Goal: Information Seeking & Learning: Learn about a topic

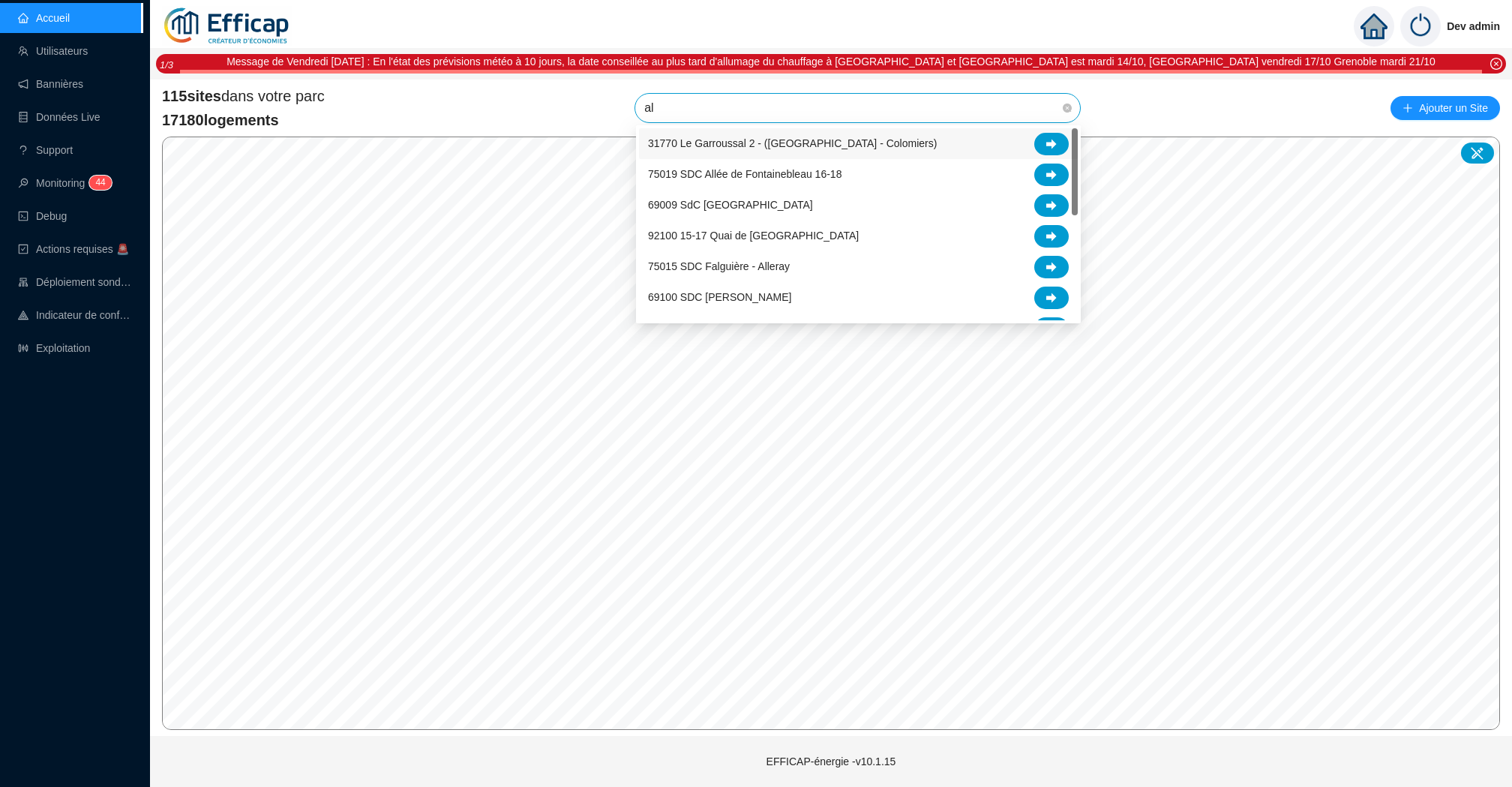
type input "alb"
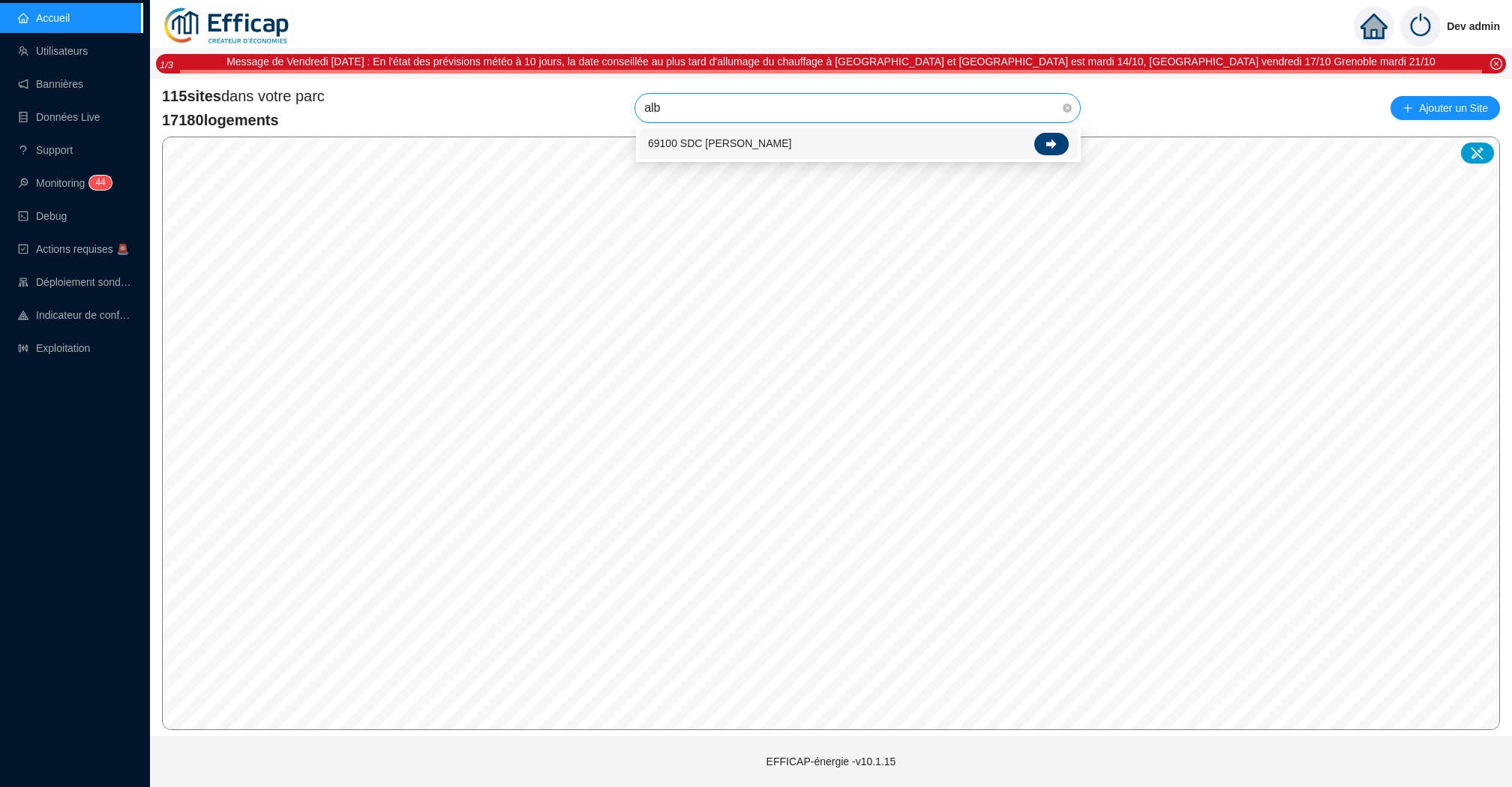
click at [1046, 143] on icon at bounding box center [1051, 144] width 11 height 10
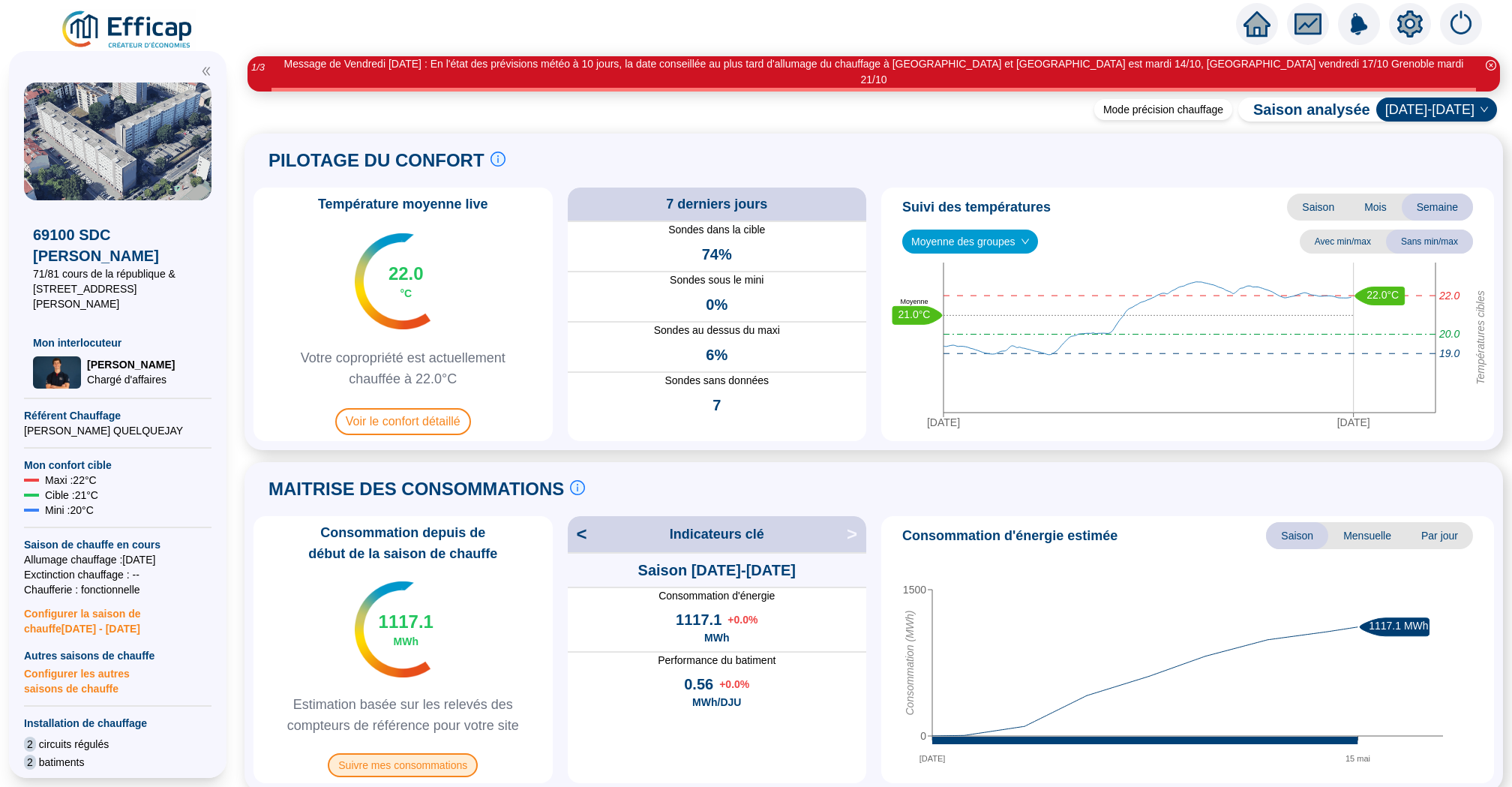
click at [379, 756] on span "Suivre mes consommations" at bounding box center [403, 766] width 150 height 24
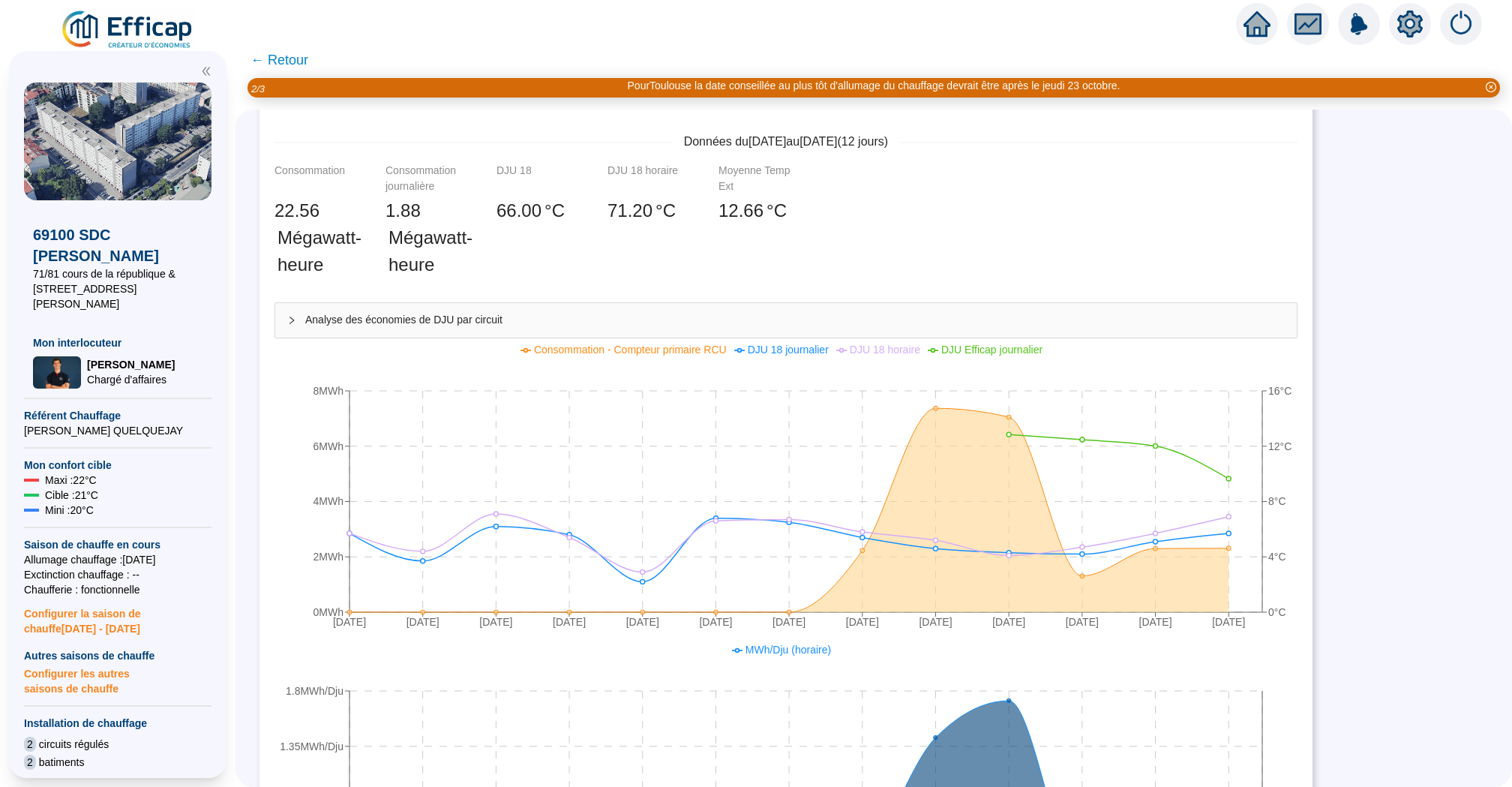
scroll to position [484, 0]
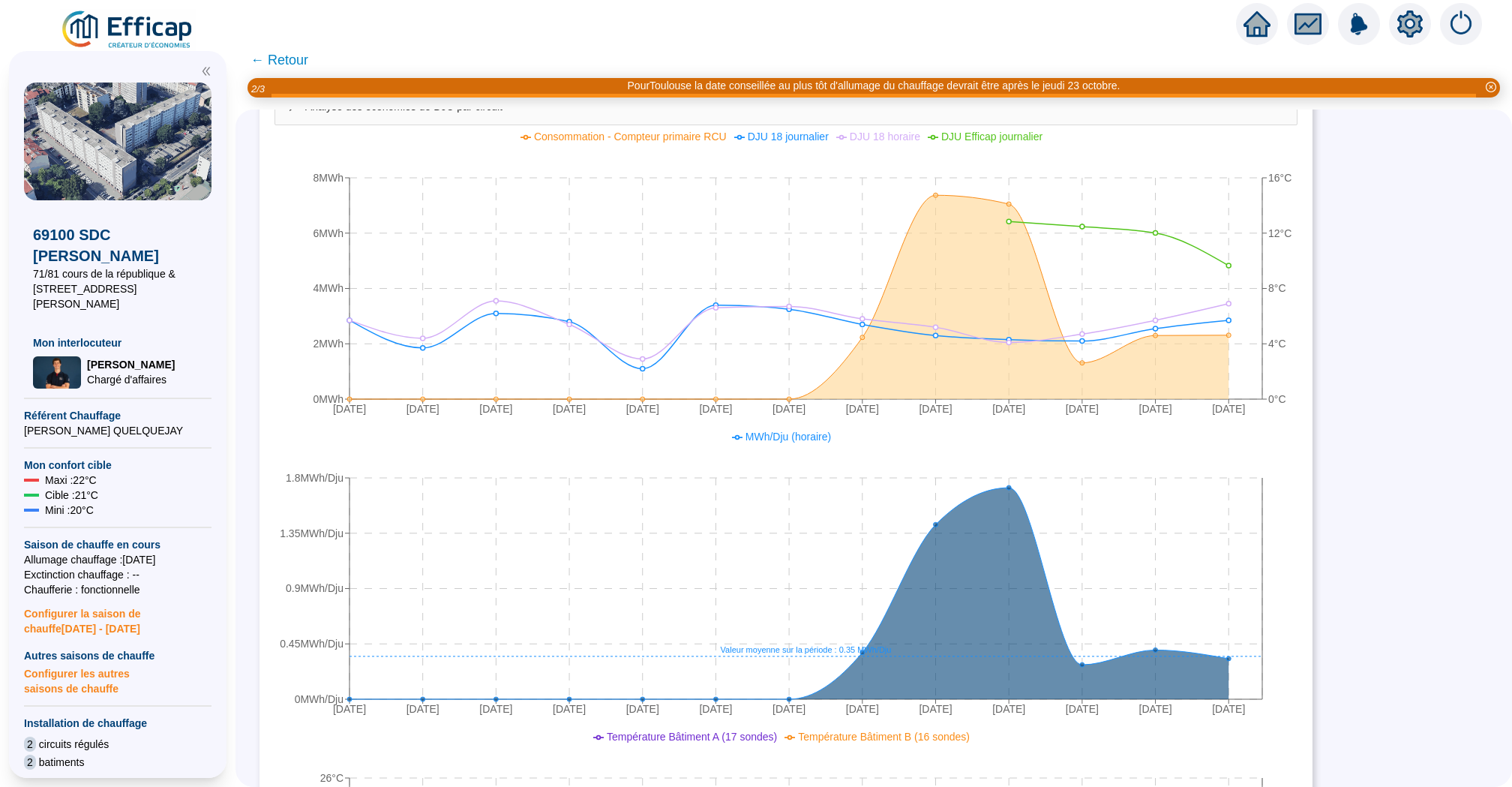
click at [278, 54] on span "← Retour" at bounding box center [279, 60] width 57 height 21
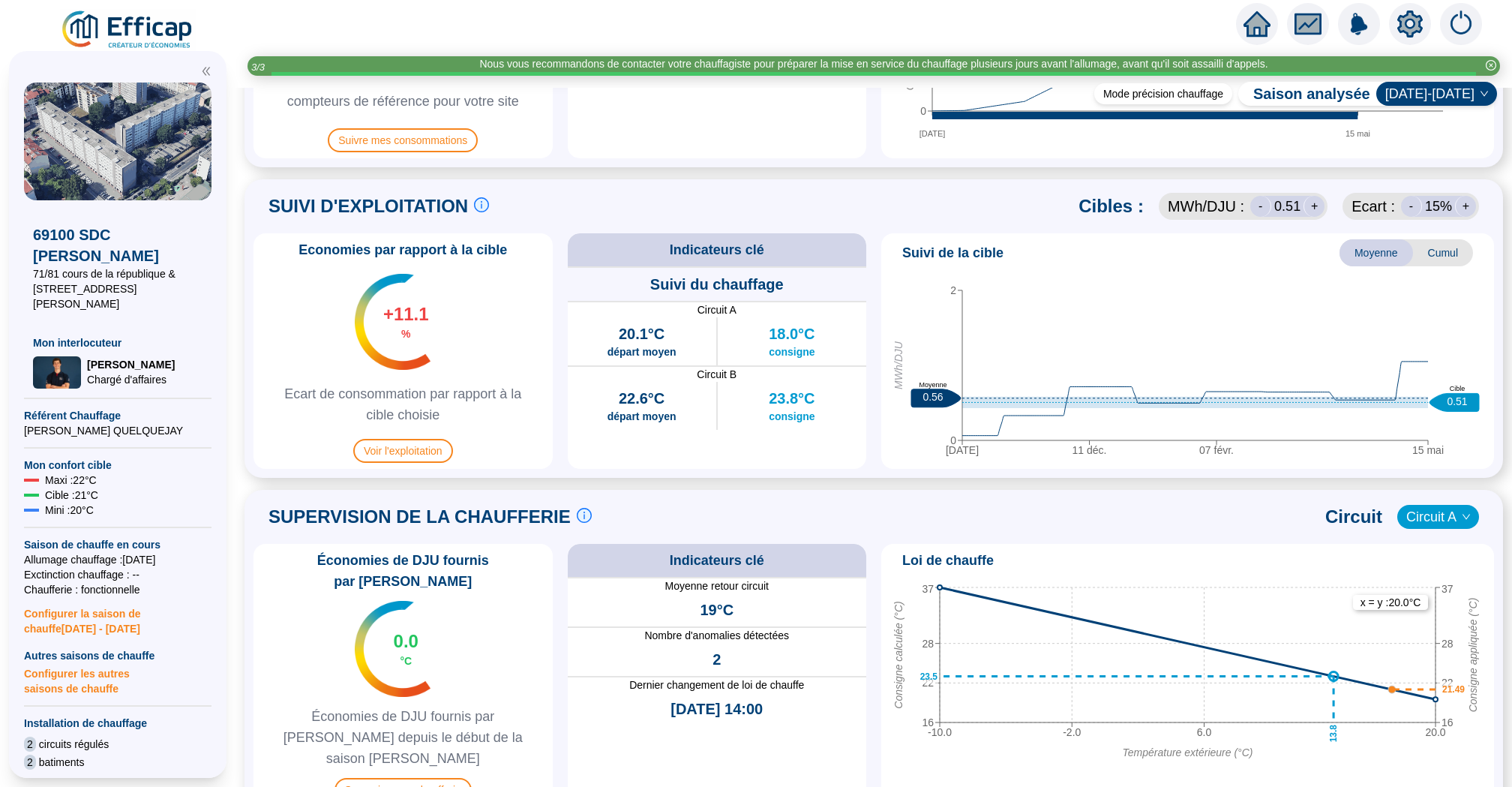
scroll to position [924, 0]
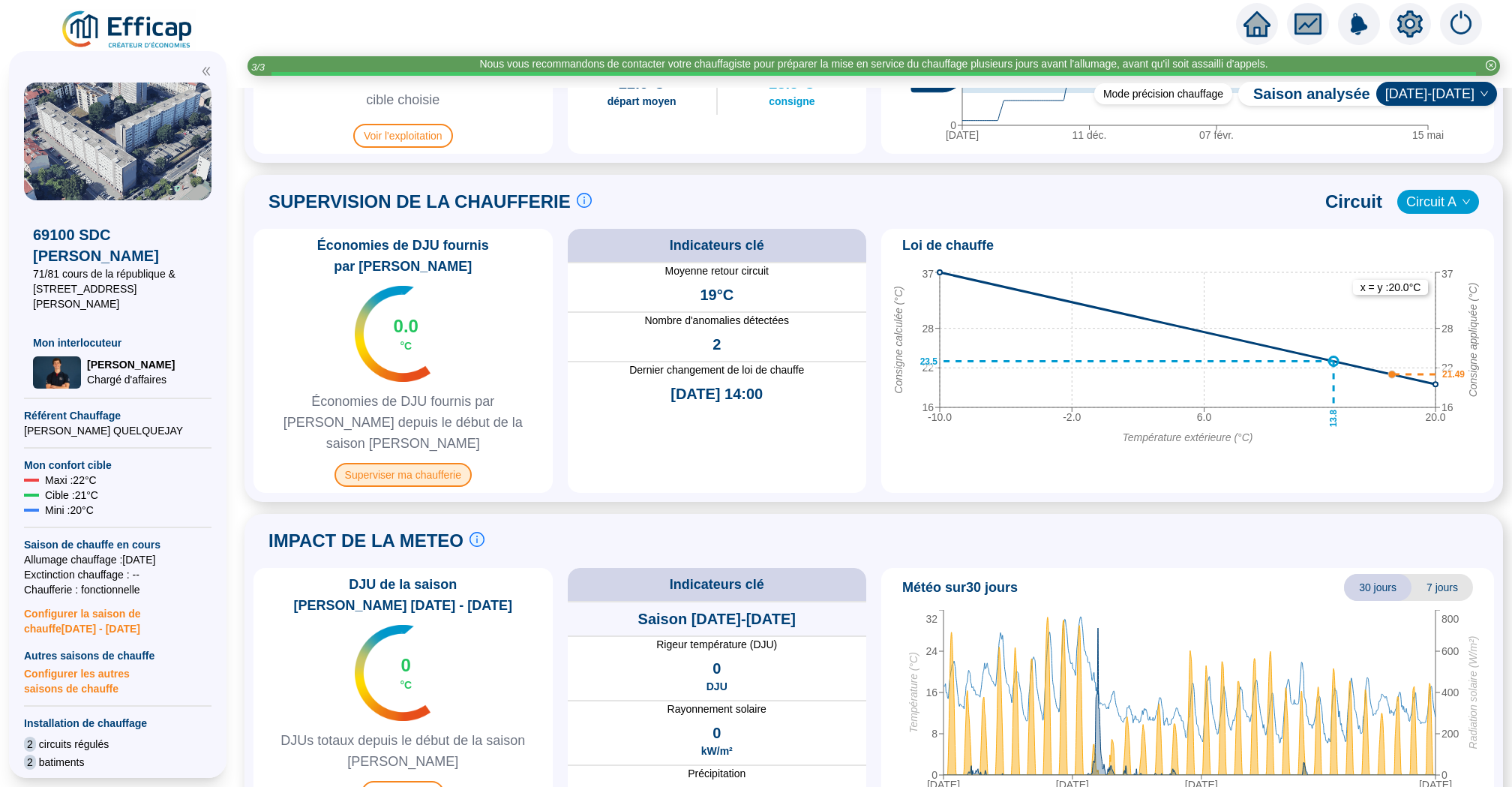
click at [421, 463] on span "Superviser ma chaufferie" at bounding box center [403, 475] width 137 height 24
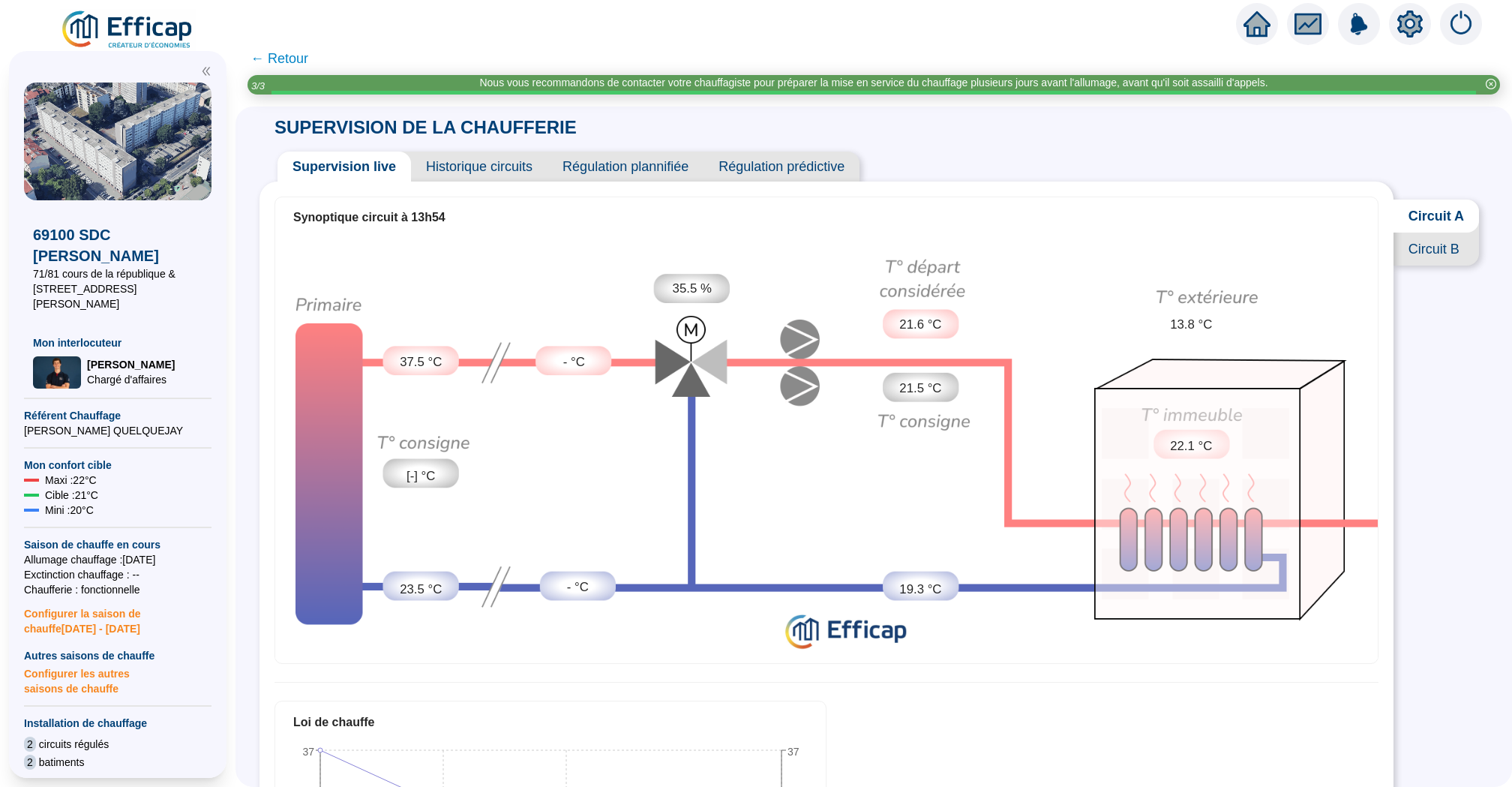
click at [1427, 251] on span "Circuit B" at bounding box center [1436, 249] width 86 height 33
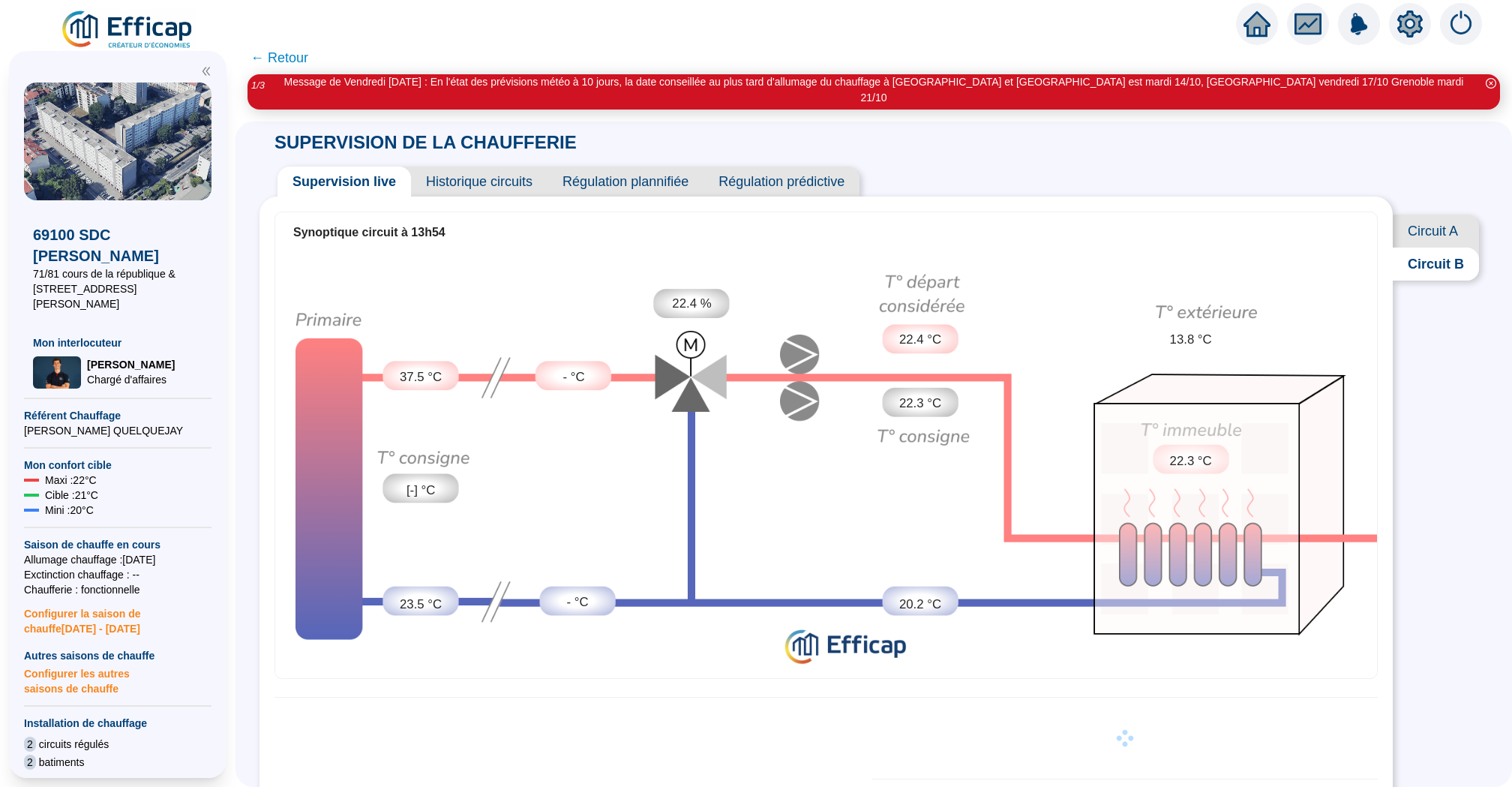
click at [413, 166] on span "Historique circuits" at bounding box center [479, 181] width 136 height 30
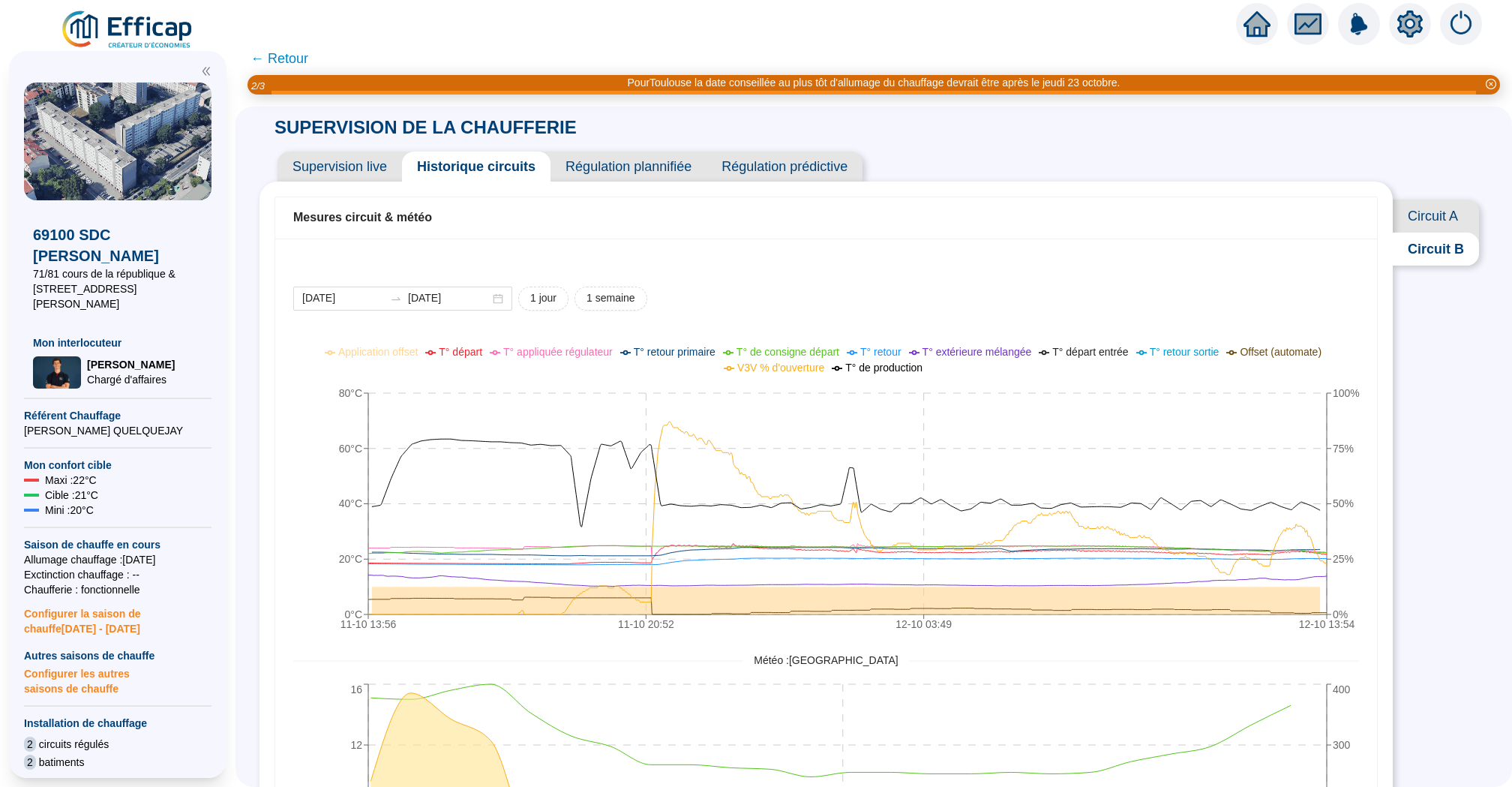
scroll to position [31, 0]
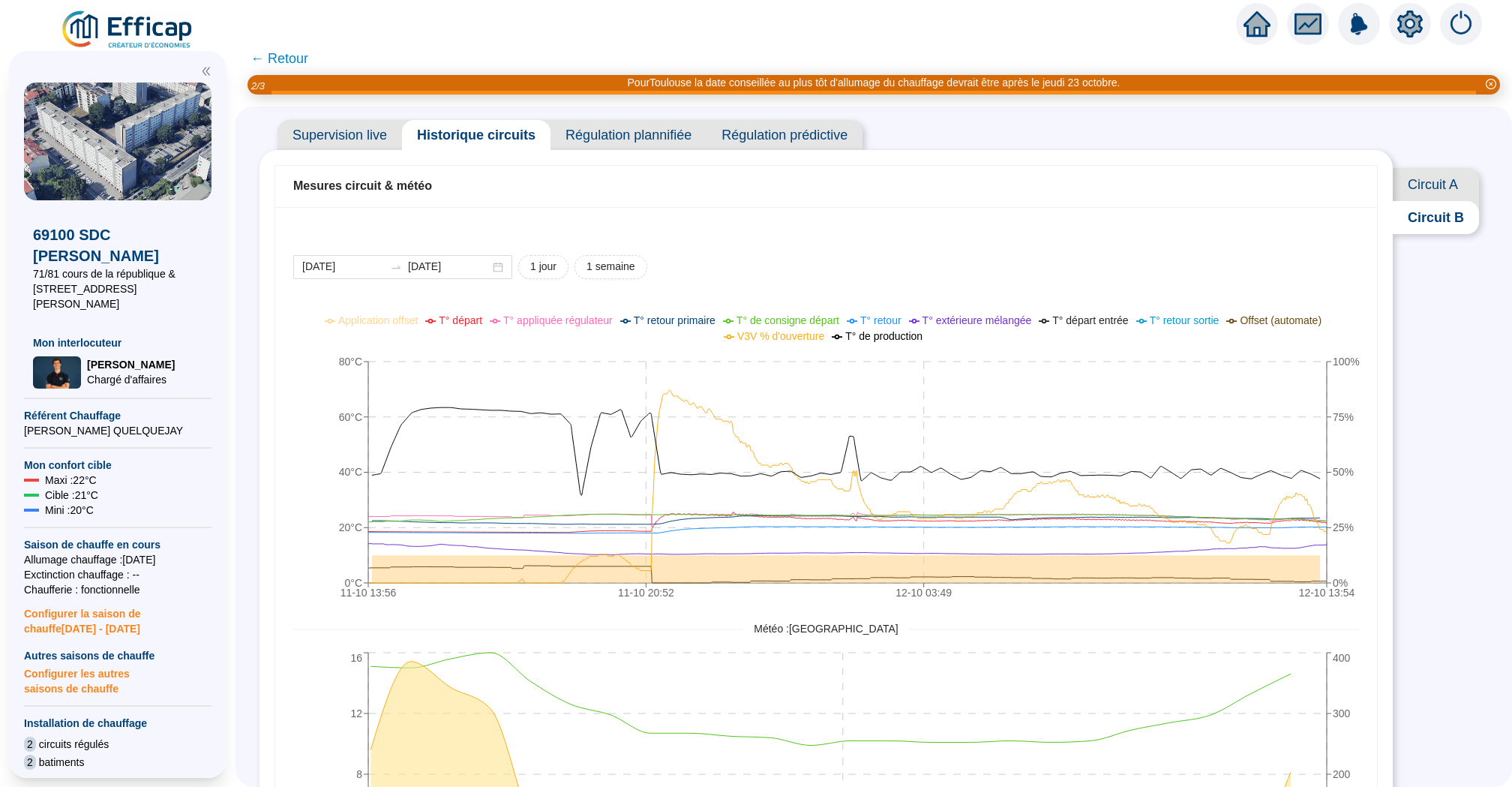
click at [1433, 192] on span "Circuit A" at bounding box center [1436, 185] width 87 height 33
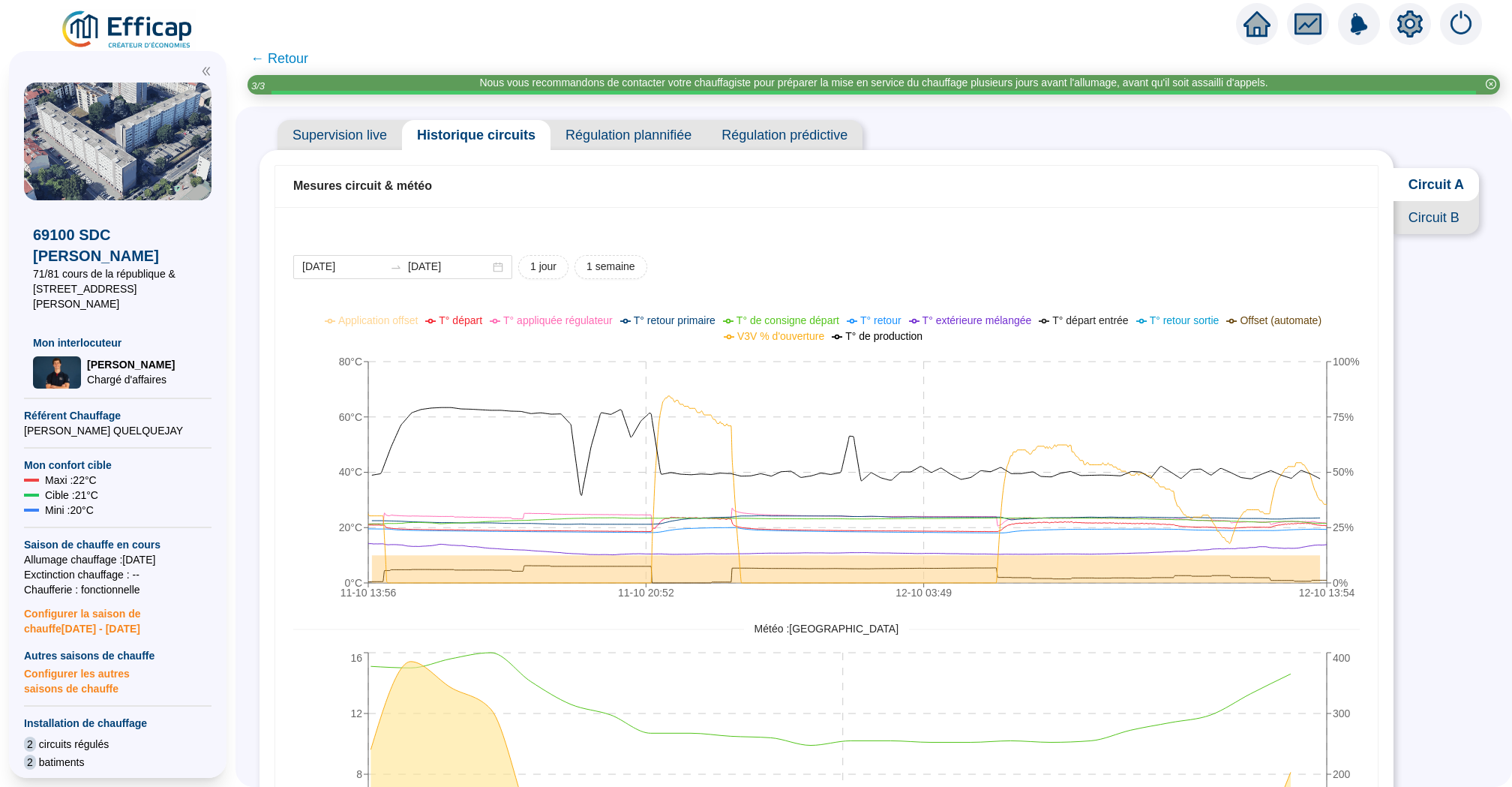
click at [340, 132] on span "Supervision live" at bounding box center [339, 134] width 124 height 30
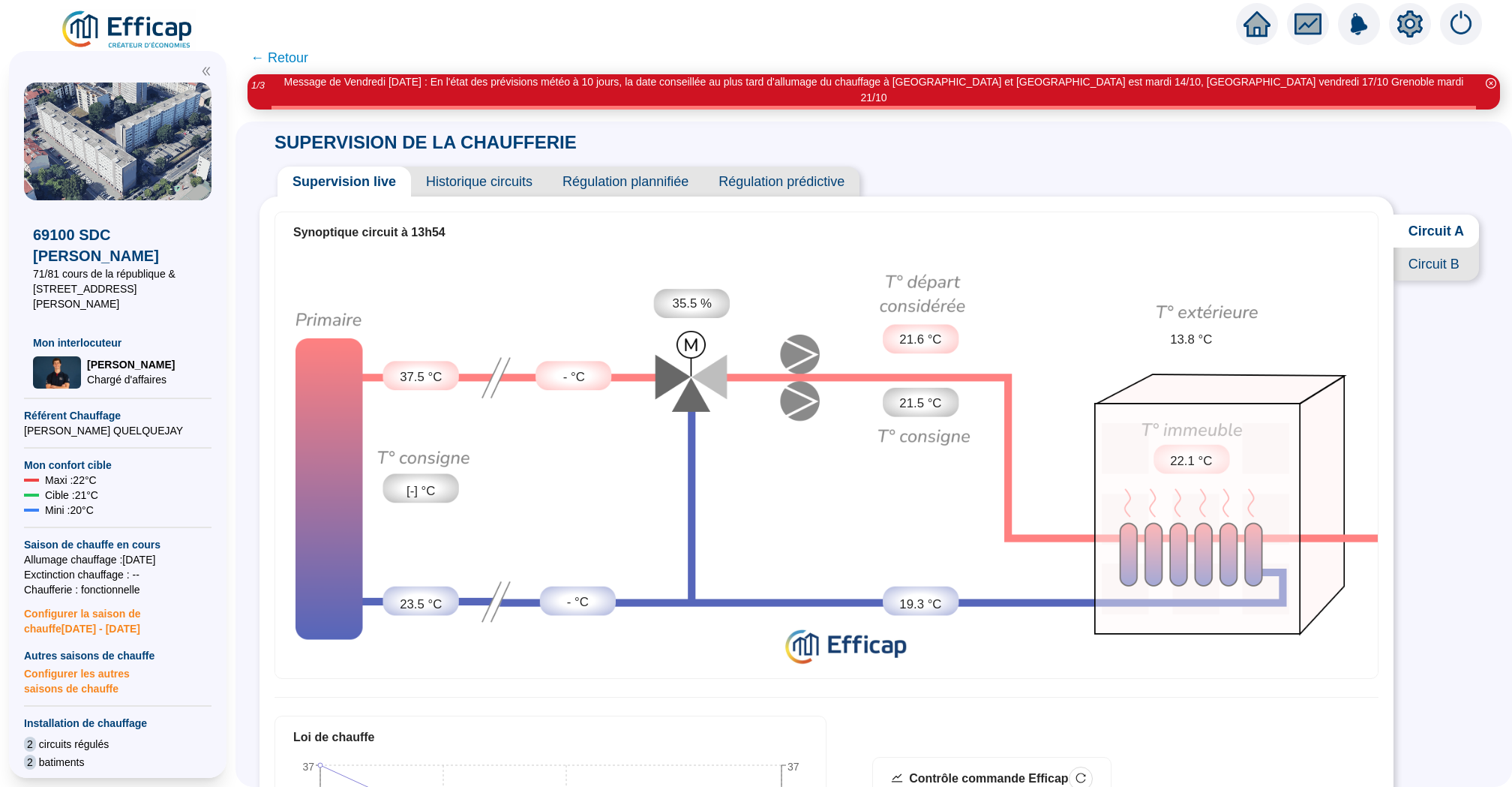
click at [1457, 248] on span "Circuit B" at bounding box center [1436, 265] width 86 height 33
click at [1437, 216] on span "Circuit A" at bounding box center [1436, 232] width 87 height 33
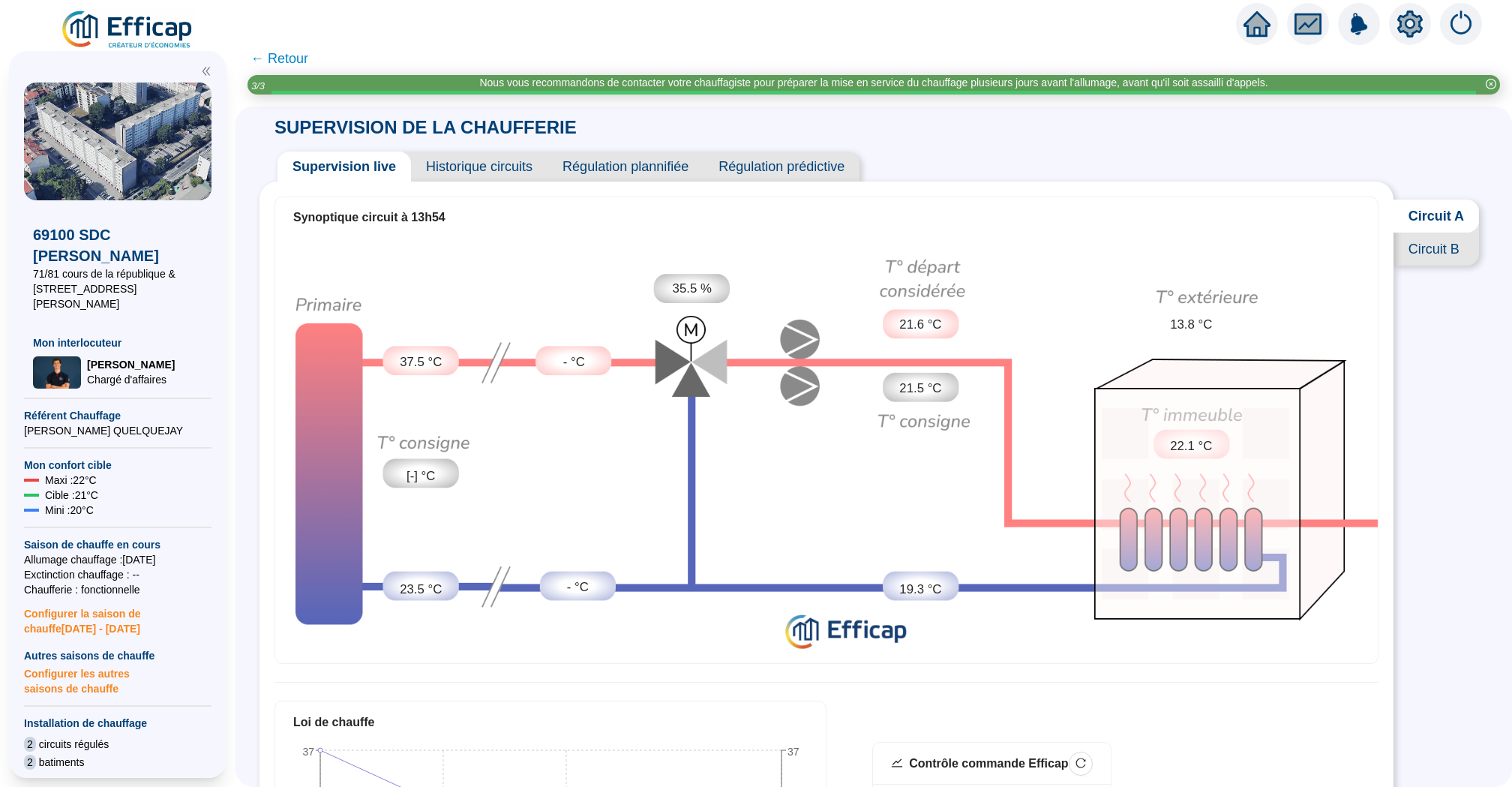
click at [479, 165] on span "Historique circuits" at bounding box center [479, 166] width 136 height 30
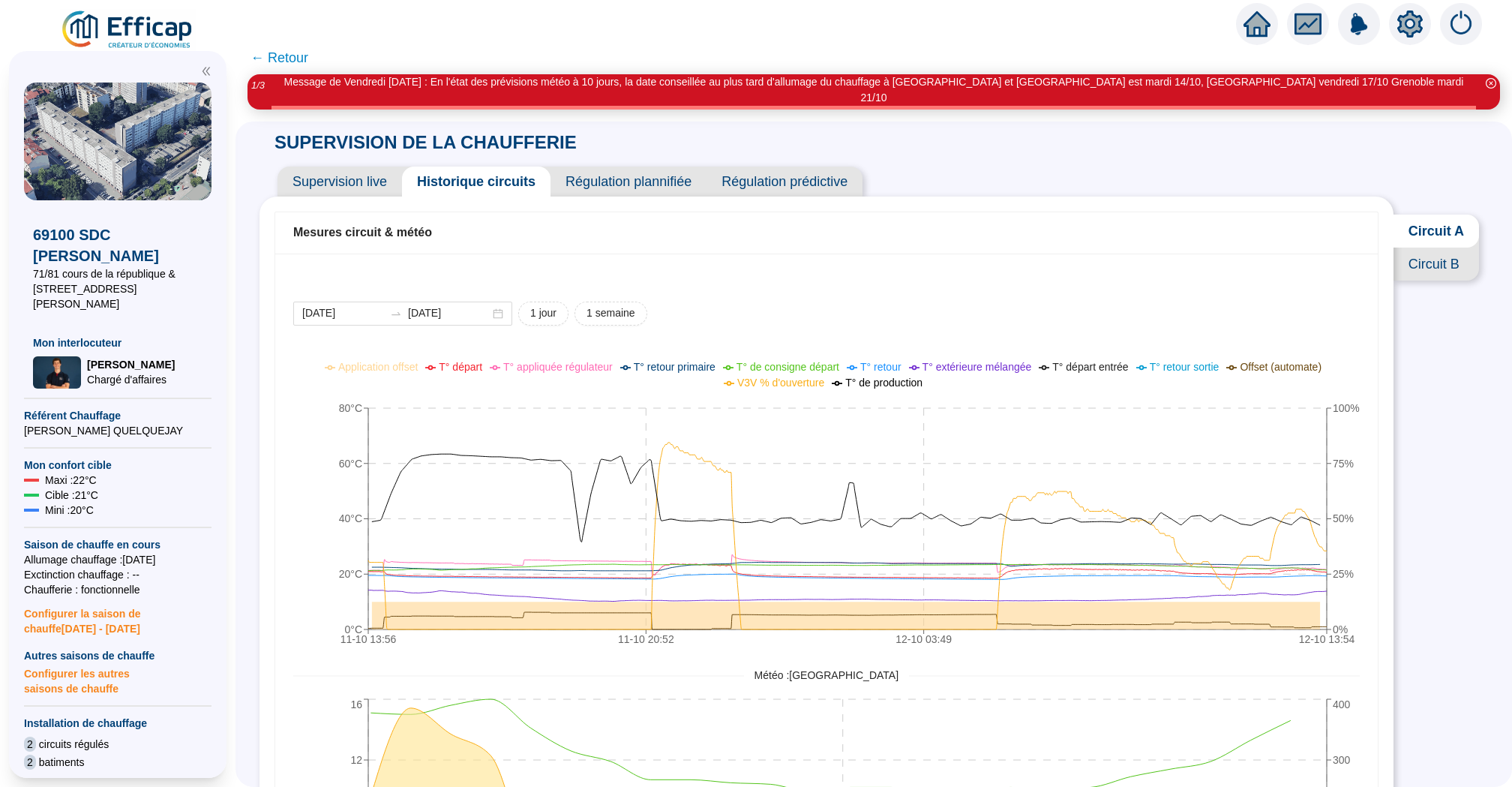
click at [1440, 248] on span "Circuit B" at bounding box center [1436, 265] width 86 height 33
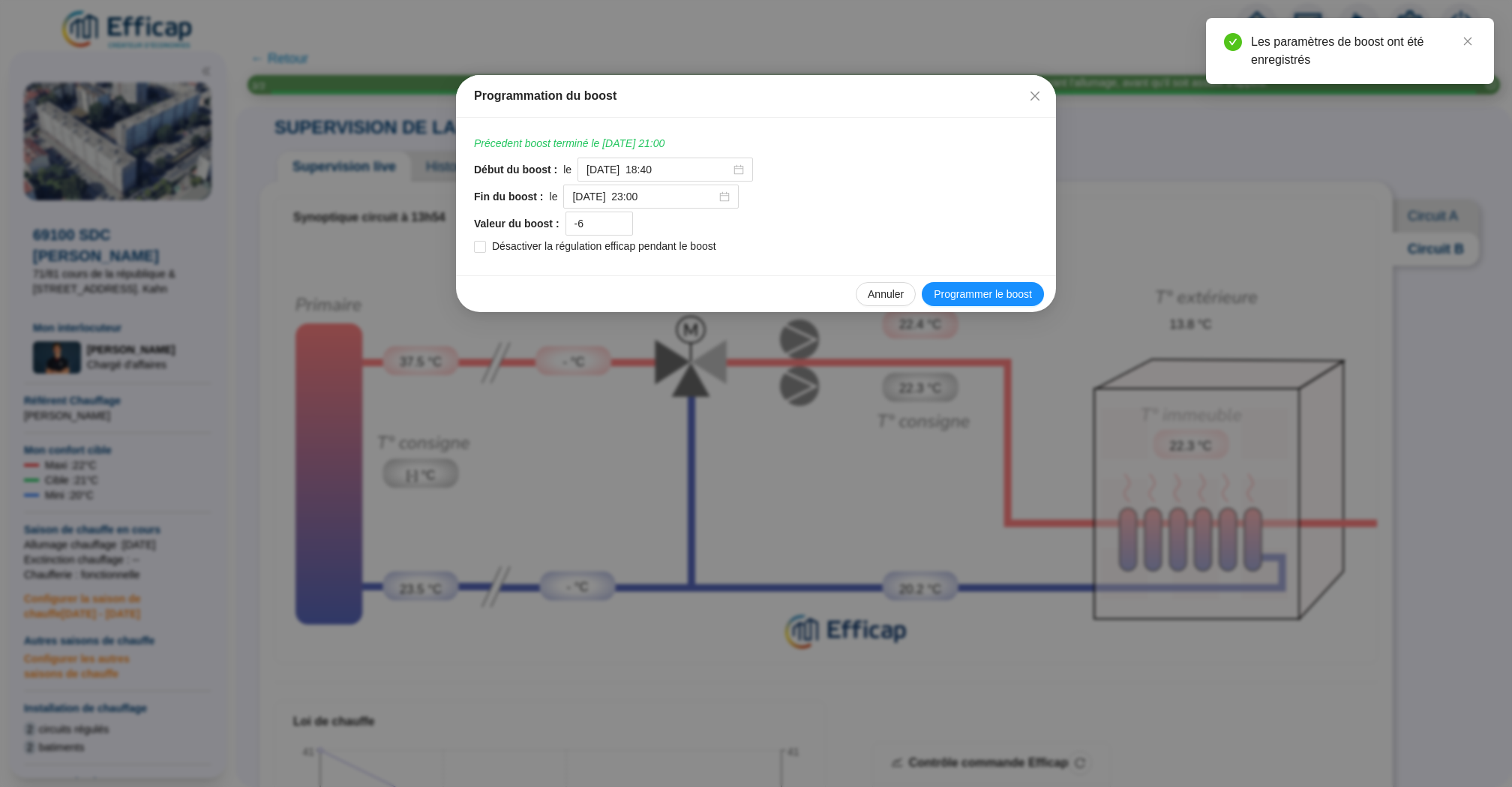
scroll to position [590, 0]
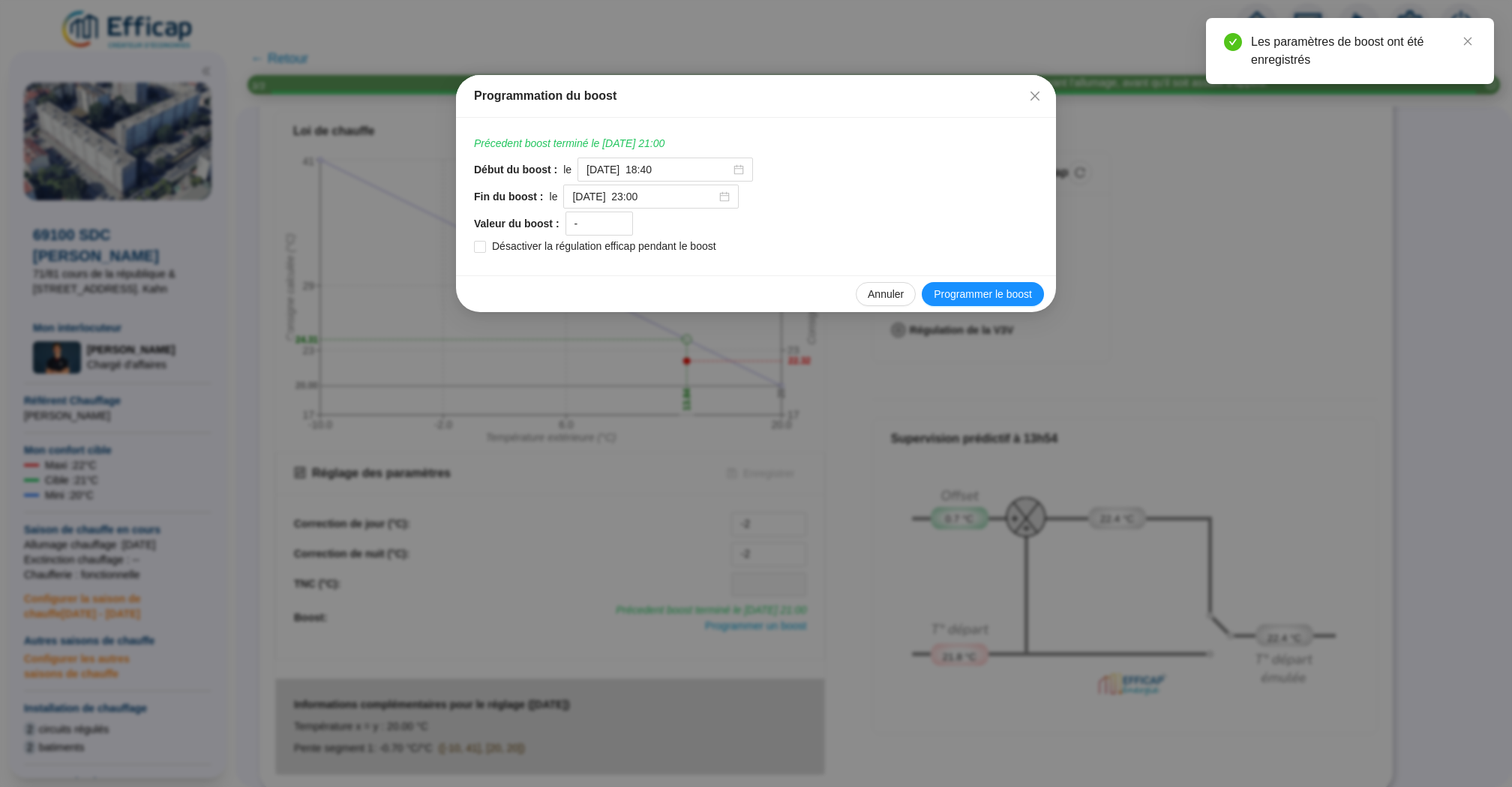
type input "0"
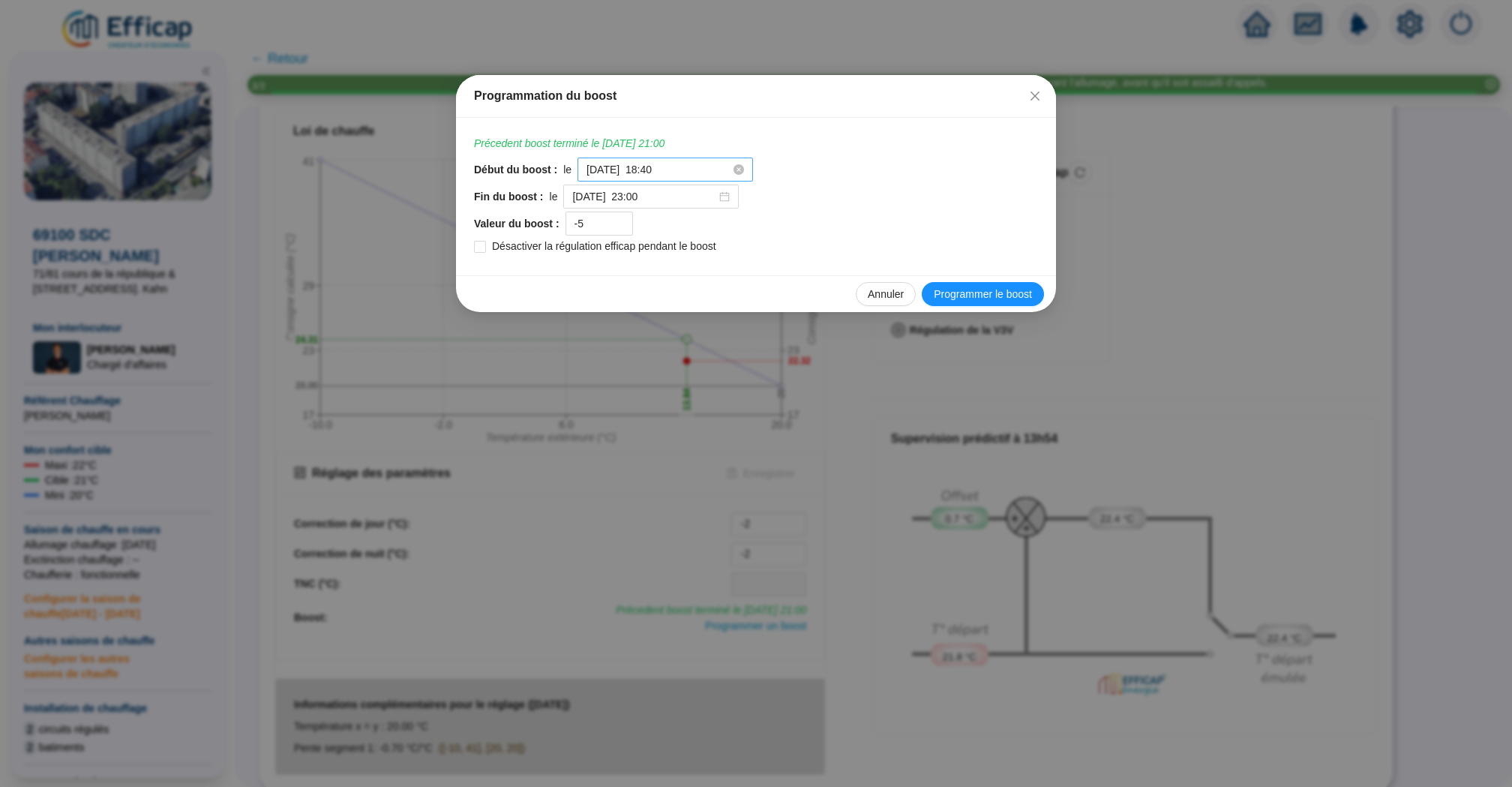
type input "-5"
click at [668, 171] on input "2025-10-11 à 18:40" at bounding box center [658, 170] width 144 height 16
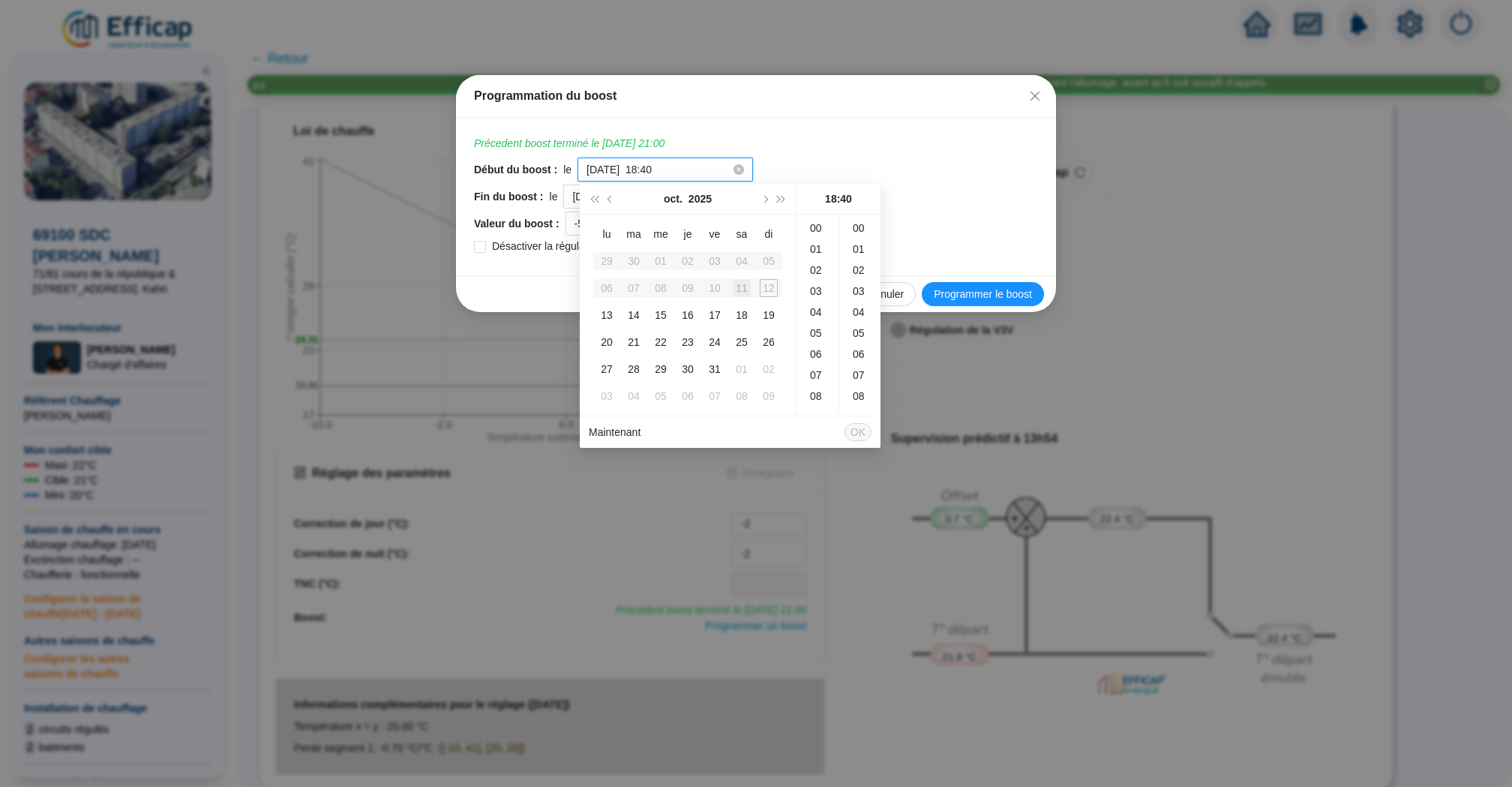
scroll to position [841, 0]
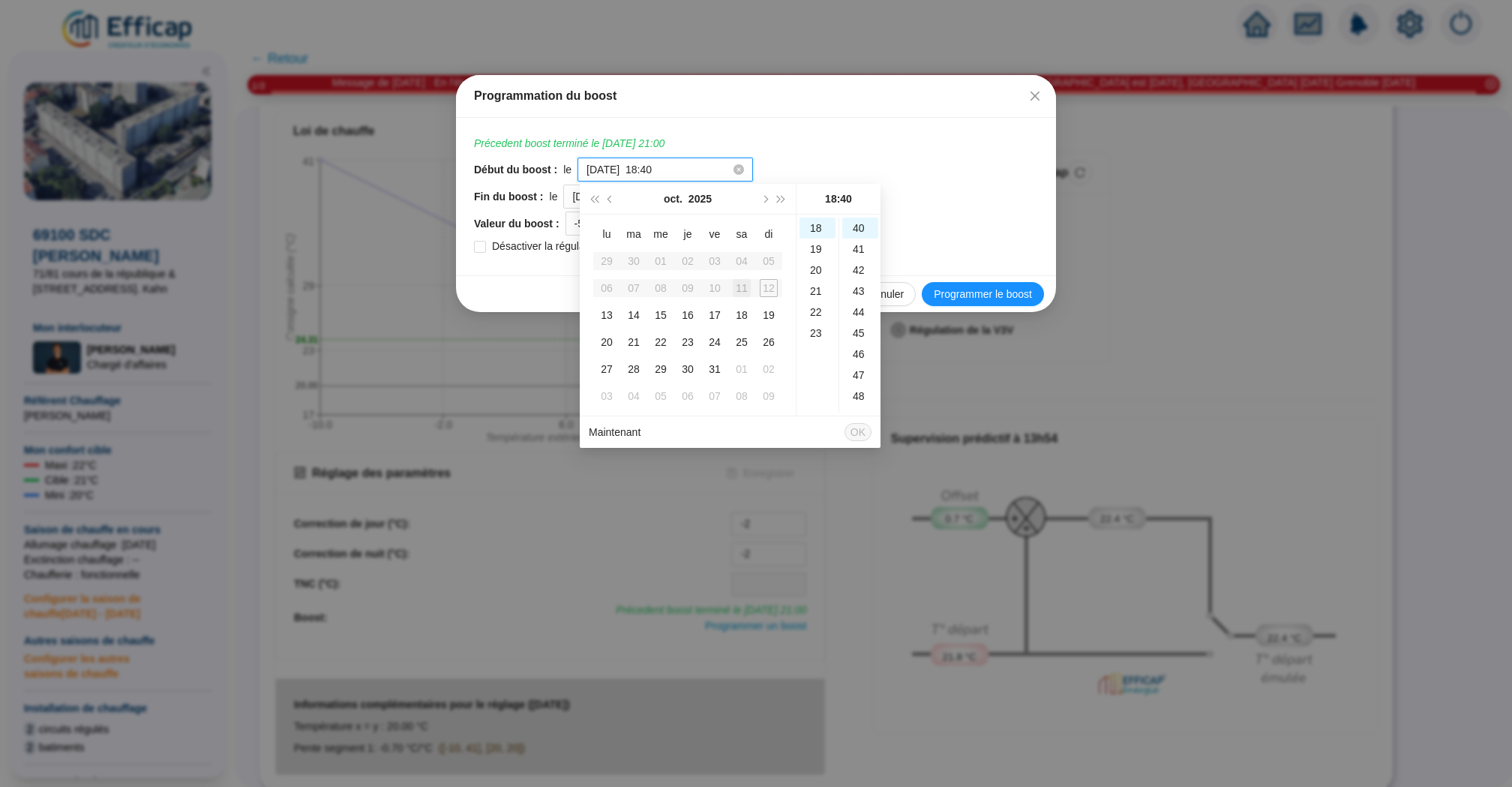
click at [644, 168] on input "2025-10-11 à 18:40" at bounding box center [658, 170] width 144 height 16
click at [816, 352] on div "14" at bounding box center [817, 354] width 36 height 21
click at [859, 231] on div "00" at bounding box center [860, 229] width 36 height 21
click at [815, 146] on span "Précedent boost terminé le [DATE] 21:00" at bounding box center [756, 144] width 564 height 16
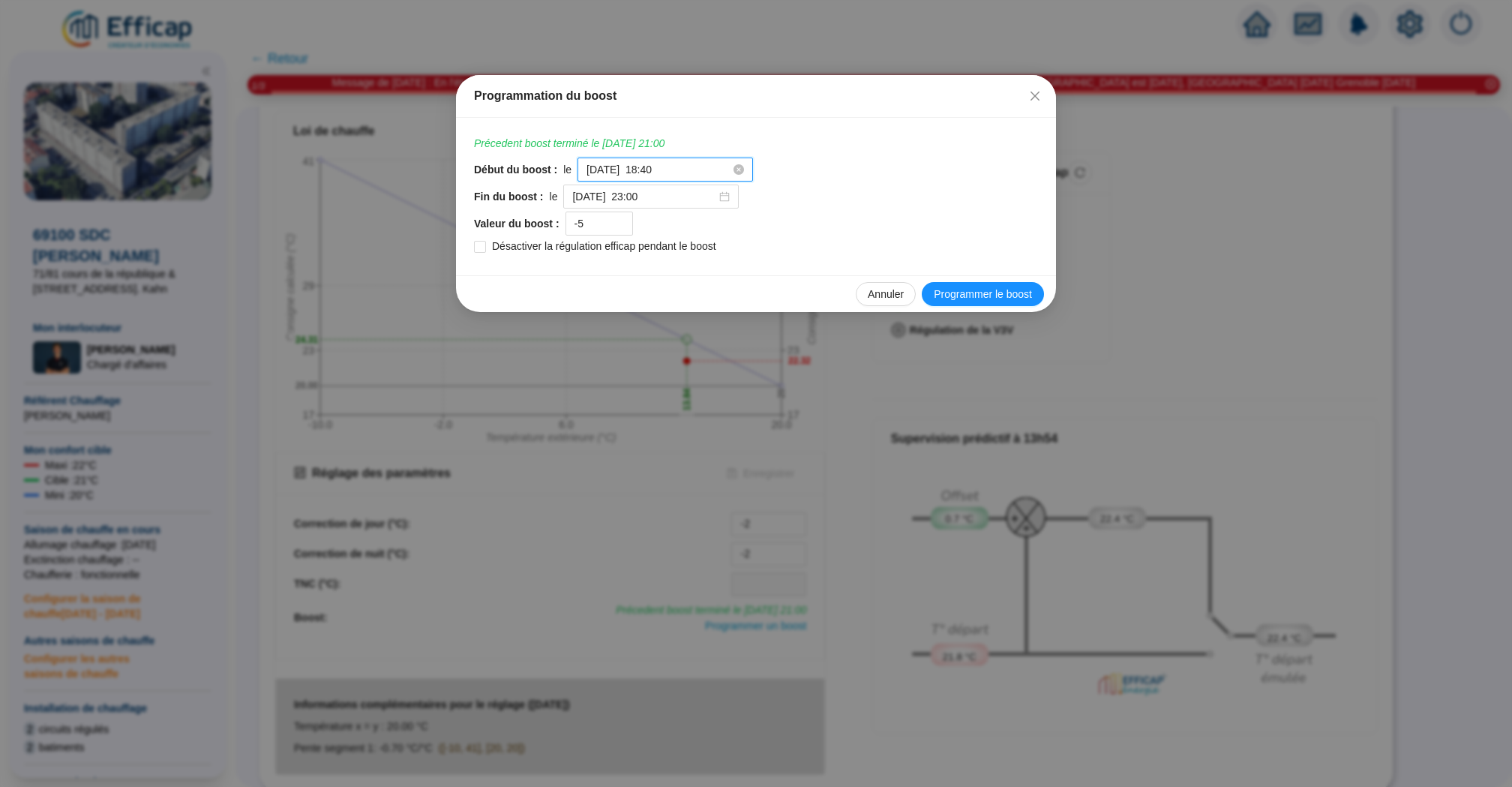
click at [694, 166] on input "2025-10-11 à 18:40" at bounding box center [658, 170] width 144 height 16
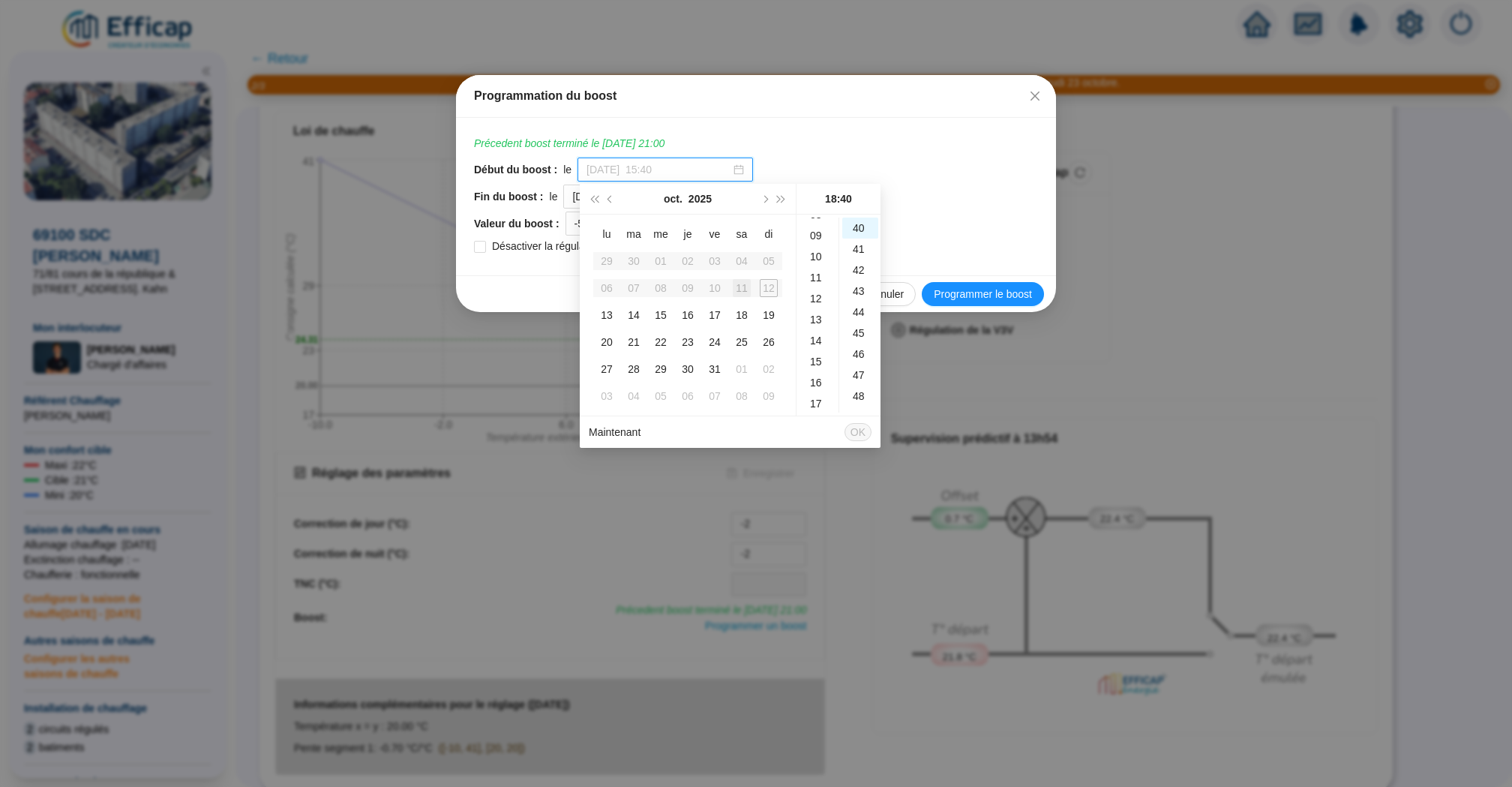
scroll to position [207, 0]
click at [644, 169] on input "2025-10-11 à 18:40" at bounding box center [658, 170] width 144 height 16
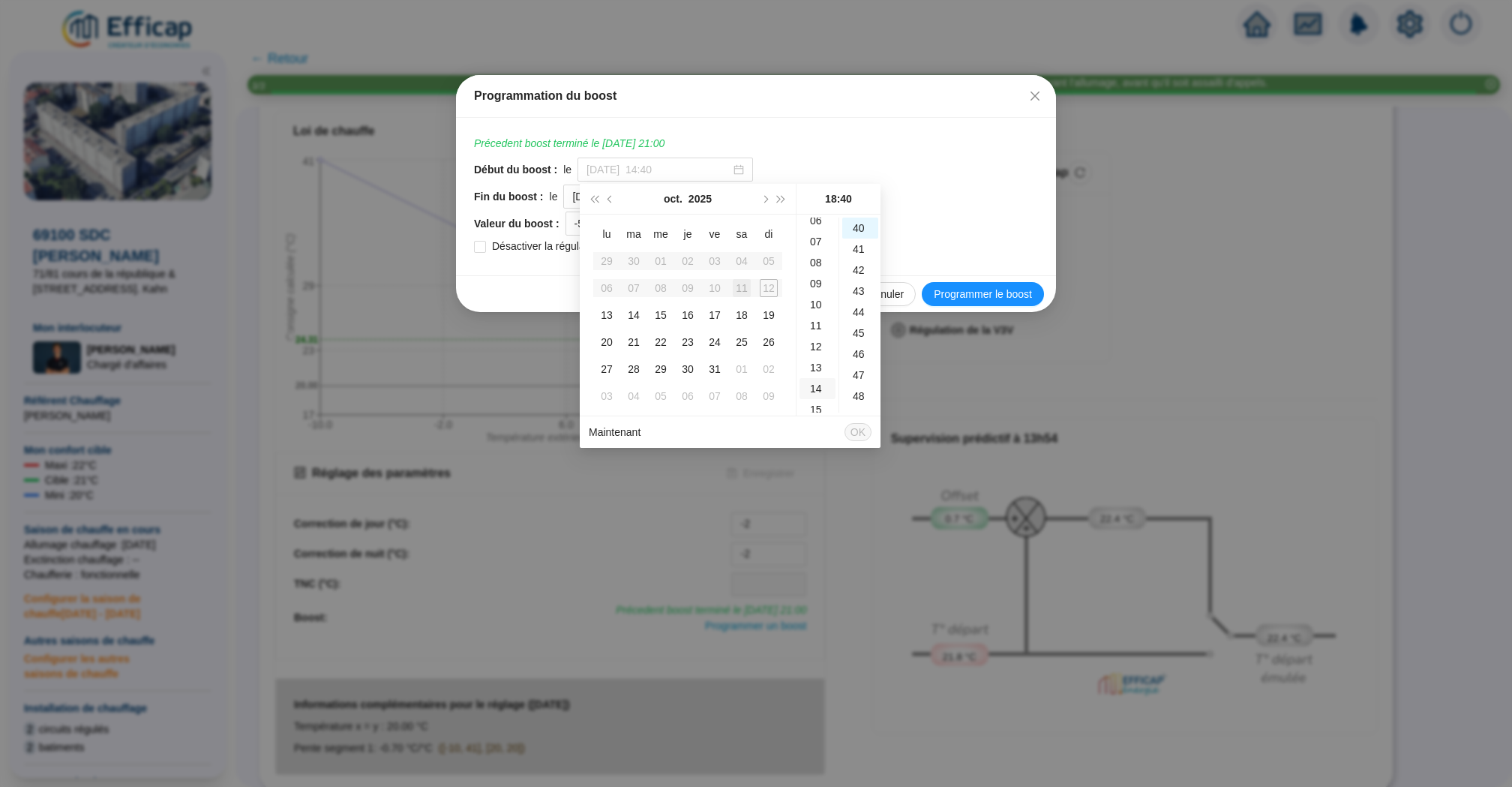
click at [813, 385] on div "14" at bounding box center [817, 389] width 36 height 21
click at [857, 229] on div "00" at bounding box center [860, 229] width 36 height 21
click at [647, 169] on input "2025-10-11 à 14:00" at bounding box center [658, 170] width 144 height 16
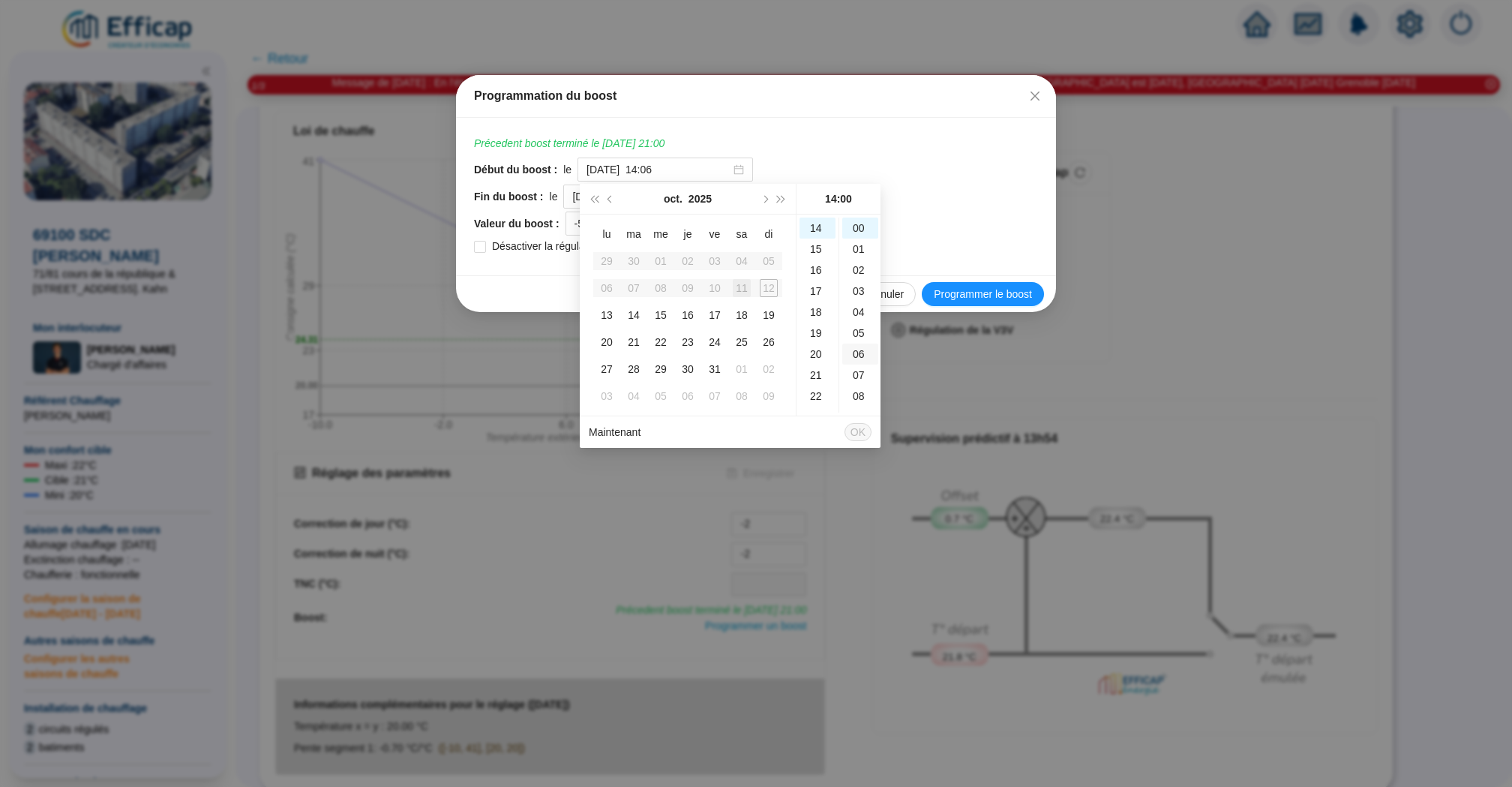
click at [844, 348] on div "06" at bounding box center [860, 354] width 36 height 21
click at [861, 231] on div "00" at bounding box center [860, 229] width 36 height 21
click at [642, 167] on input "2025-10-11 à 14:00" at bounding box center [658, 170] width 144 height 16
click at [649, 169] on input "2025-10-11 à 14:00" at bounding box center [658, 170] width 144 height 16
click at [644, 169] on input "2025-10-11 à 14:00" at bounding box center [658, 170] width 144 height 16
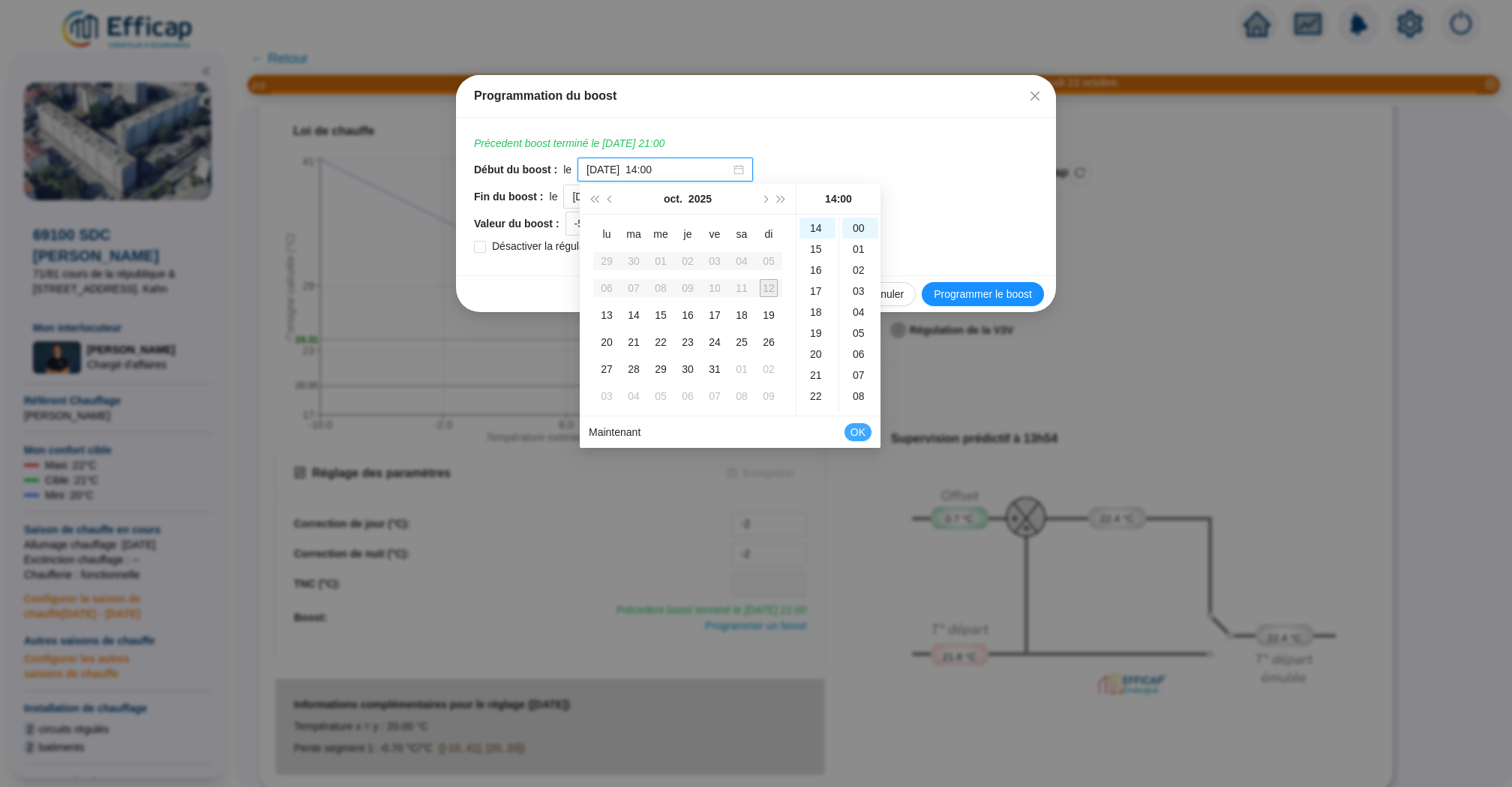
type input "2025-10-12 à 14:00"
click at [861, 436] on span "OK" at bounding box center [858, 432] width 15 height 28
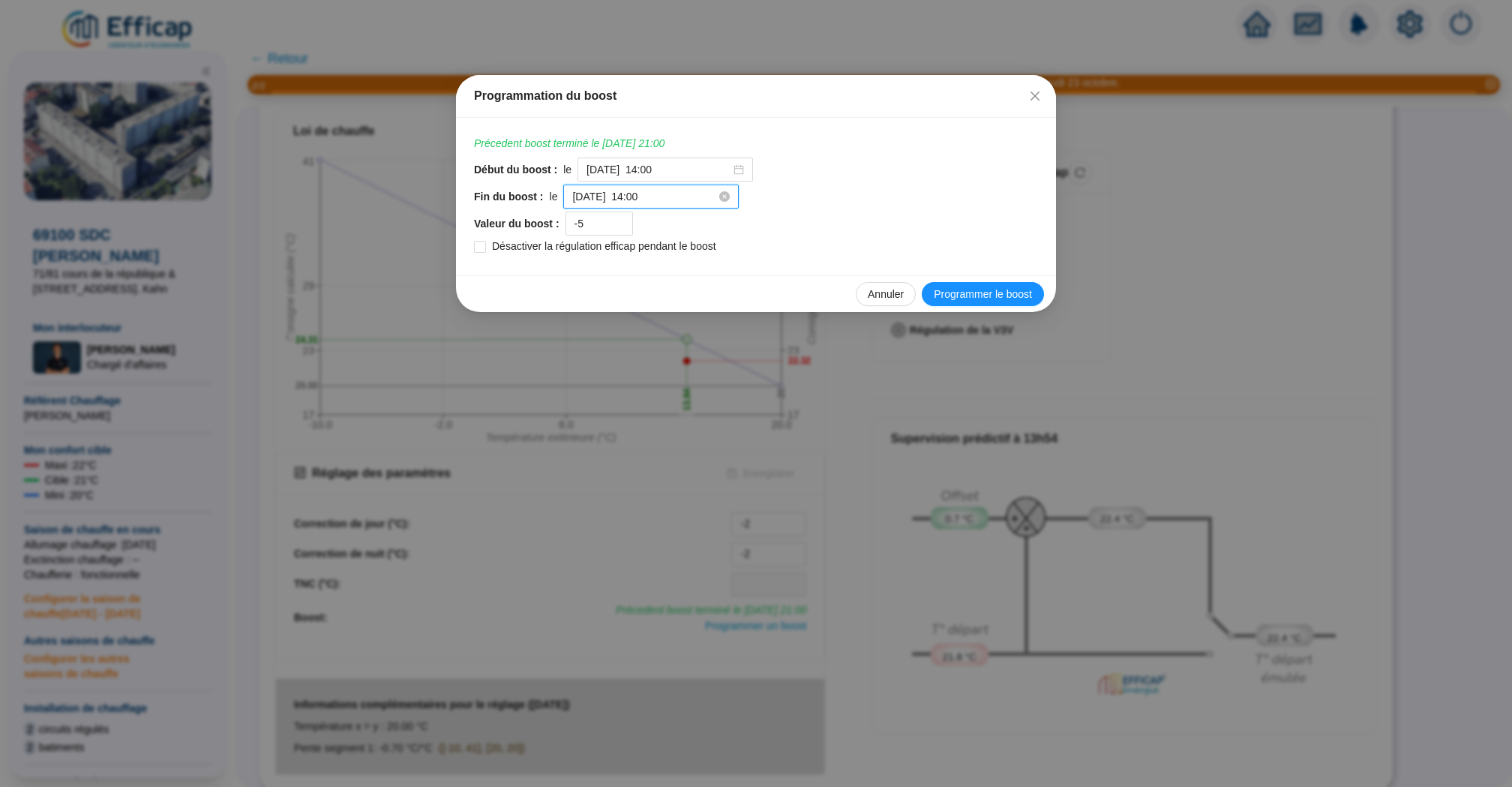
click at [677, 201] on input "2025-10-13 à 14:00" at bounding box center [645, 197] width 144 height 16
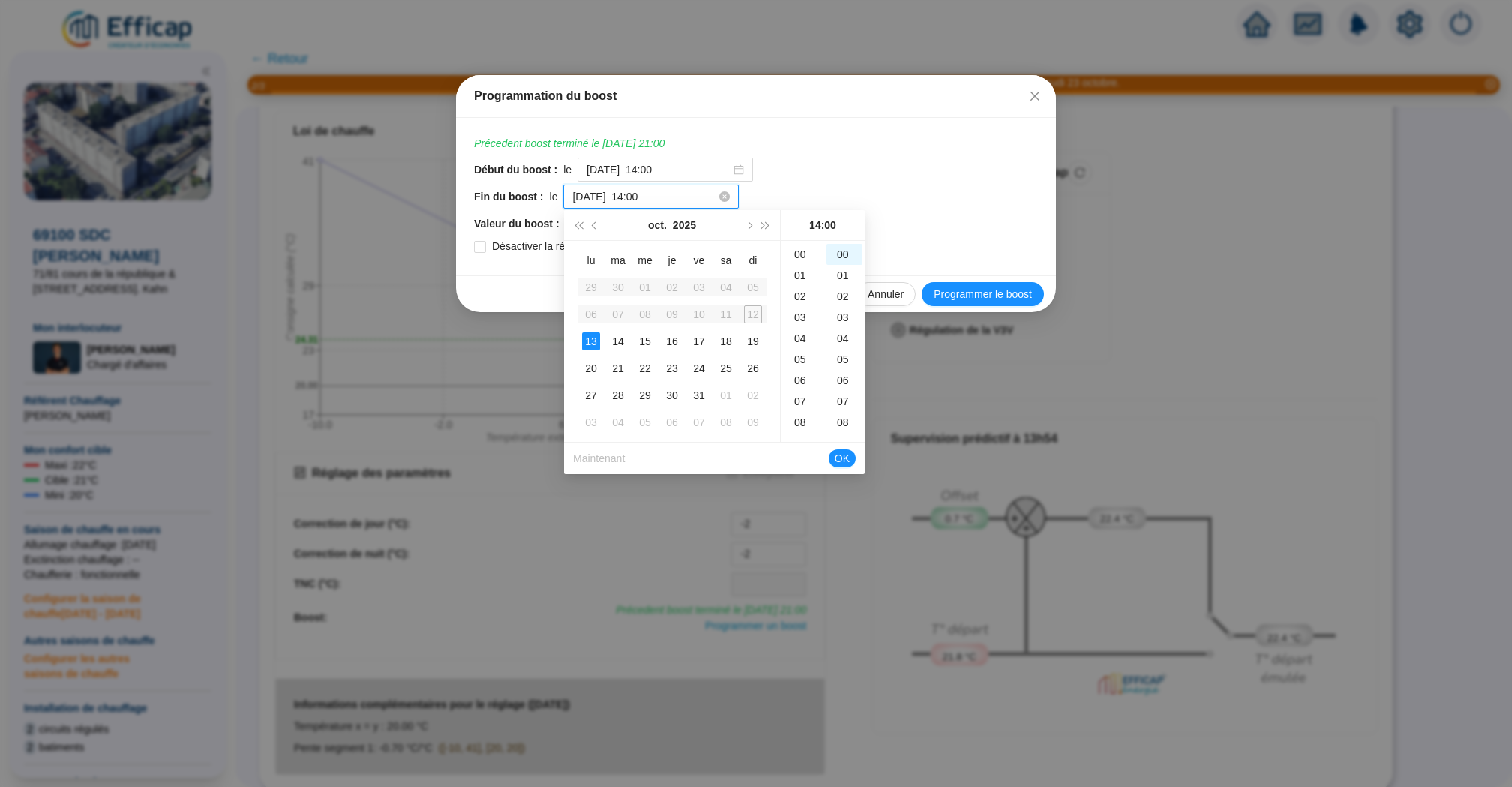
scroll to position [294, 0]
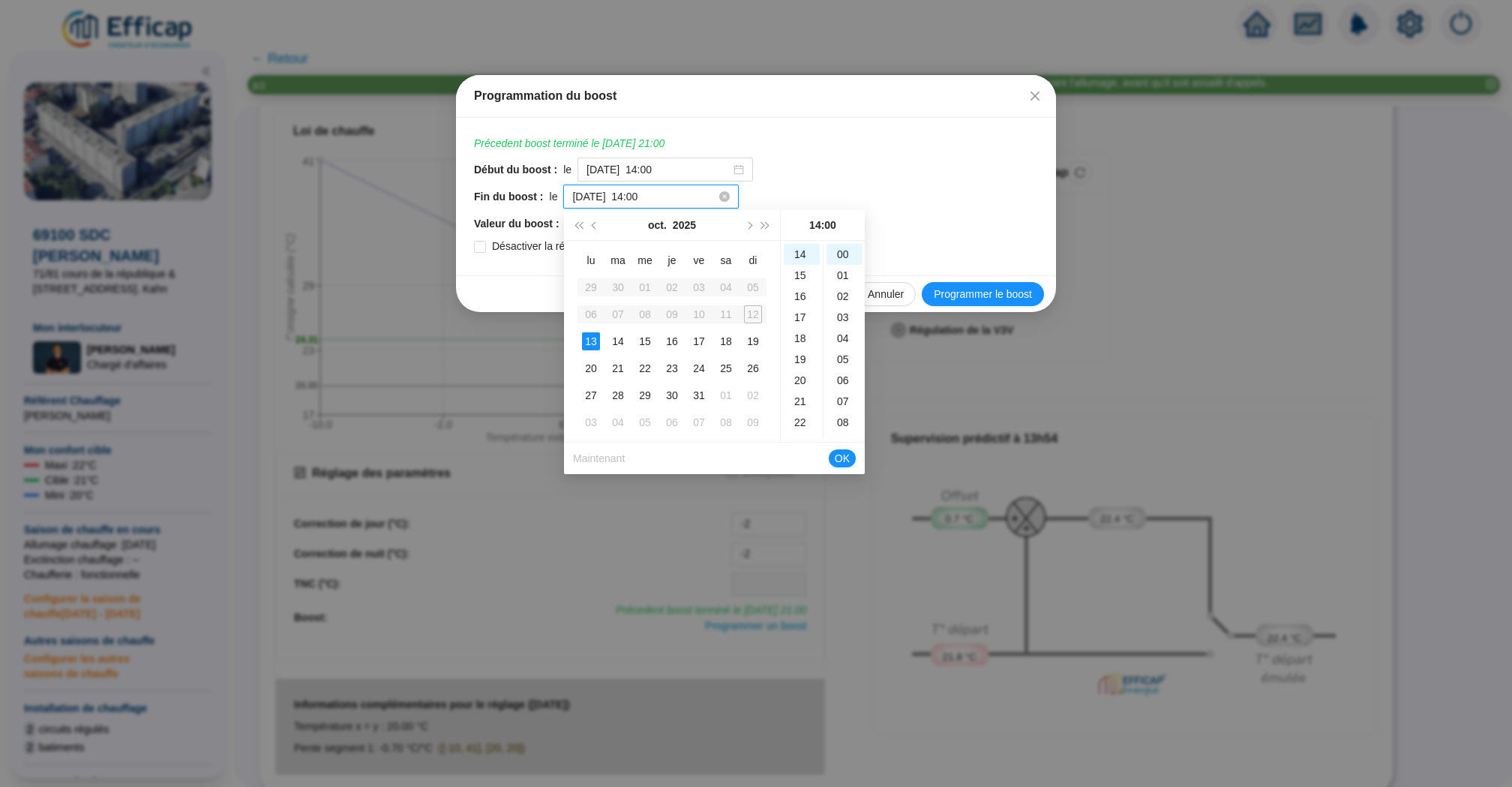
click at [628, 198] on input "2025-10-13 à 14:00" at bounding box center [645, 197] width 144 height 16
click at [800, 289] on div "17" at bounding box center [801, 294] width 36 height 21
type input "2025-10-12 à 17:00"
click at [842, 461] on span "OK" at bounding box center [842, 458] width 15 height 28
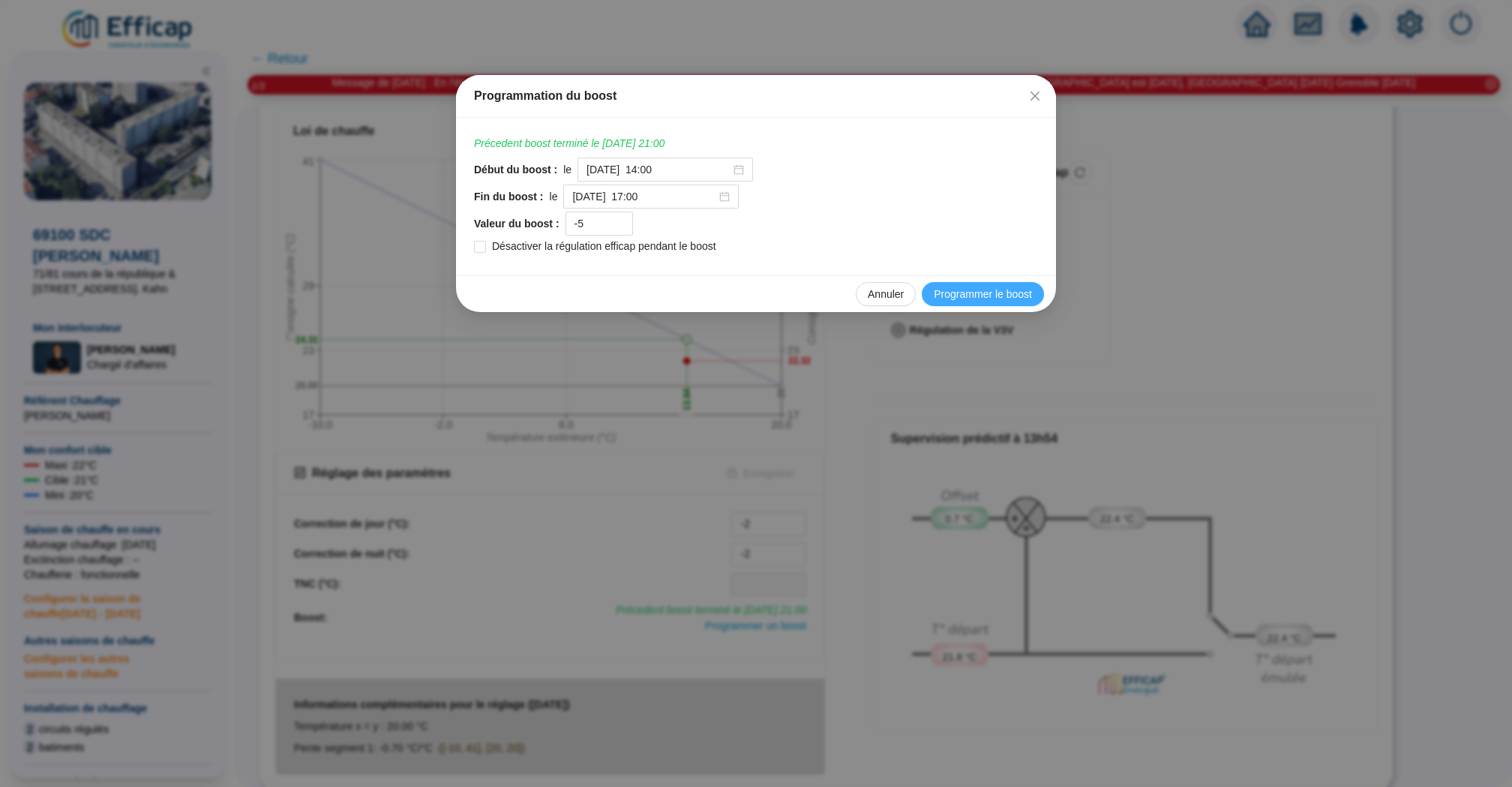
click at [973, 291] on span "Programmer le boost" at bounding box center [983, 295] width 98 height 16
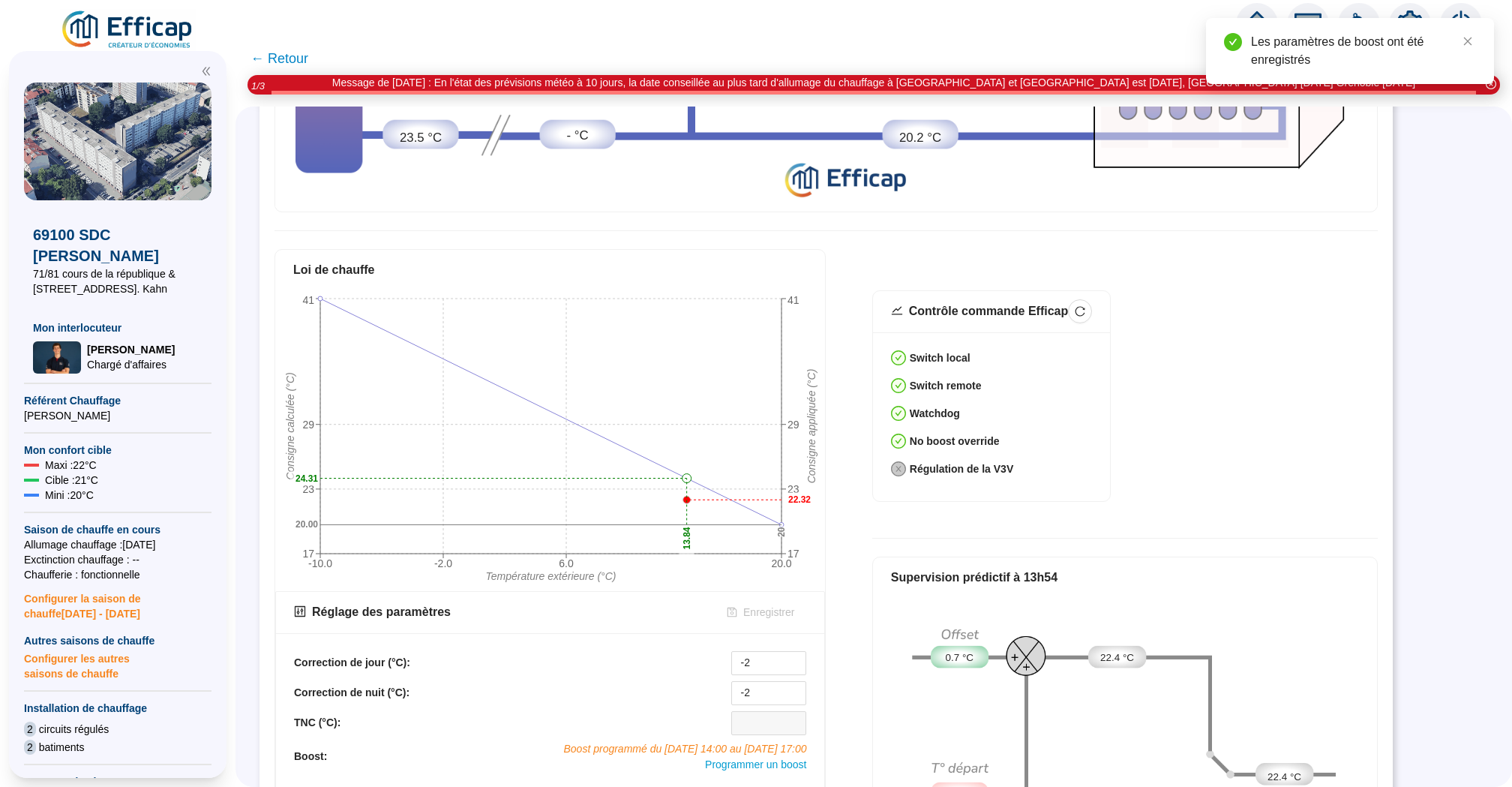
scroll to position [590, 0]
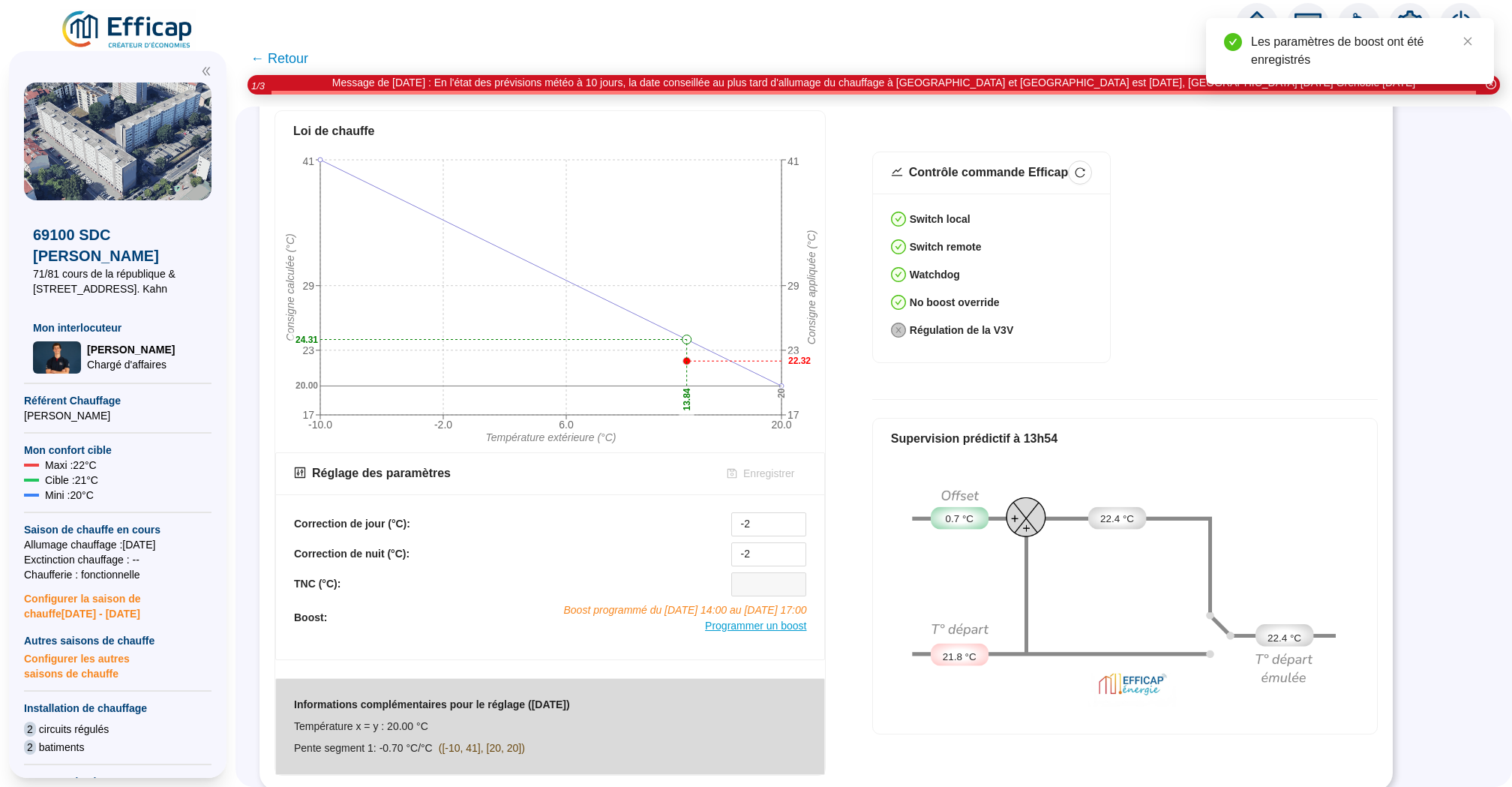
click at [770, 620] on span "Programmer un boost" at bounding box center [756, 626] width 101 height 12
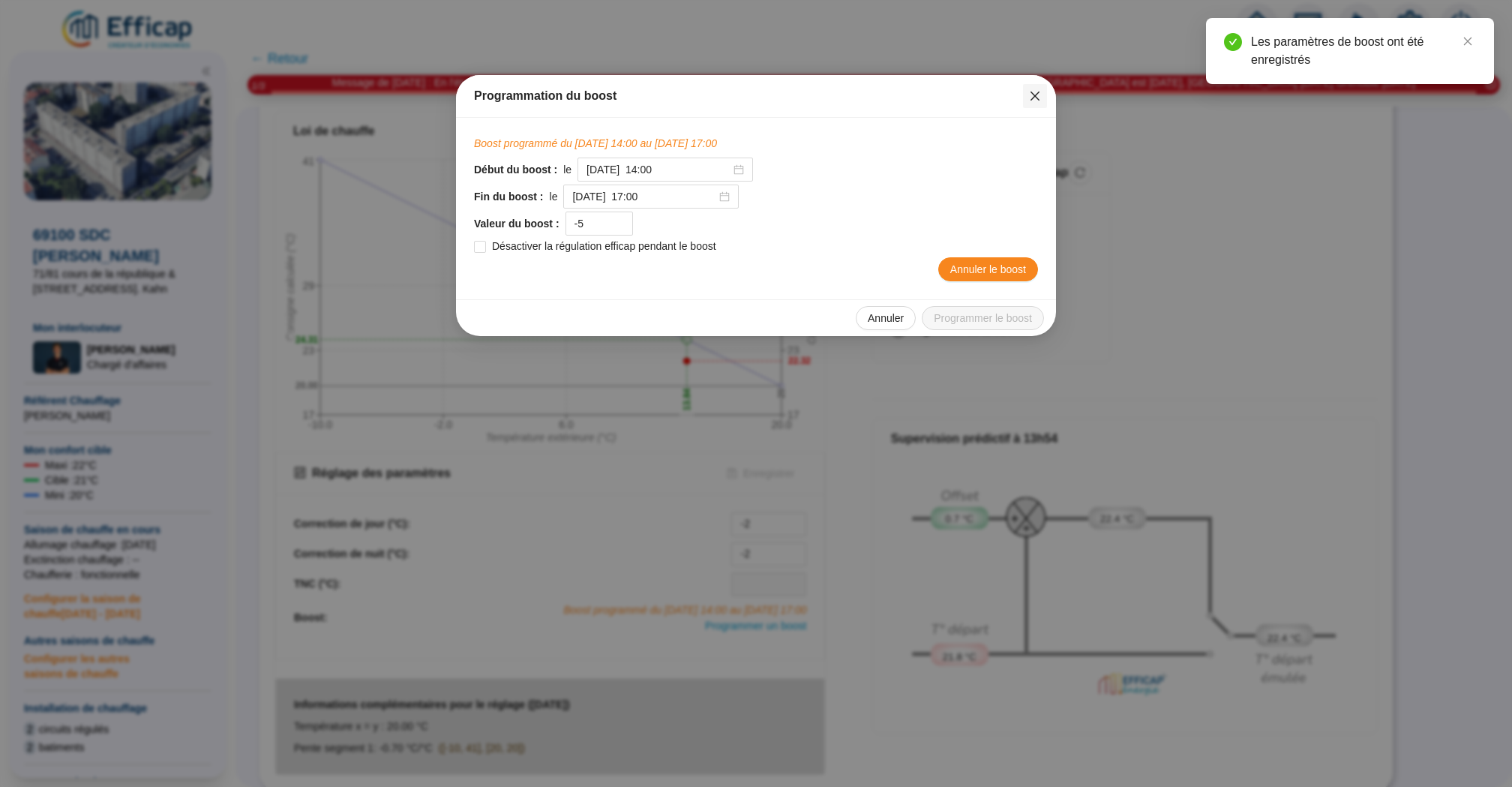
click at [1033, 99] on icon "close" at bounding box center [1035, 96] width 12 height 12
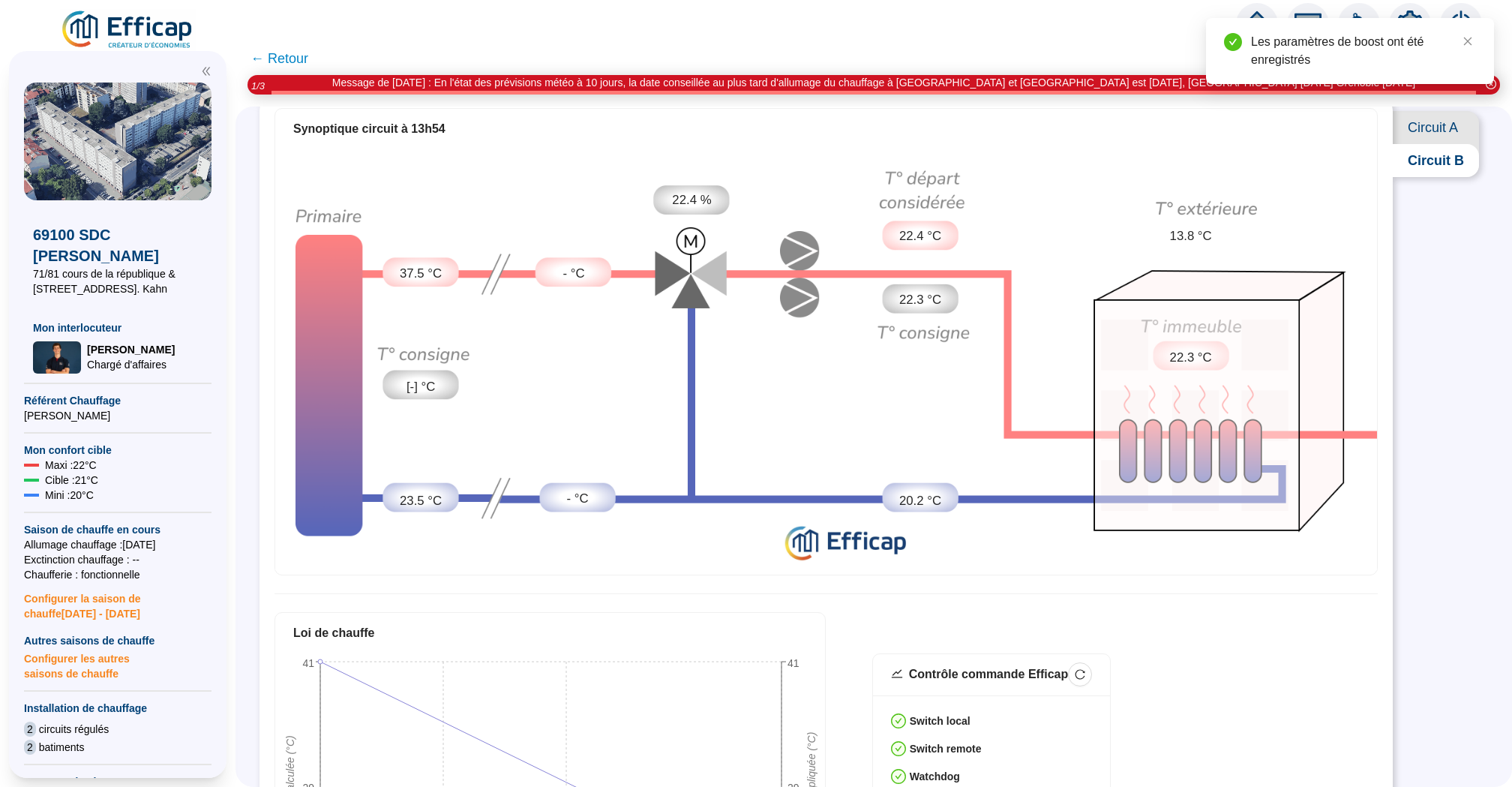
scroll to position [0, 0]
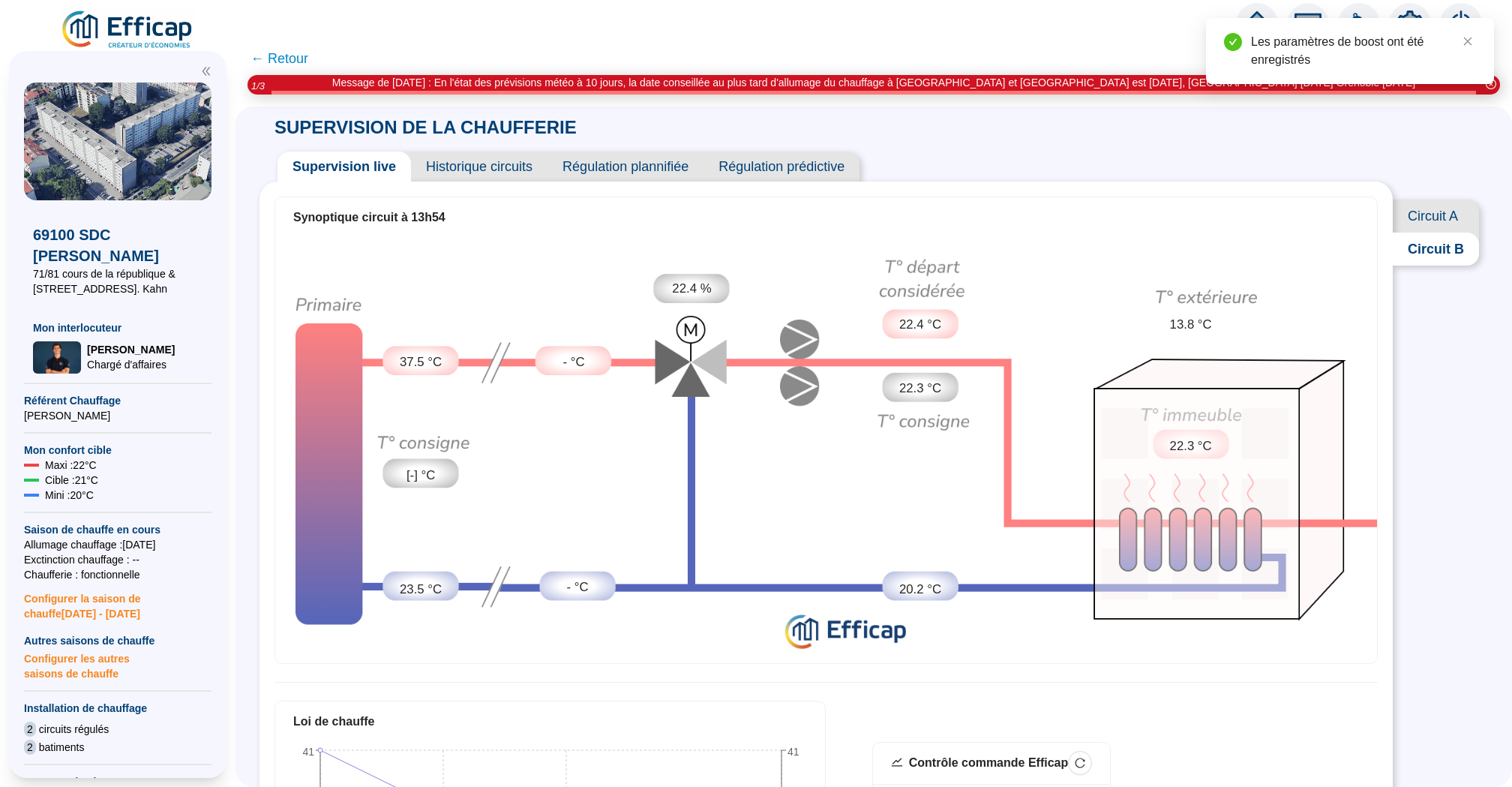
click at [1401, 219] on span "Circuit A" at bounding box center [1436, 216] width 87 height 33
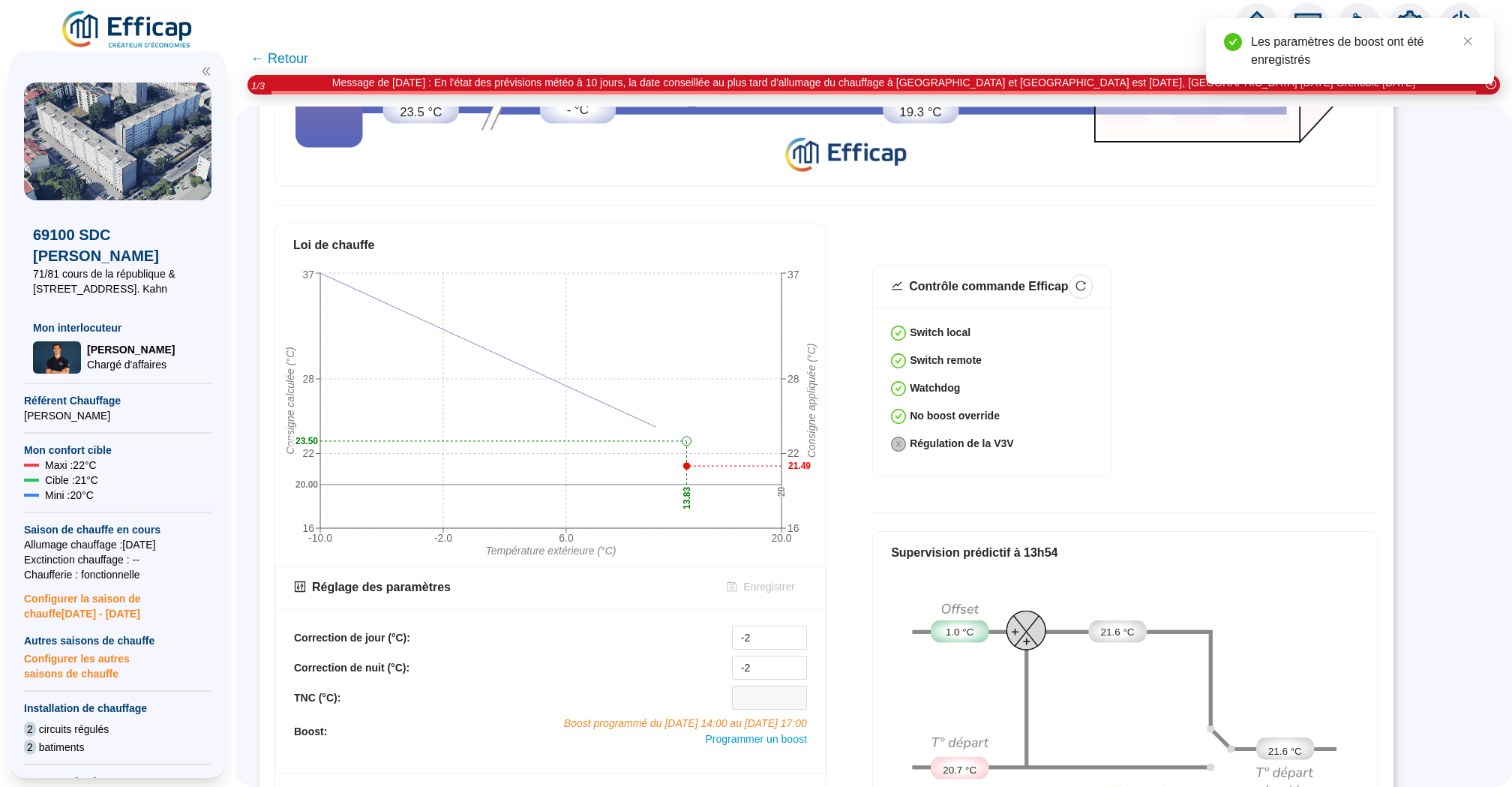
scroll to position [590, 0]
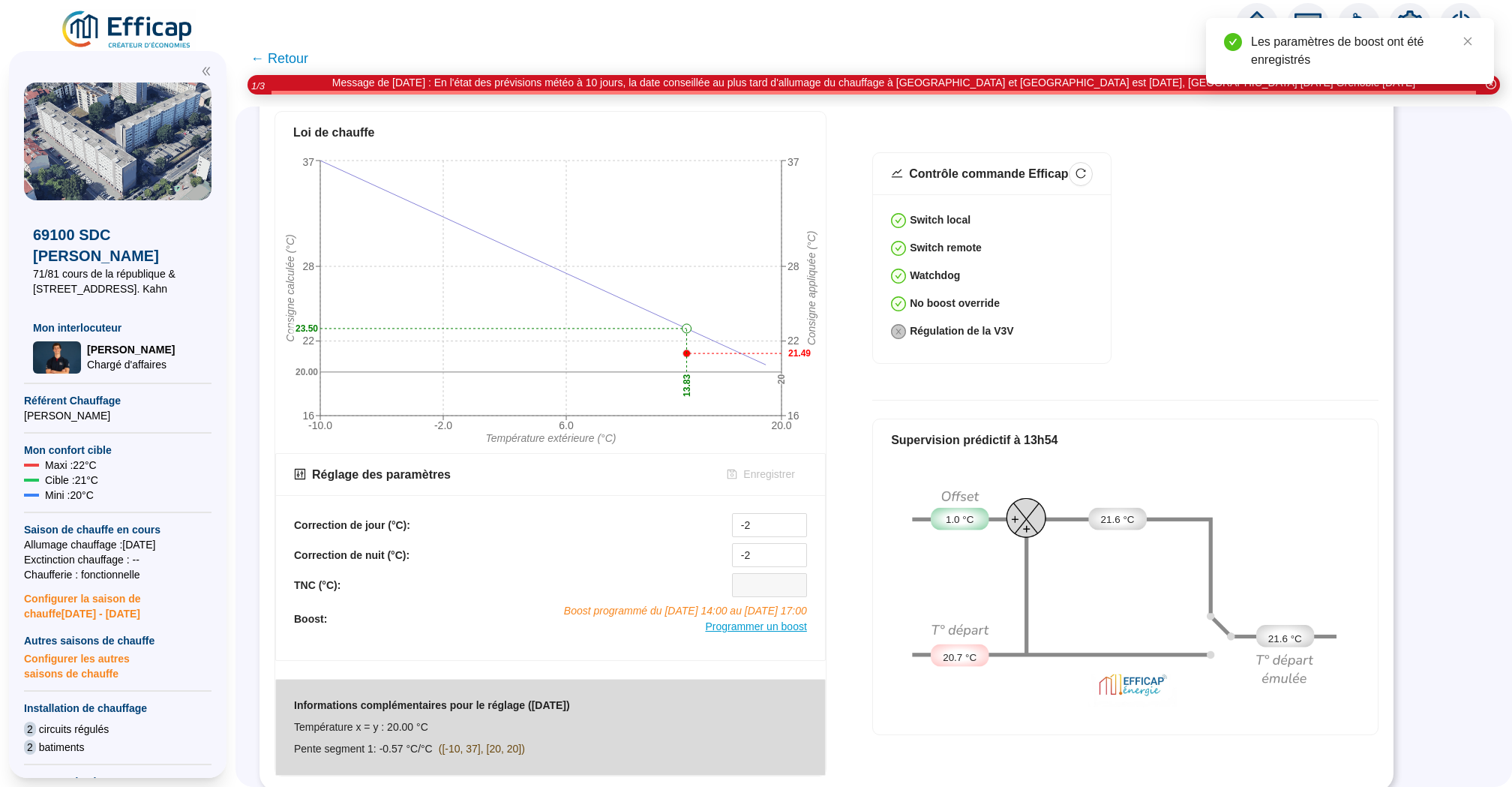
click at [778, 621] on span "Programmer un boost" at bounding box center [756, 626] width 101 height 12
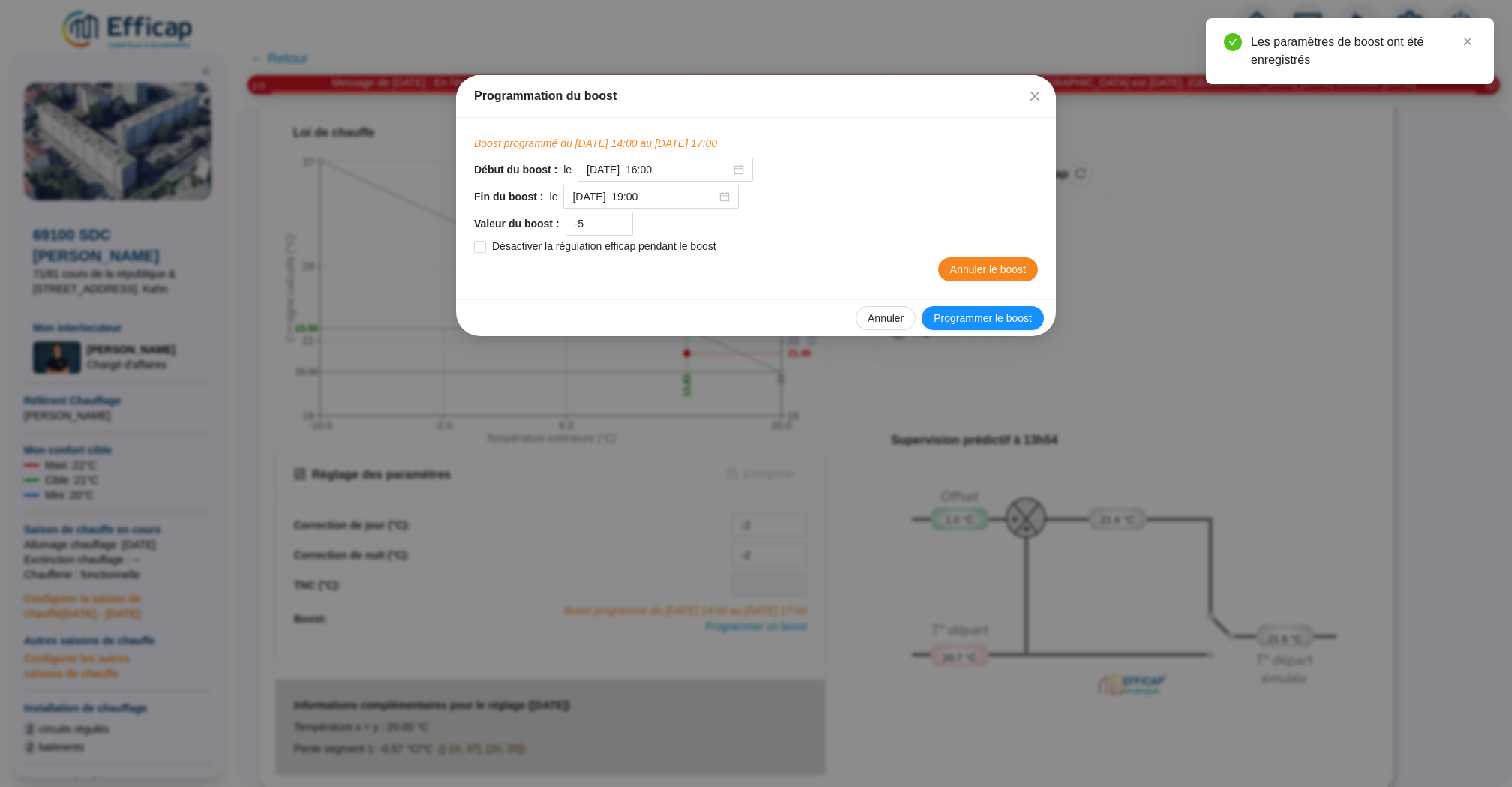
click at [1031, 93] on icon "close" at bounding box center [1035, 96] width 12 height 12
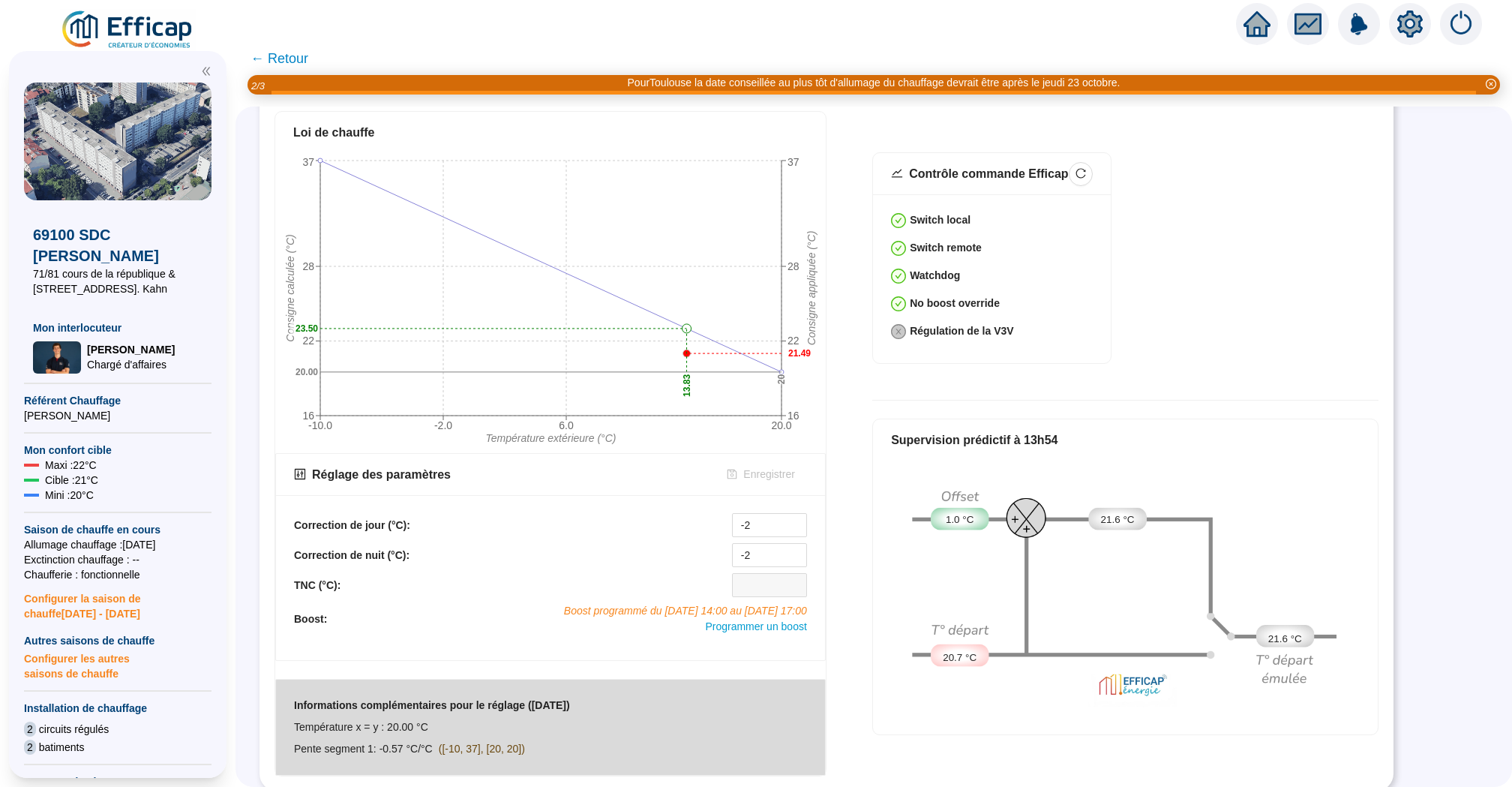
click at [76, 31] on img at bounding box center [128, 29] width 136 height 42
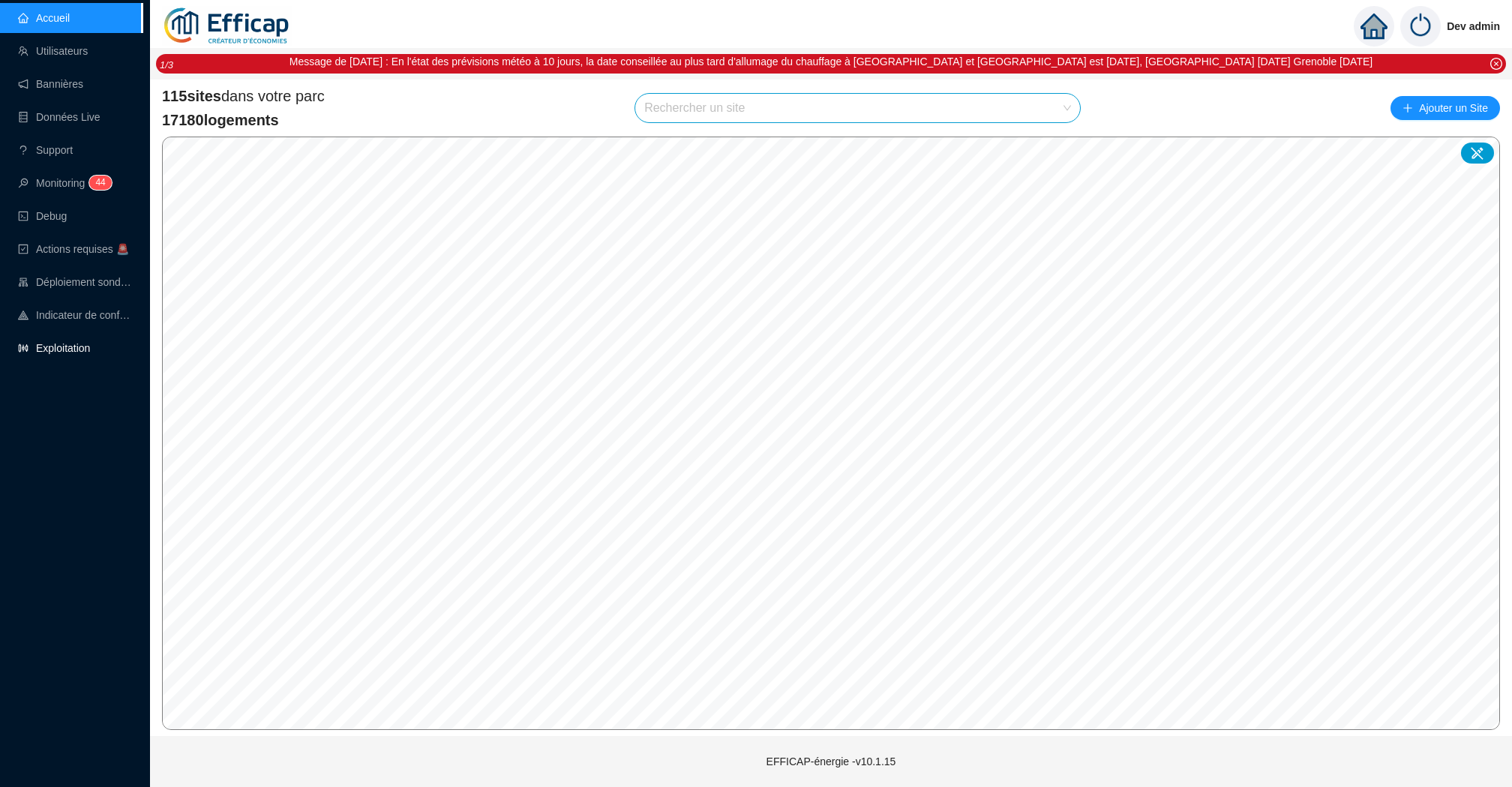
click at [64, 353] on link "Exploitation" at bounding box center [54, 348] width 72 height 12
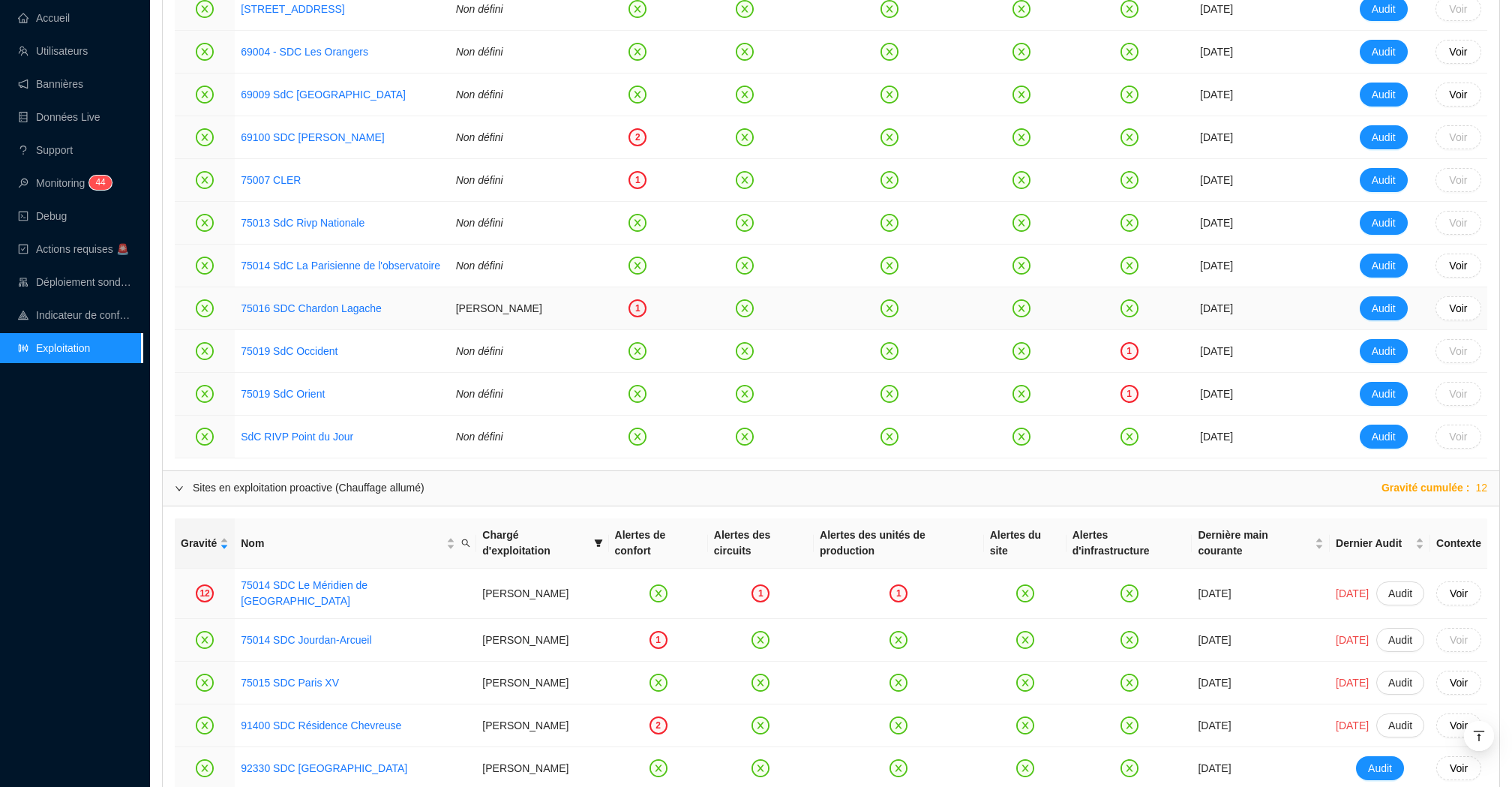
scroll to position [852, 0]
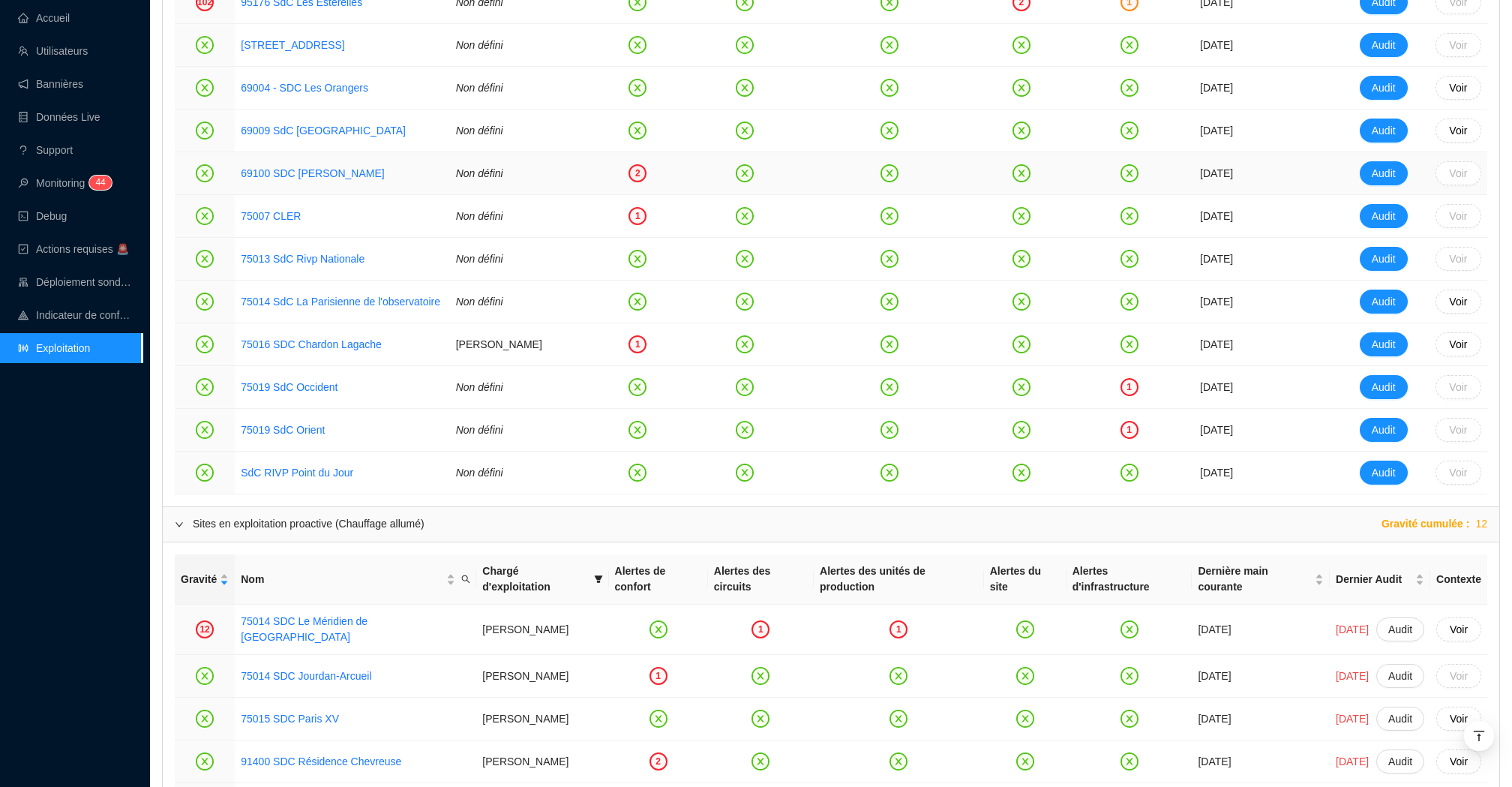
click at [312, 196] on td "69100 SDC [PERSON_NAME]" at bounding box center [341, 174] width 215 height 43
click at [320, 179] on link "69100 SDC [PERSON_NAME]" at bounding box center [312, 173] width 143 height 12
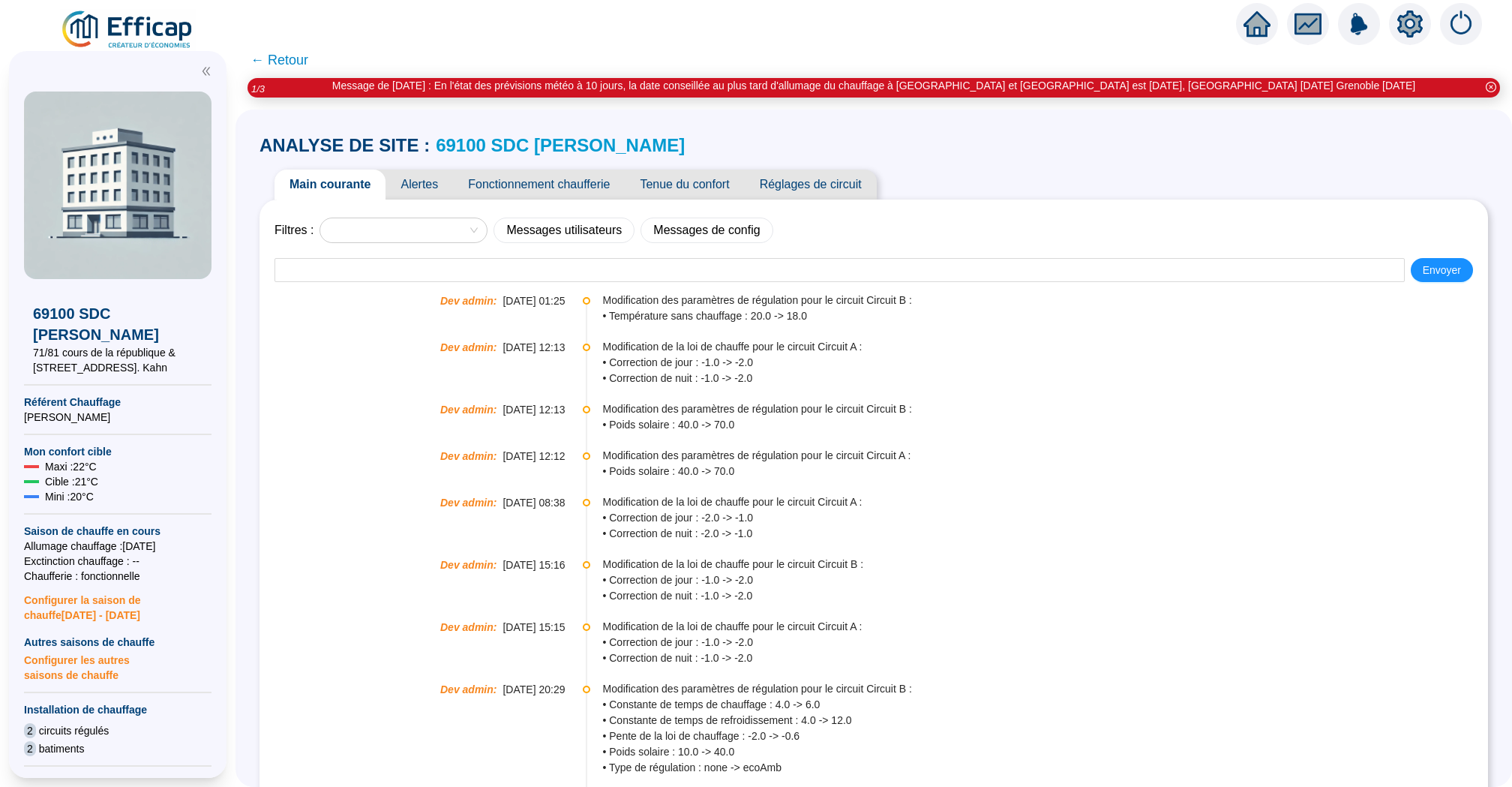
click at [475, 138] on link "69100 SDC [PERSON_NAME]" at bounding box center [560, 145] width 249 height 20
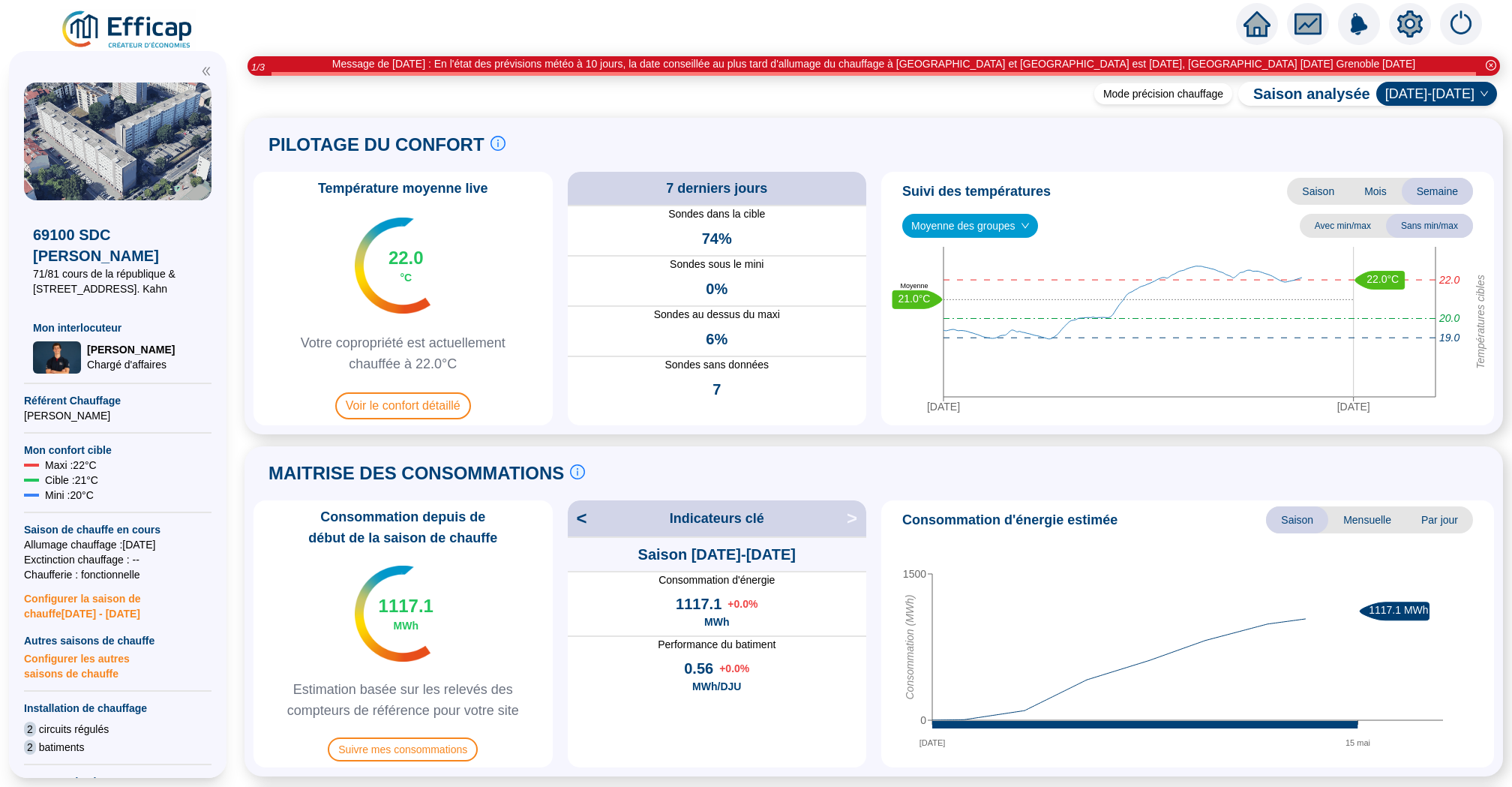
scroll to position [41, 0]
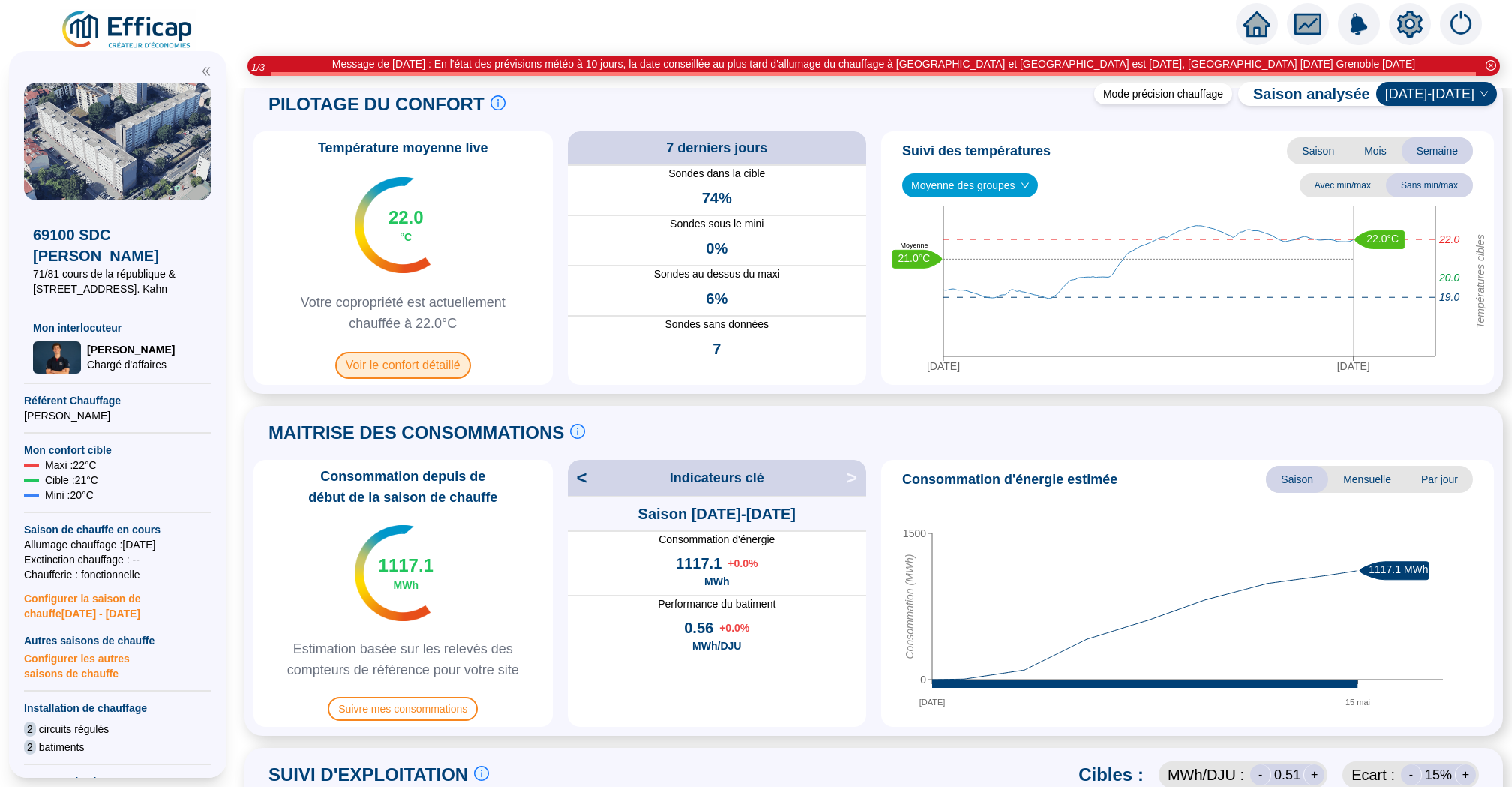
click at [458, 372] on span "Voir le confort détaillé" at bounding box center [404, 366] width 136 height 27
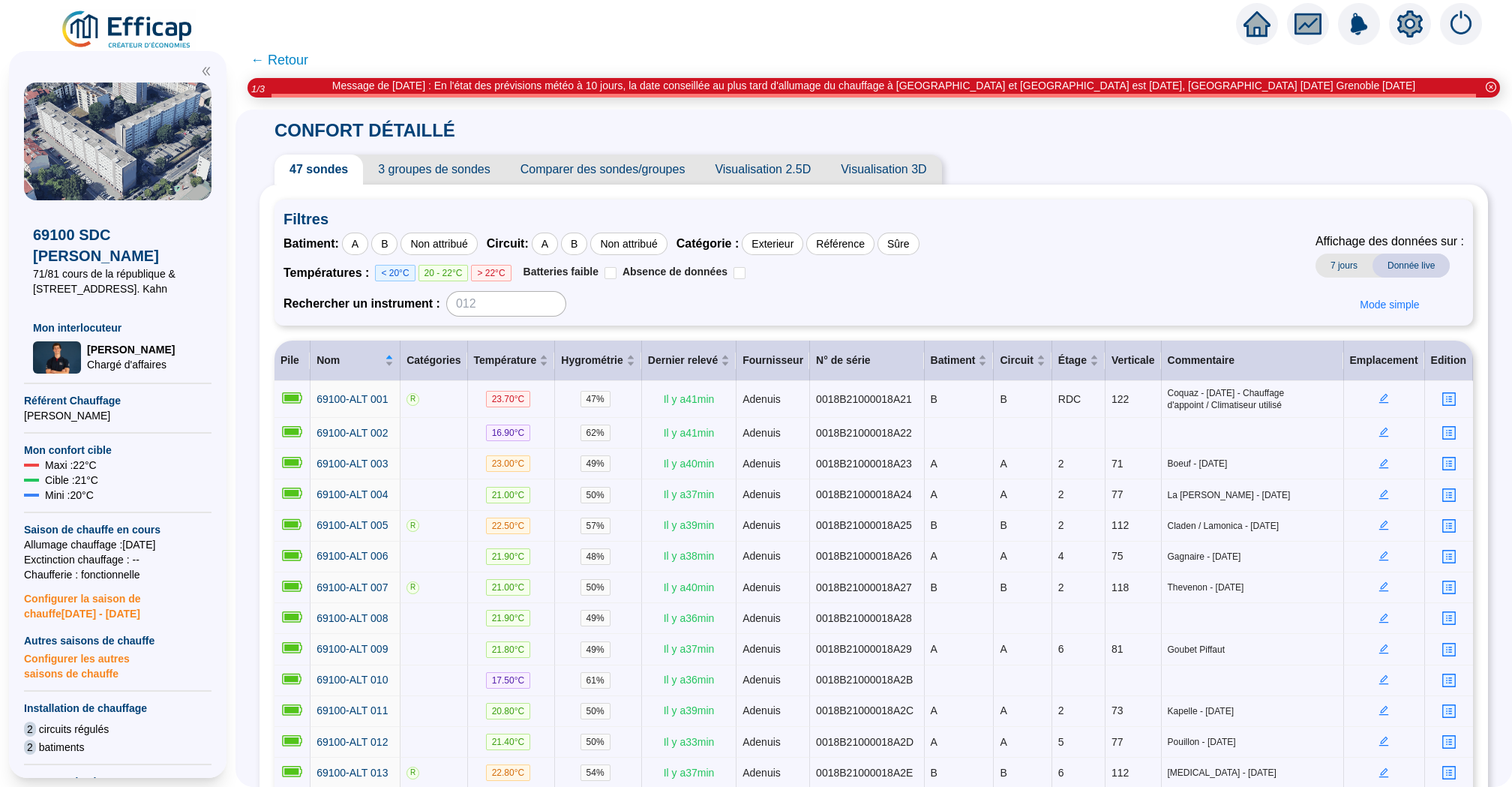
click at [412, 157] on span "3 groupes de sondes" at bounding box center [434, 169] width 142 height 30
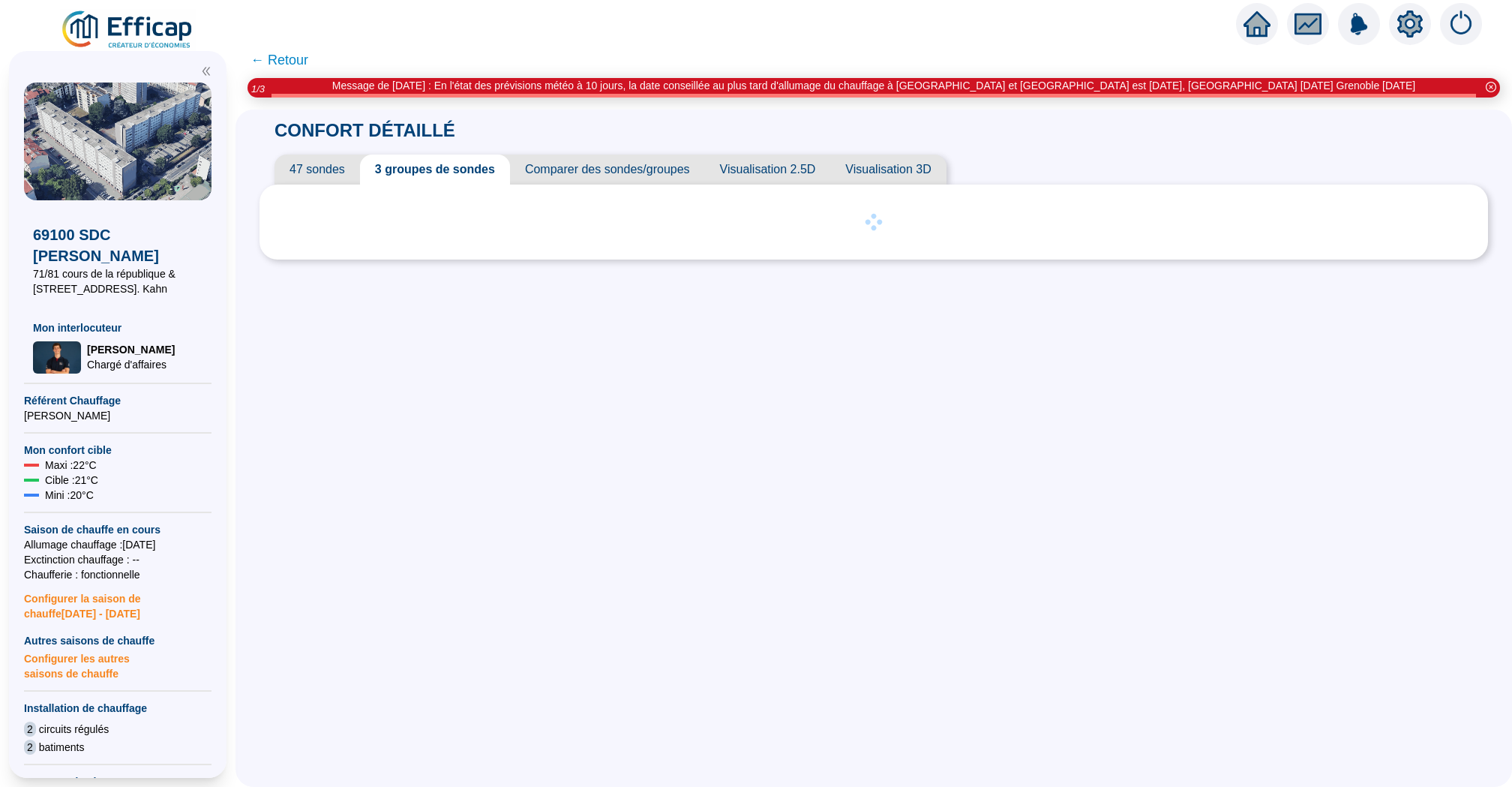
click at [310, 157] on span "47 sondes" at bounding box center [317, 169] width 86 height 30
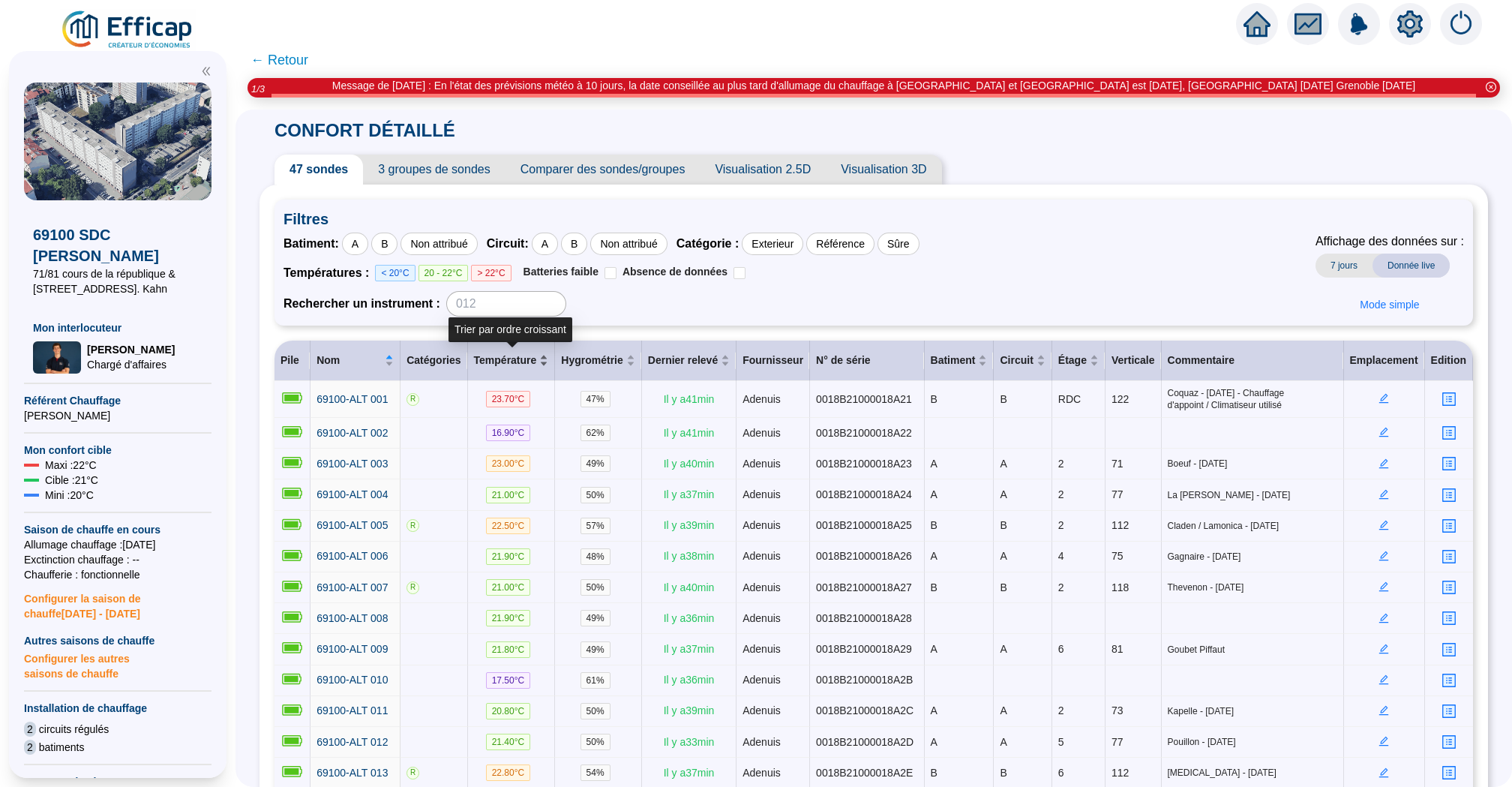
click at [546, 356] on div "Température" at bounding box center [511, 361] width 75 height 16
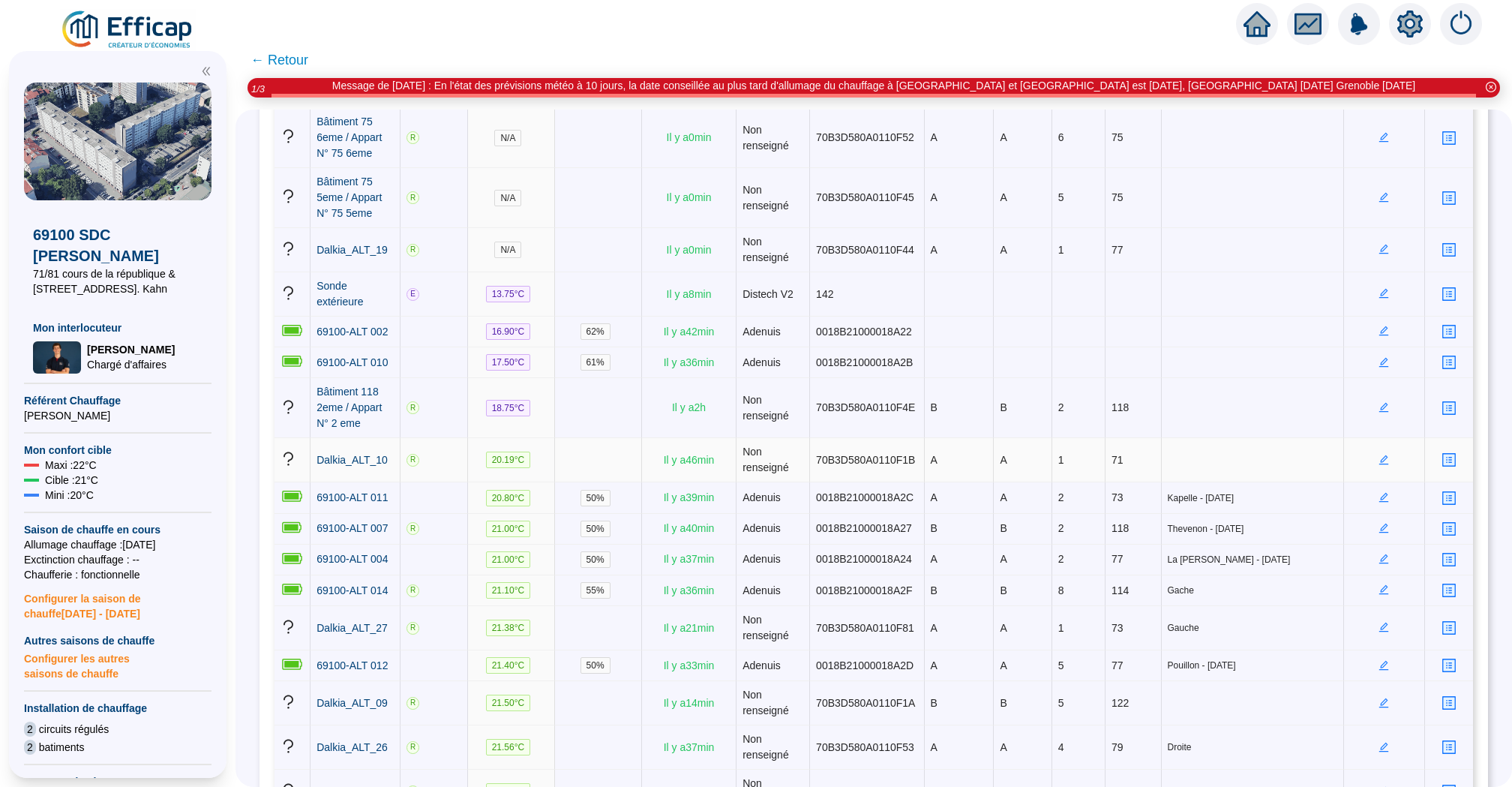
scroll to position [467, 0]
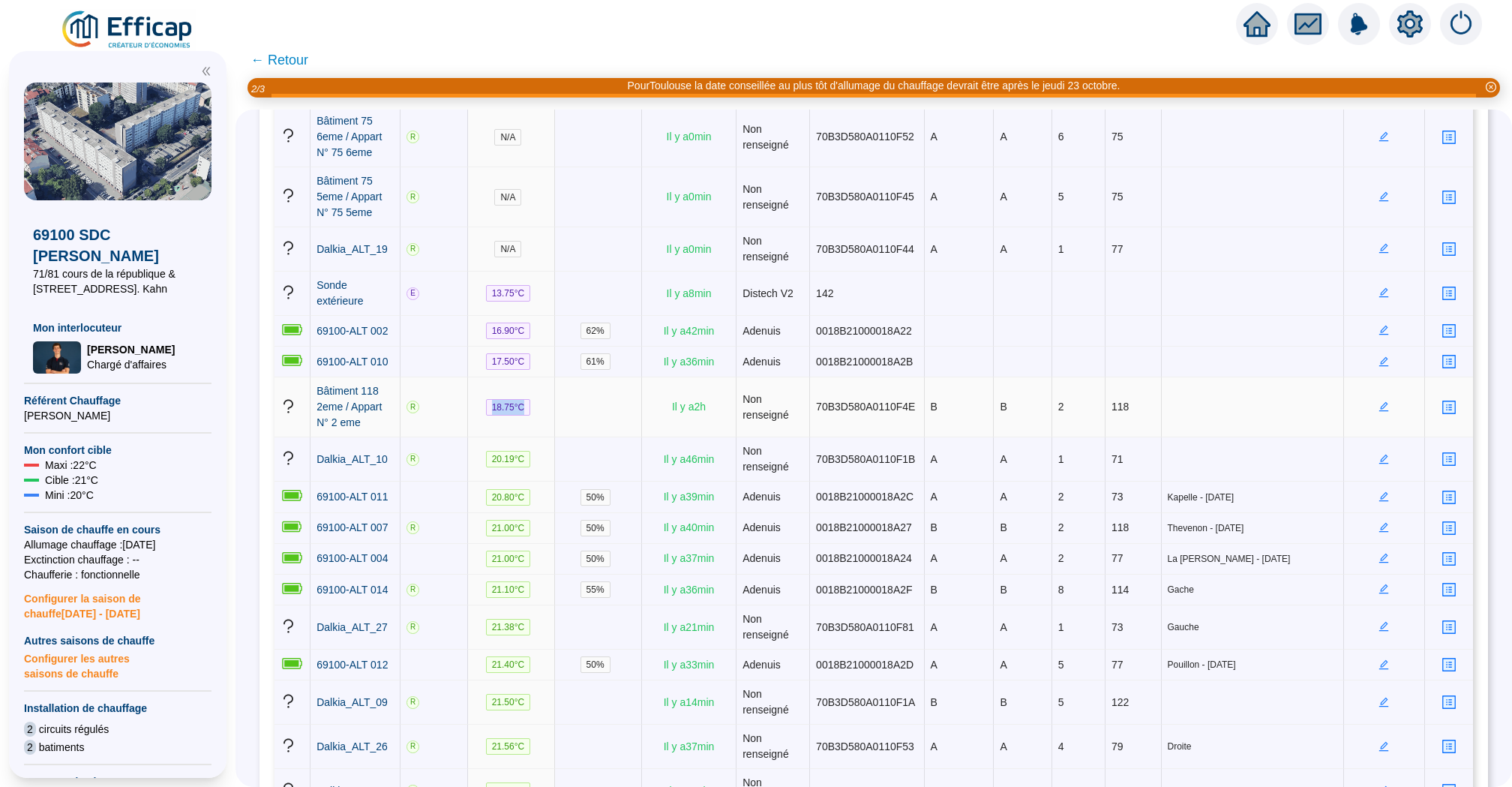
drag, startPoint x: 530, startPoint y: 406, endPoint x: 474, endPoint y: 406, distance: 56.0
click at [472, 406] on td "18.75 °C" at bounding box center [511, 408] width 88 height 60
click at [542, 458] on td "20.19 °C" at bounding box center [511, 460] width 88 height 45
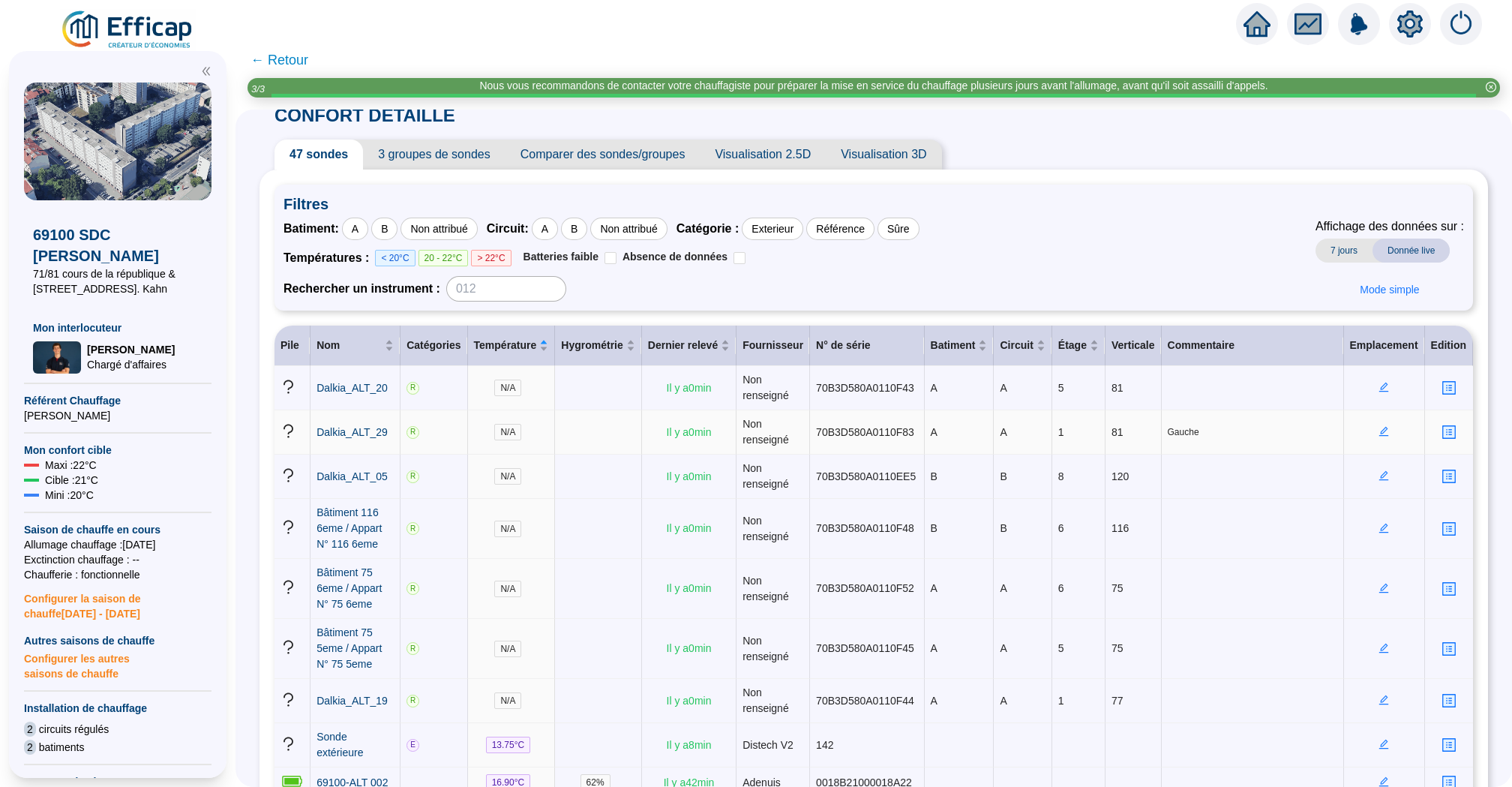
scroll to position [0, 0]
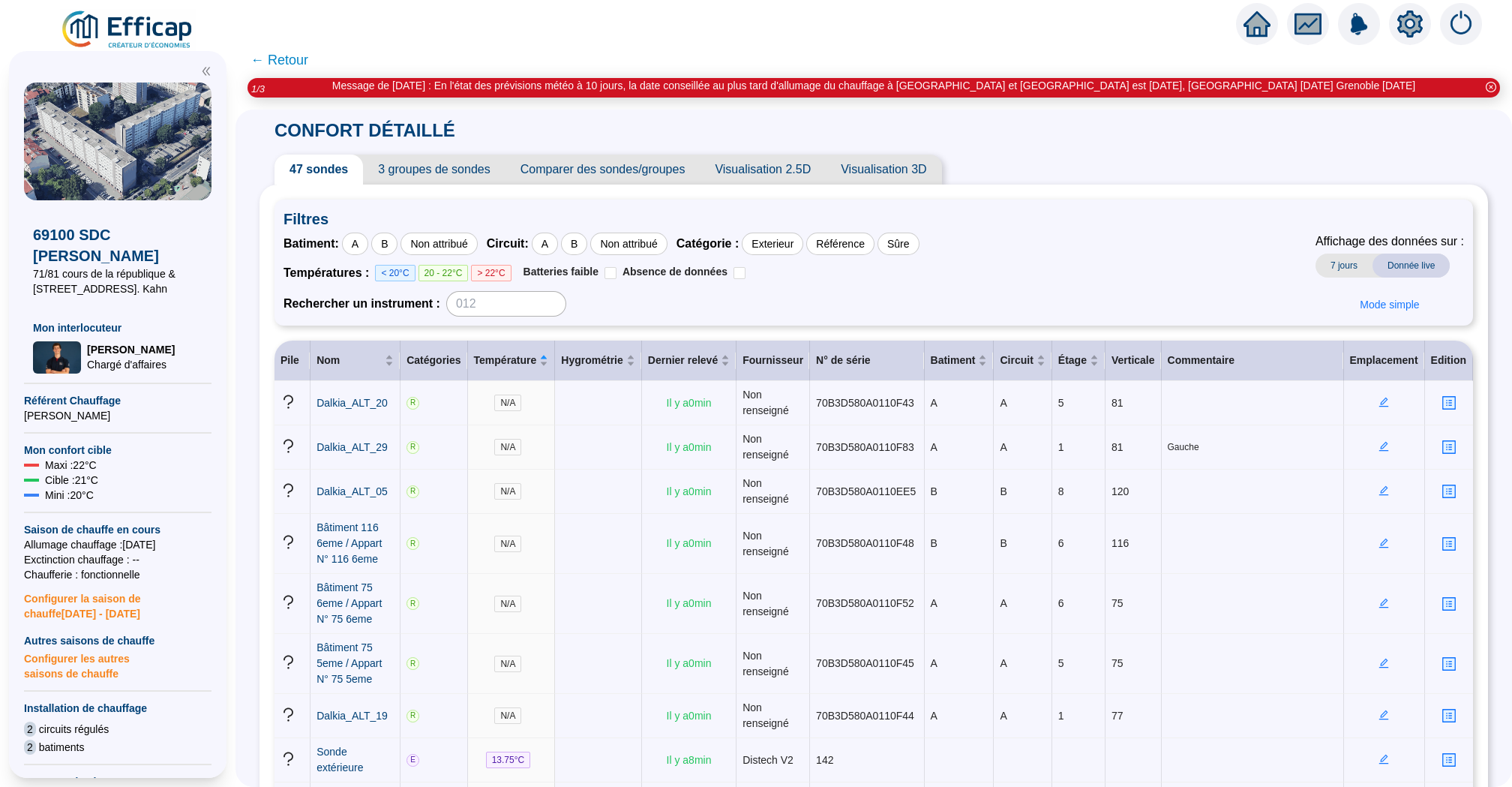
click at [427, 159] on span "3 groupes de sondes" at bounding box center [434, 169] width 142 height 30
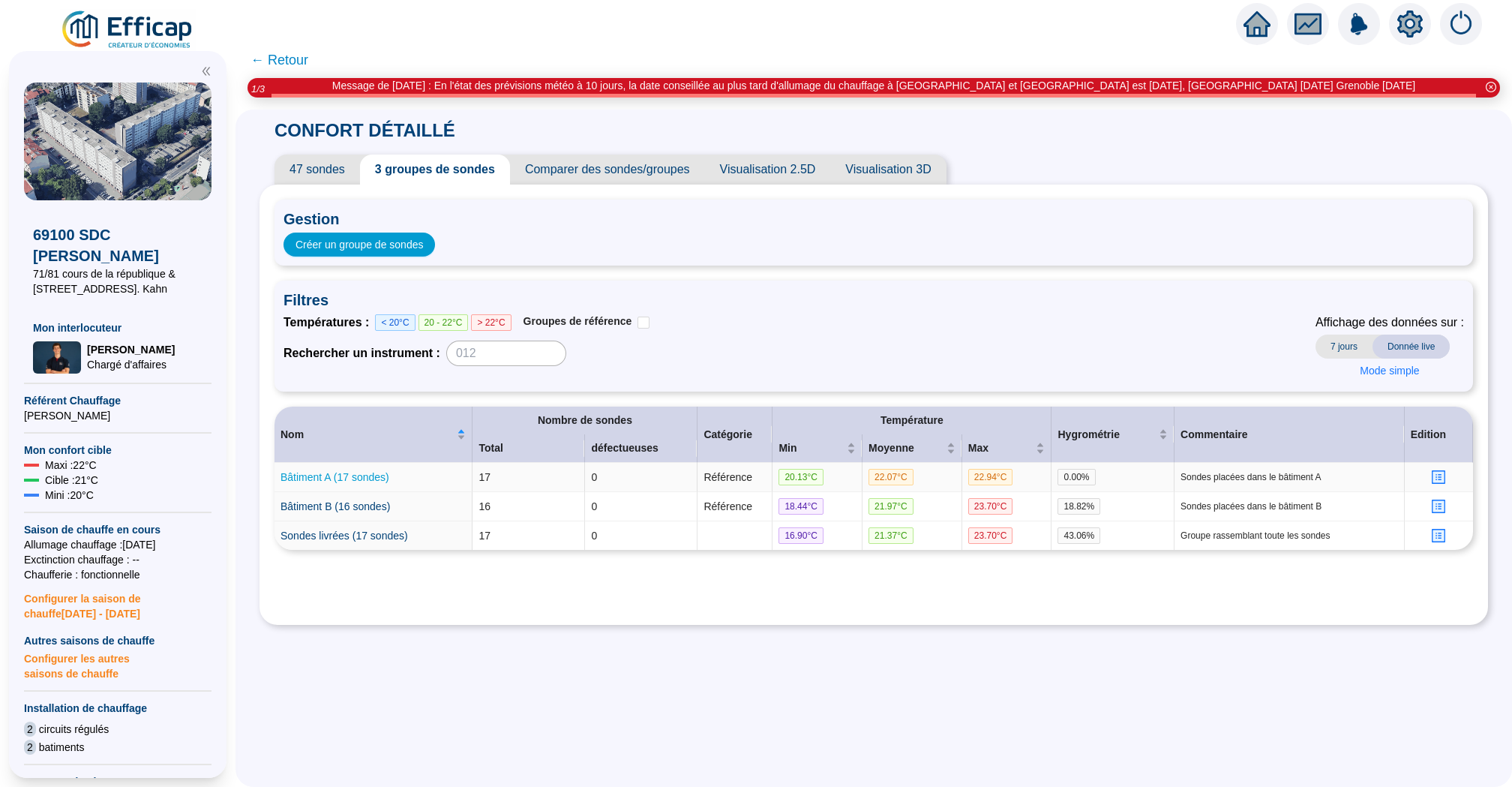
click at [343, 478] on link "Bâtiment A (17 sondes)" at bounding box center [335, 478] width 109 height 12
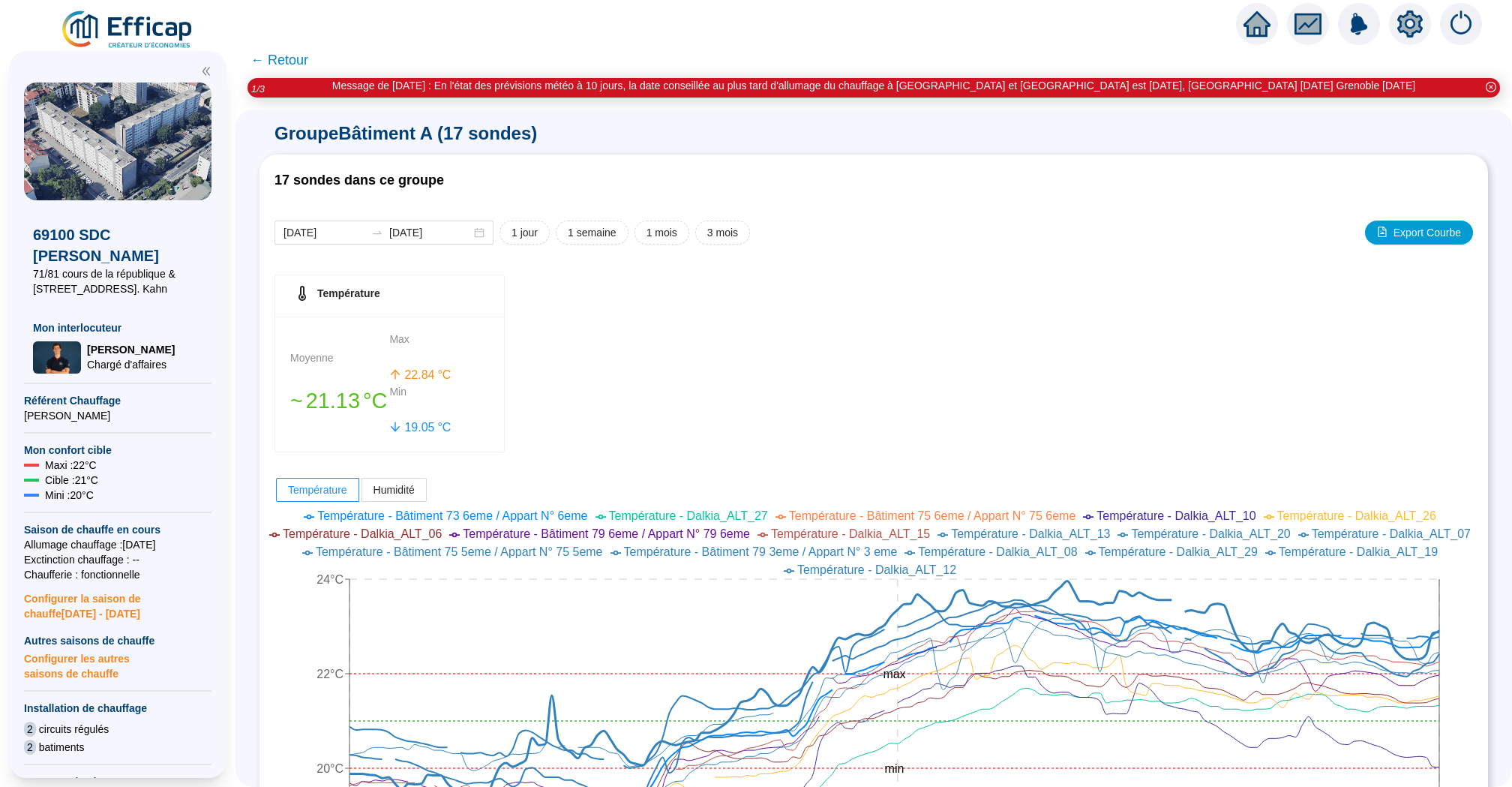
click at [294, 65] on span "← Retour" at bounding box center [279, 60] width 57 height 21
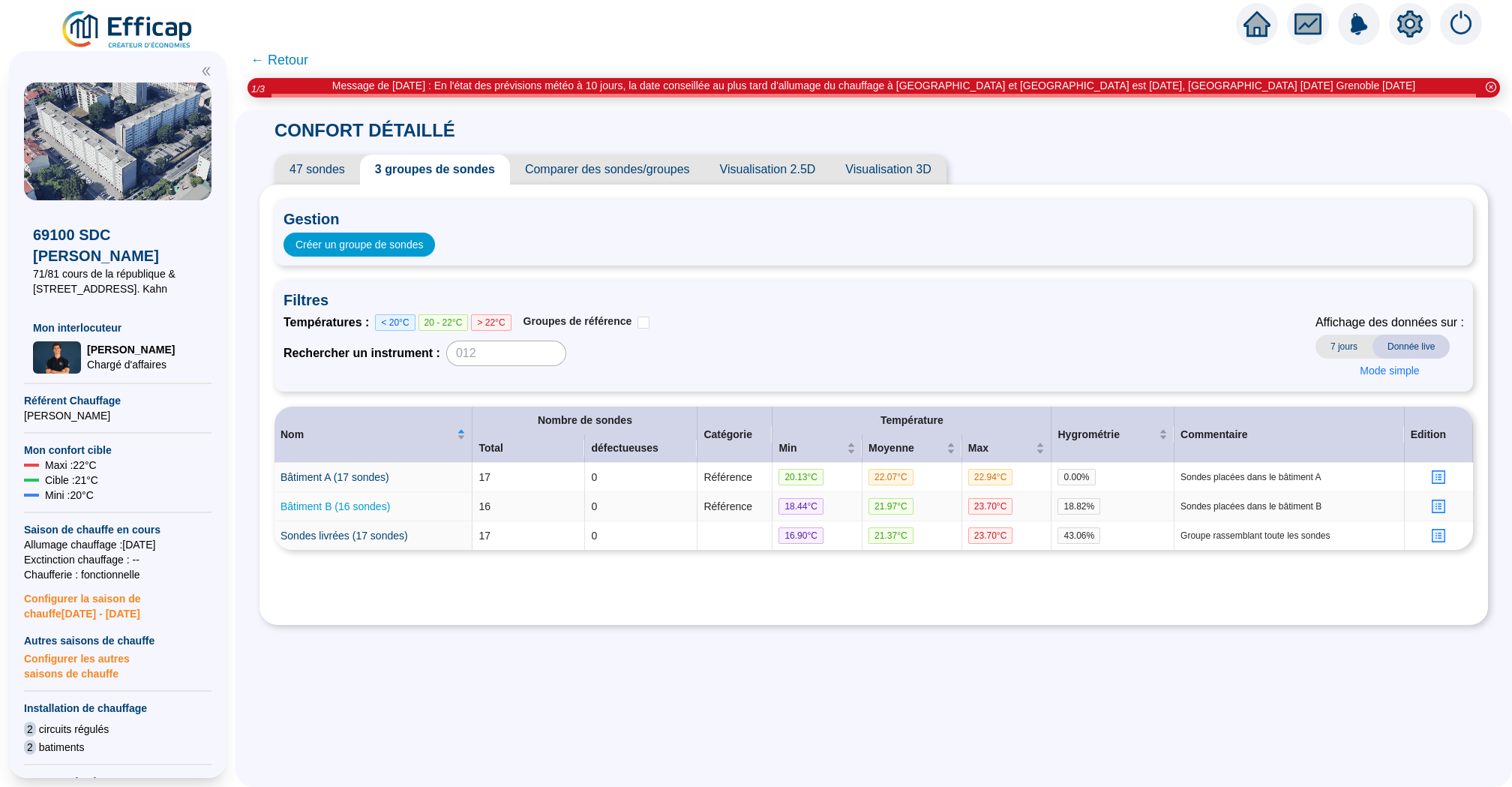
click at [366, 511] on link "Bâtiment B (16 sondes)" at bounding box center [335, 507] width 110 height 12
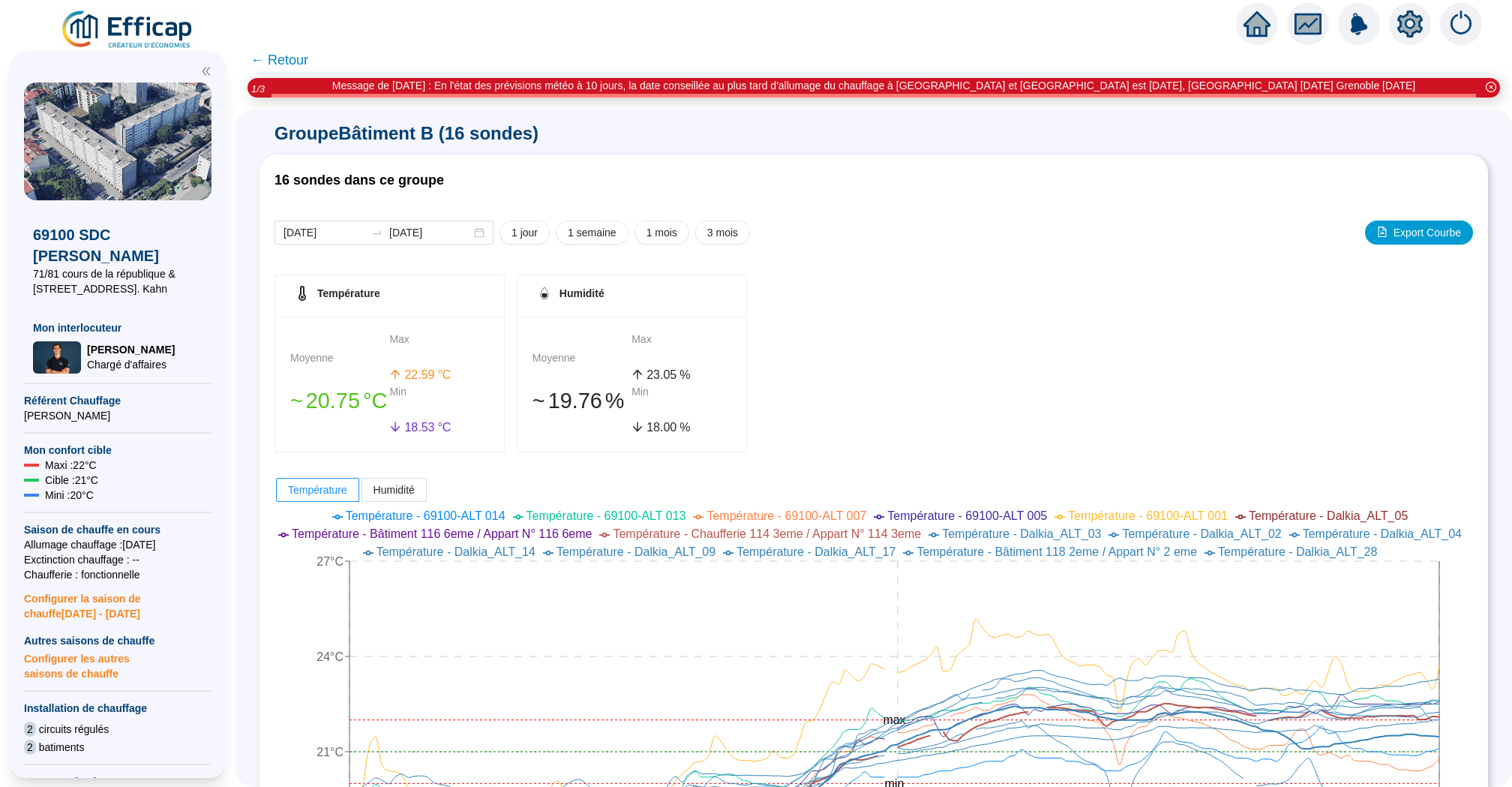
click at [279, 54] on span "← Retour" at bounding box center [279, 60] width 57 height 21
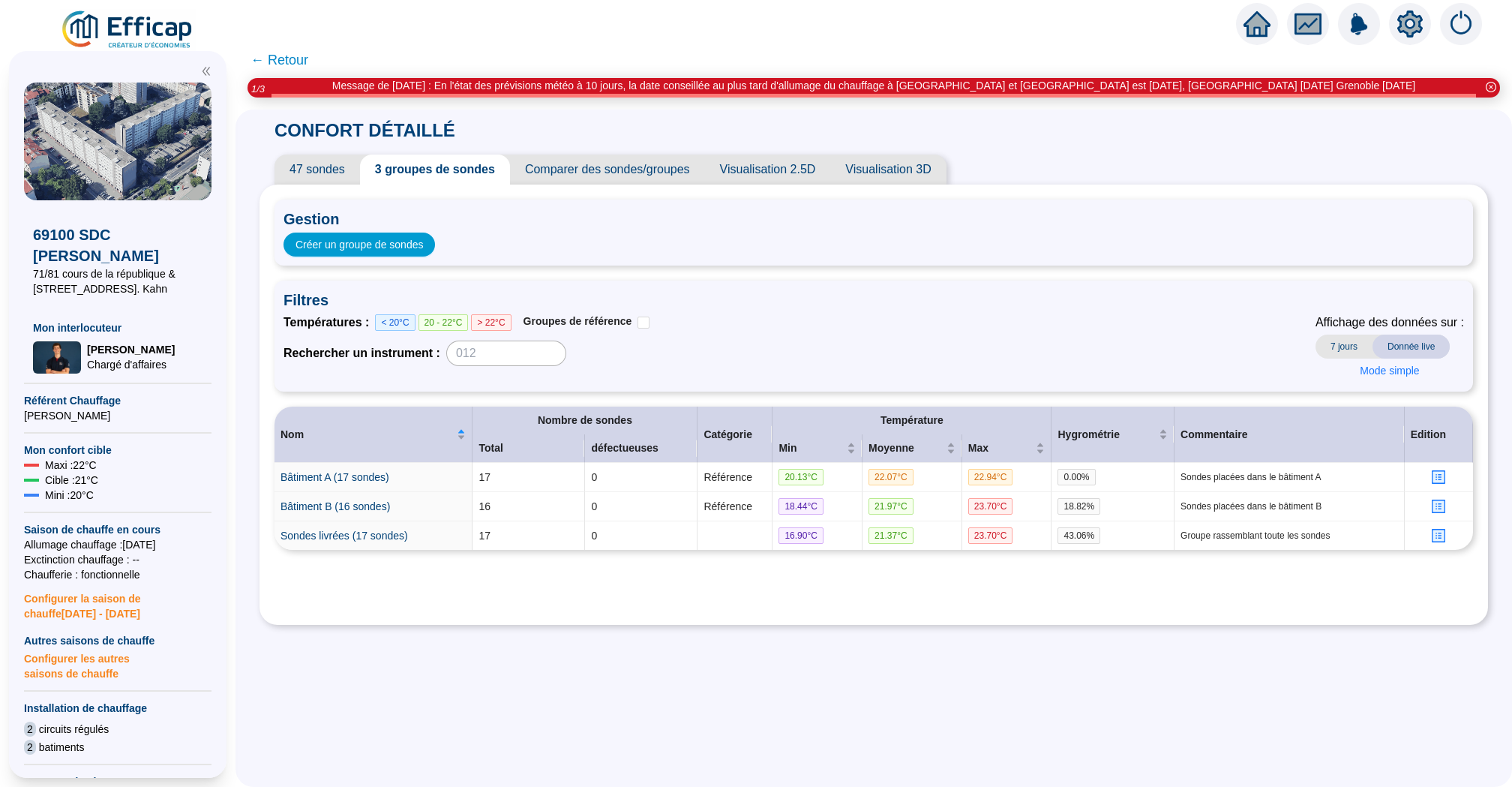
click at [726, 180] on span "Visualisation 2.5D" at bounding box center [768, 169] width 126 height 30
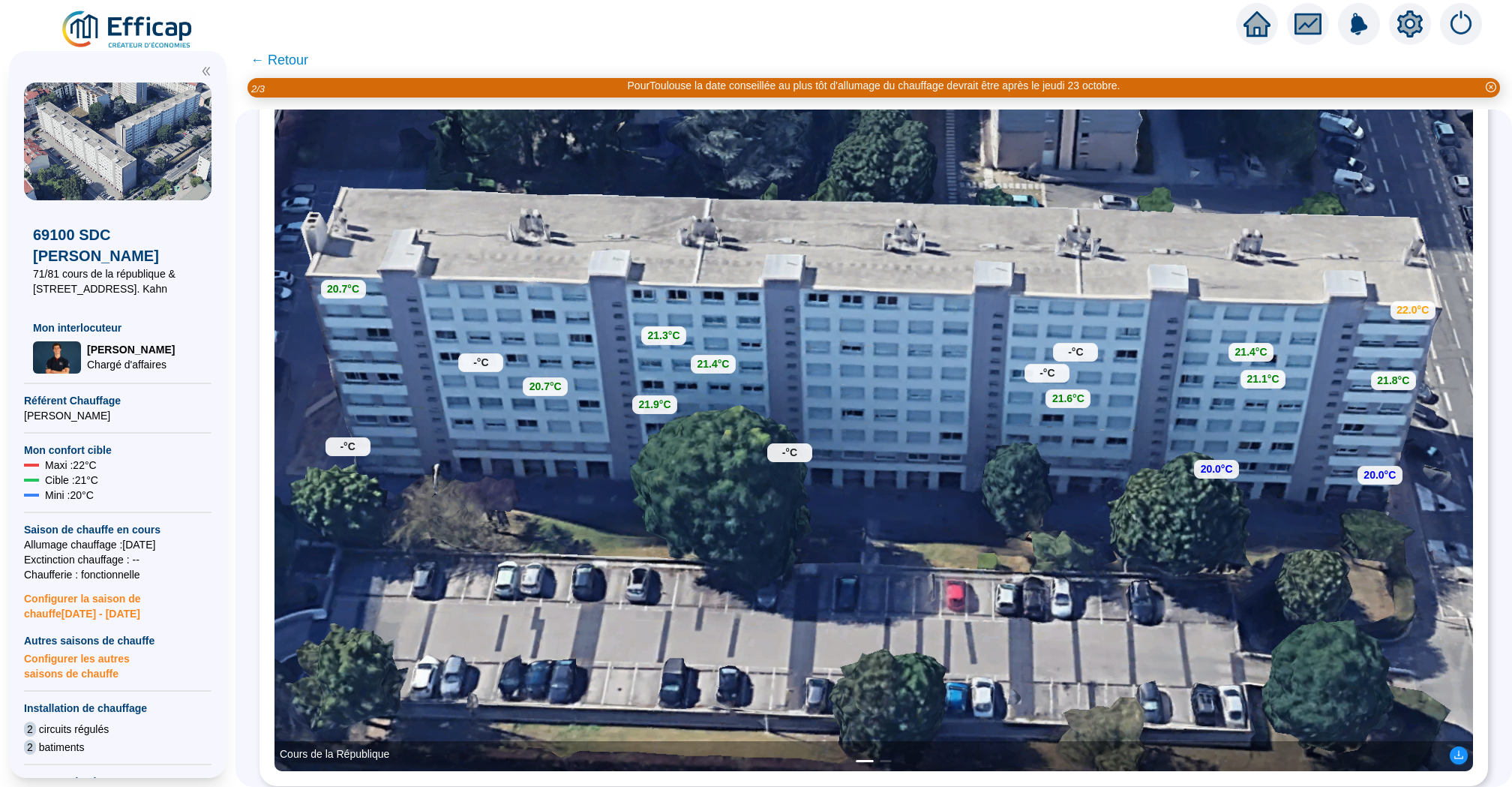
scroll to position [284, 0]
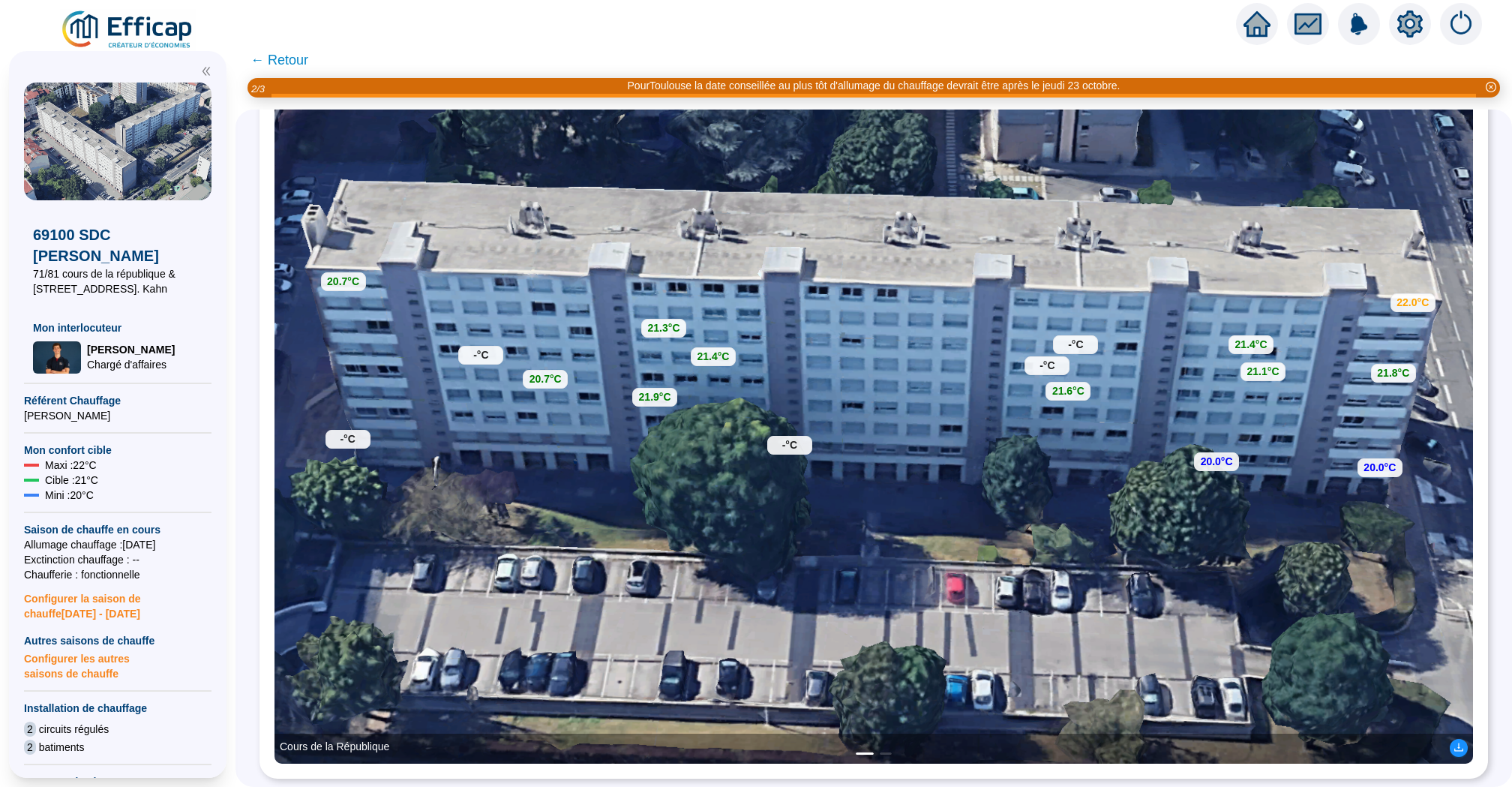
click at [885, 750] on div "Cours de la République" at bounding box center [873, 749] width 1199 height 30
click at [886, 754] on div "Cours de la République" at bounding box center [873, 749] width 1199 height 30
click at [886, 754] on button "2" at bounding box center [886, 754] width 12 height 2
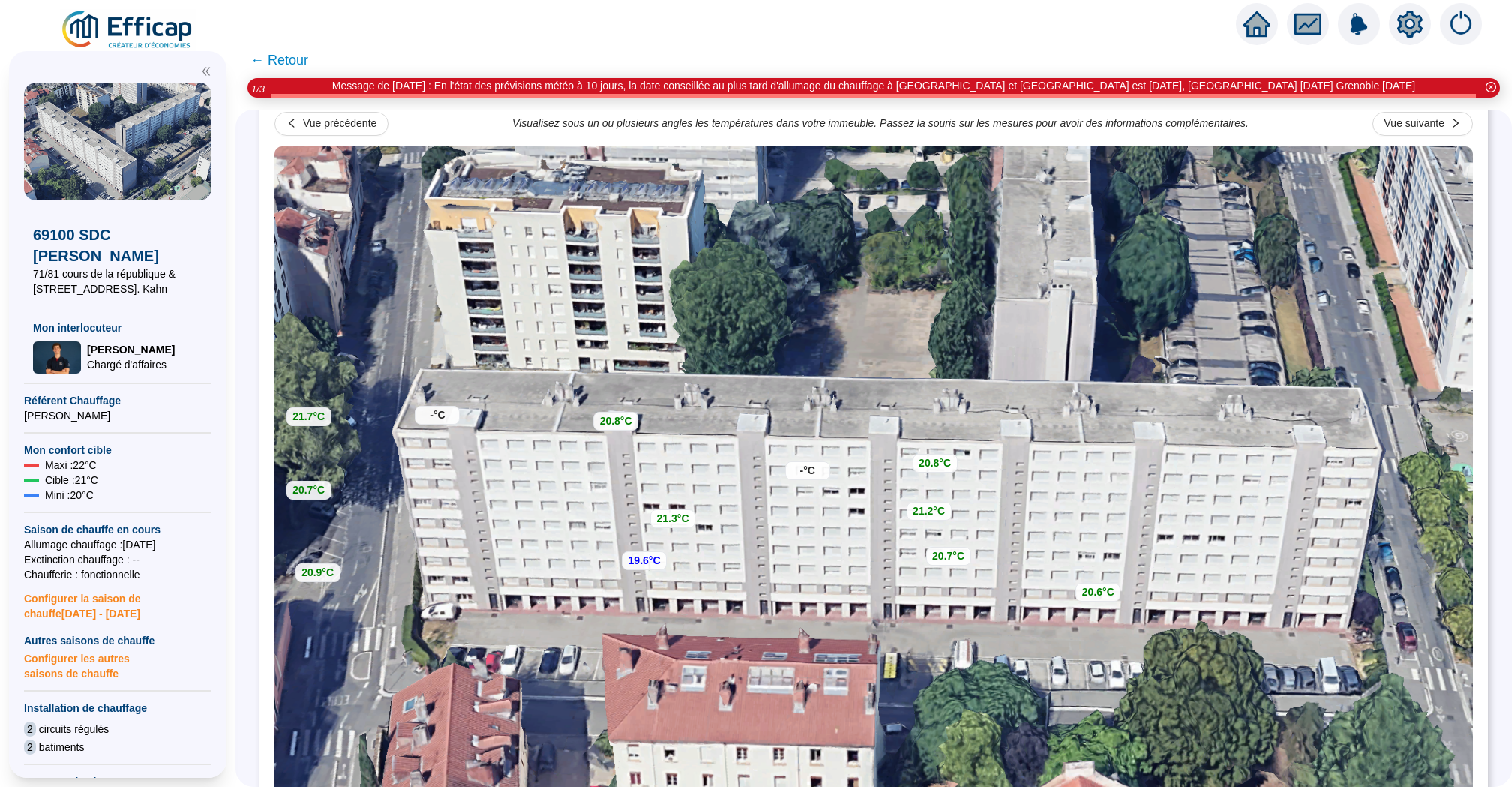
scroll to position [0, 0]
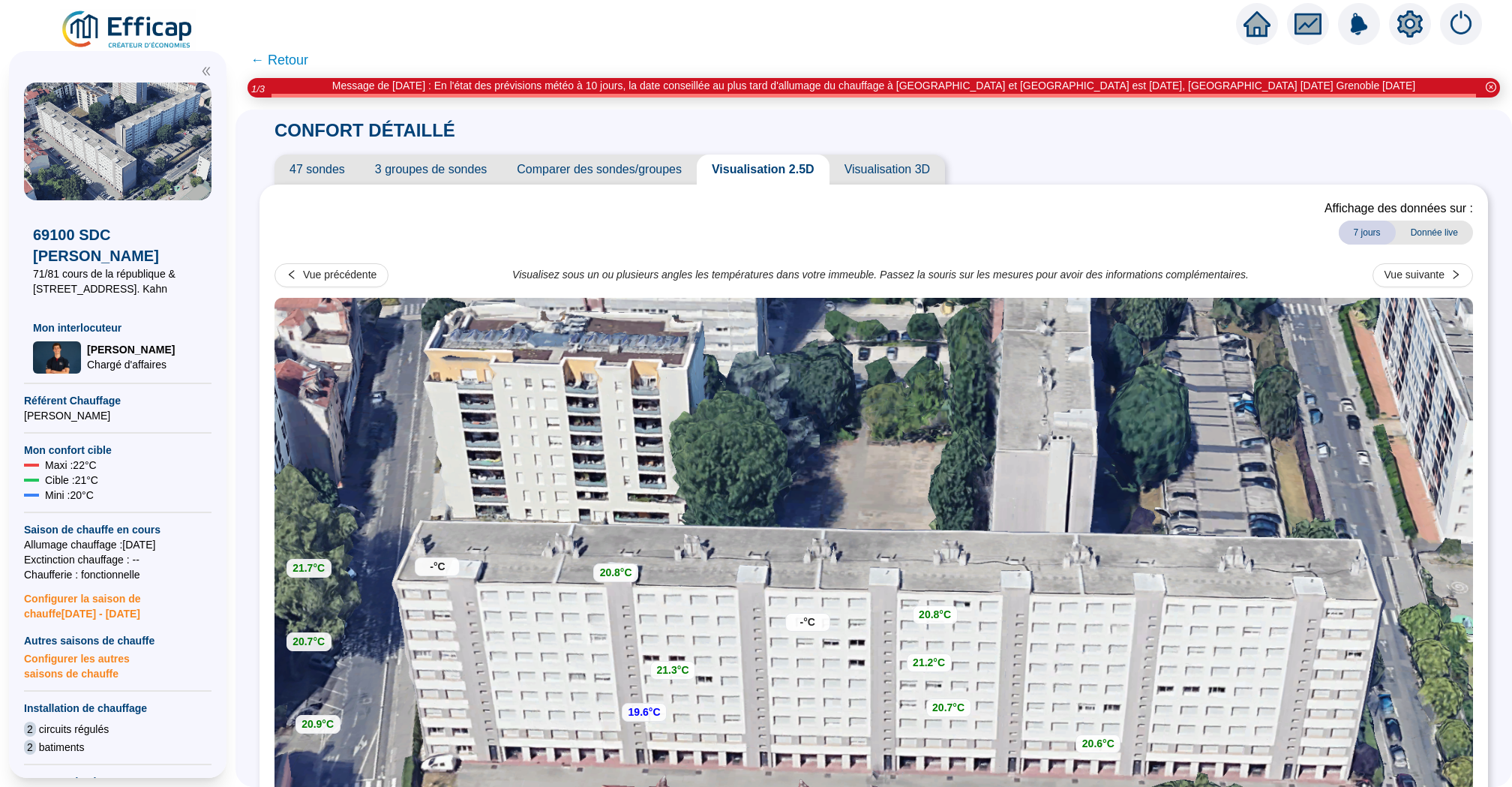
click at [305, 171] on span "47 sondes" at bounding box center [317, 169] width 86 height 30
